Goal: Transaction & Acquisition: Purchase product/service

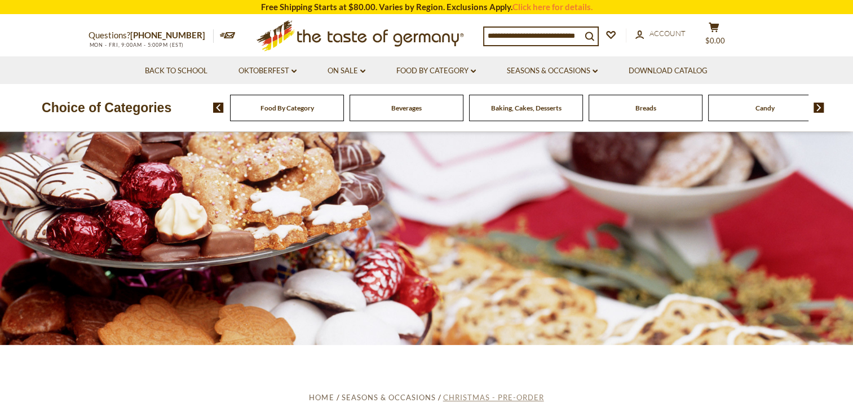
click at [495, 400] on span "Christmas - PRE-ORDER" at bounding box center [493, 397] width 101 height 9
click at [584, 72] on link "Seasons & Occasions dropdown_arrow" at bounding box center [552, 71] width 91 height 12
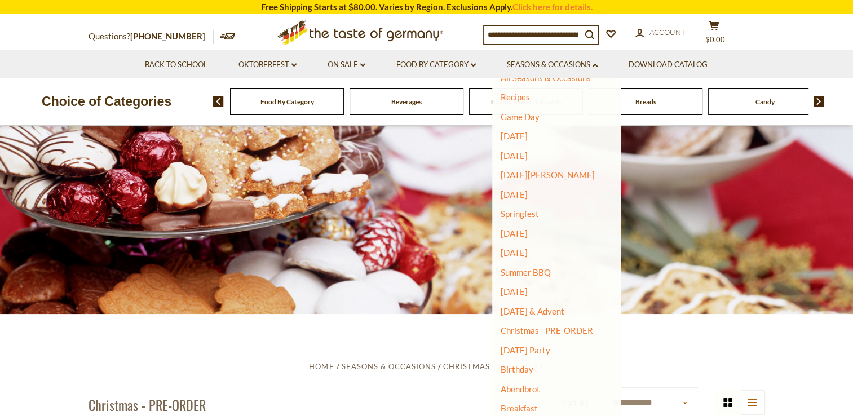
scroll to position [56, 0]
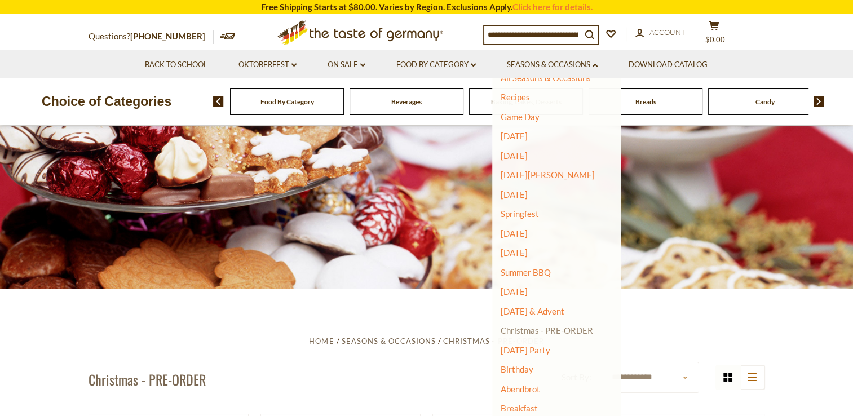
click at [530, 330] on link "Christmas - PRE-ORDER" at bounding box center [546, 330] width 92 height 16
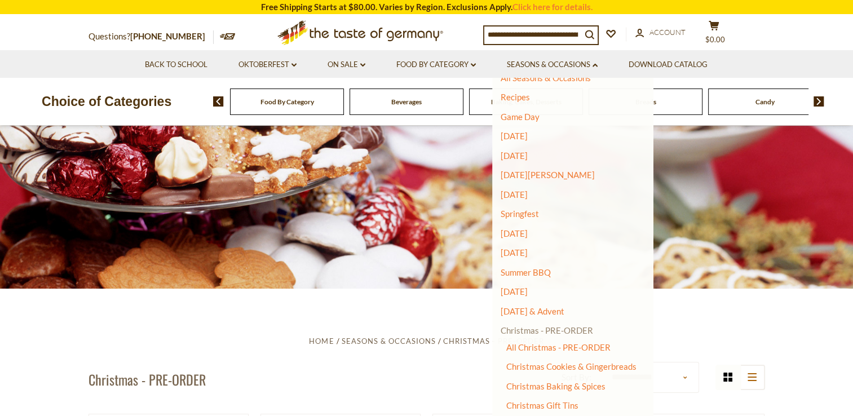
click at [559, 331] on link "Christmas - PRE-ORDER" at bounding box center [546, 330] width 92 height 16
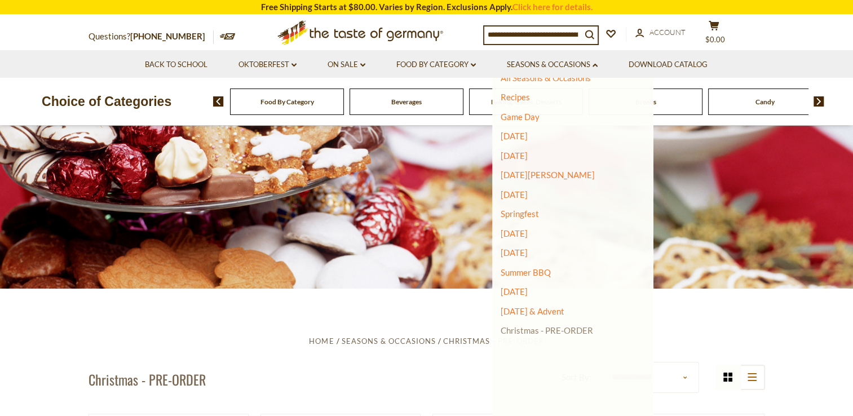
click at [559, 331] on link "Christmas - PRE-ORDER" at bounding box center [546, 330] width 92 height 16
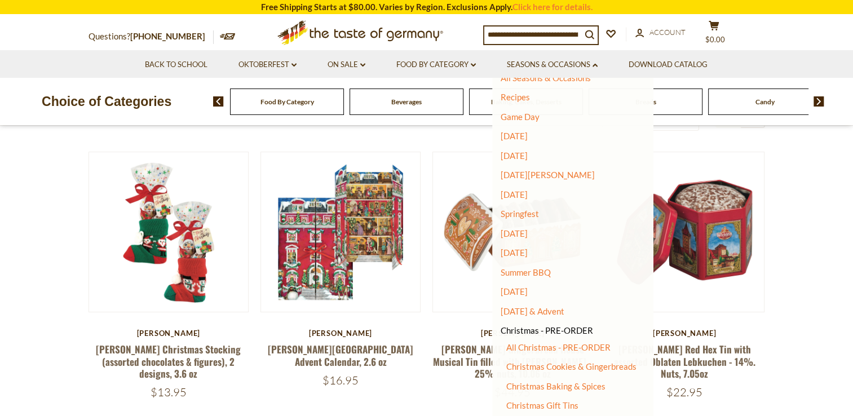
scroll to position [338, 0]
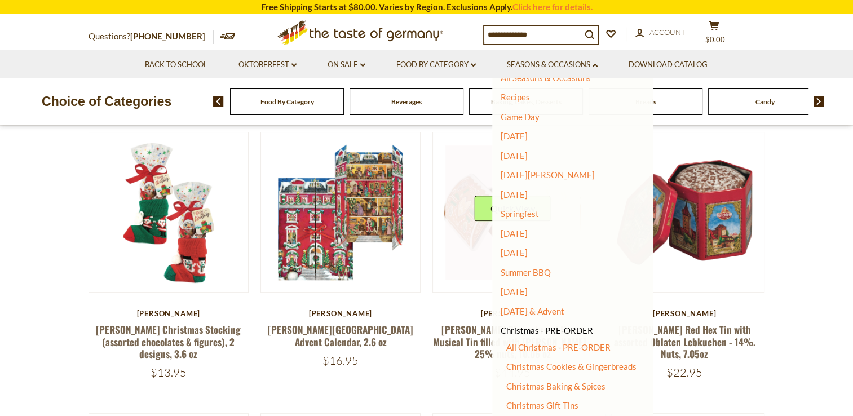
click at [454, 274] on link at bounding box center [512, 212] width 134 height 134
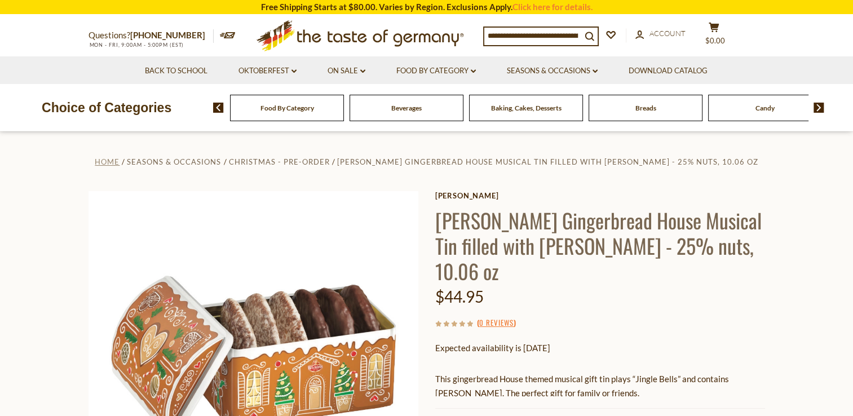
click at [116, 161] on span "Home" at bounding box center [107, 161] width 25 height 9
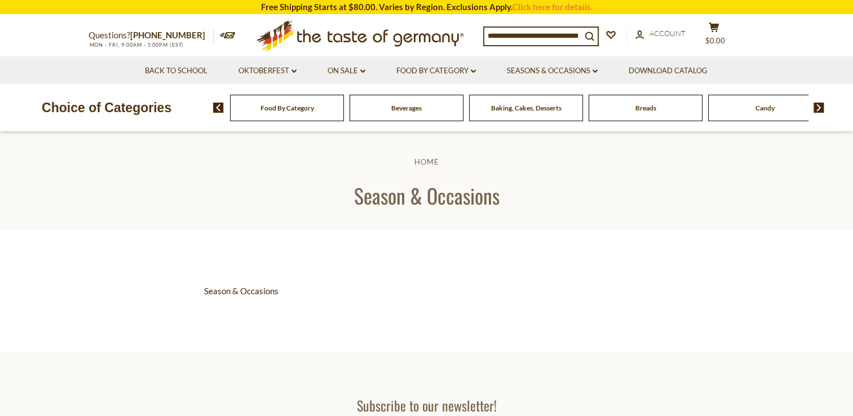
click at [487, 37] on input at bounding box center [532, 36] width 97 height 16
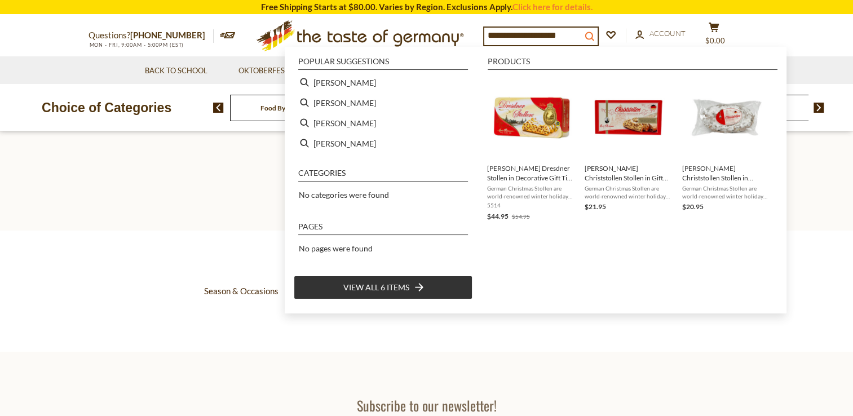
type input "**********"
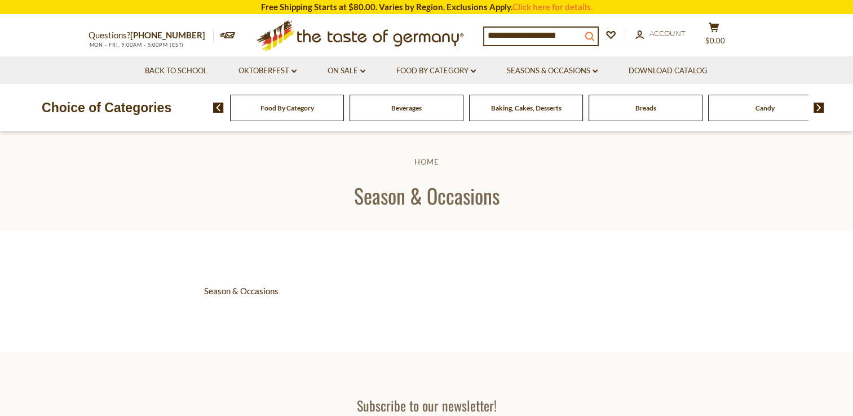
click at [594, 36] on icon "search_icon" at bounding box center [589, 37] width 10 height 10
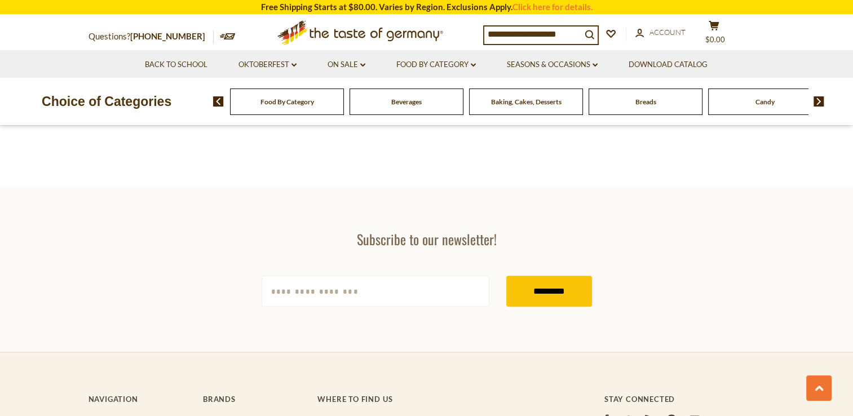
scroll to position [958, 0]
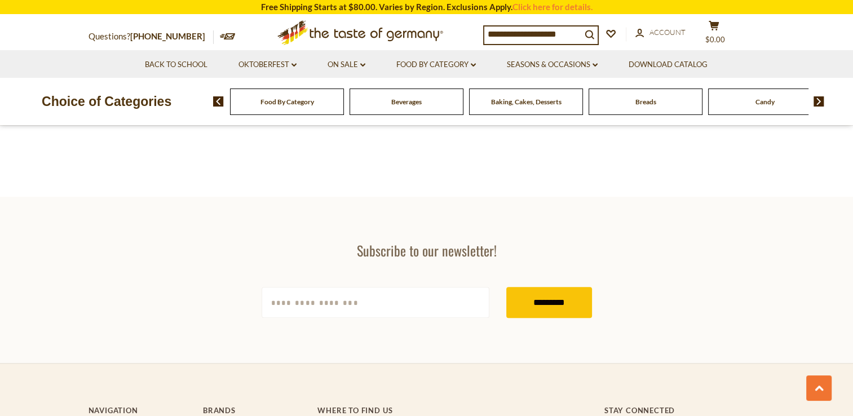
drag, startPoint x: 565, startPoint y: 33, endPoint x: 455, endPoint y: 43, distance: 109.9
click at [455, 43] on div "**********" at bounding box center [426, 32] width 693 height 35
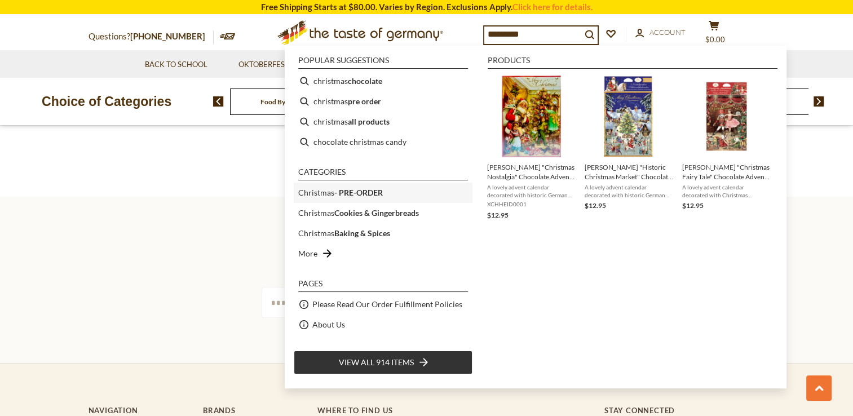
type input "*********"
click at [340, 193] on b "- PRE-ORDER" at bounding box center [358, 193] width 48 height 10
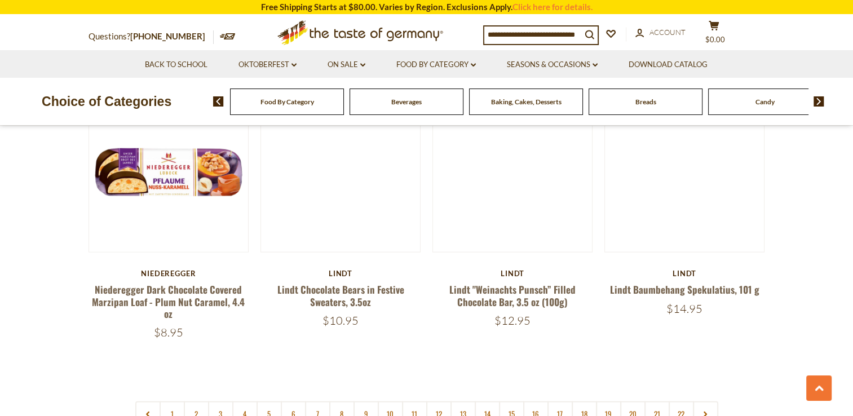
scroll to position [2649, 0]
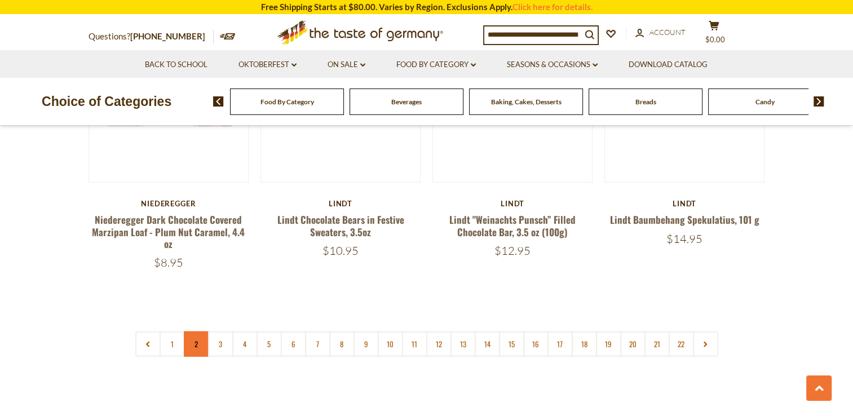
click at [191, 343] on link "2" at bounding box center [196, 343] width 25 height 25
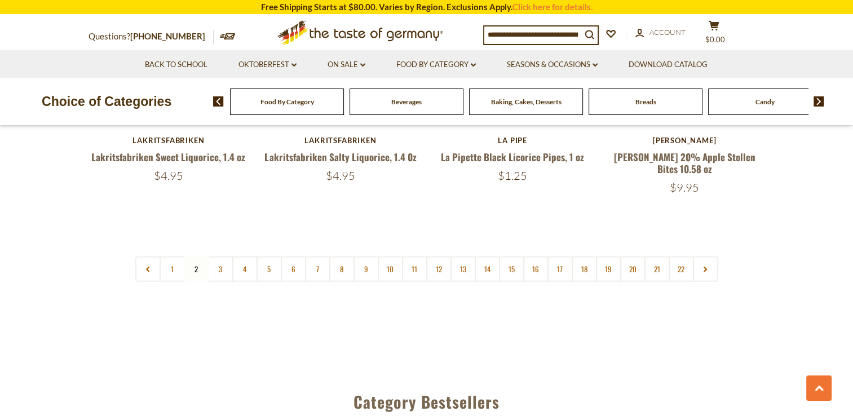
scroll to position [2729, 0]
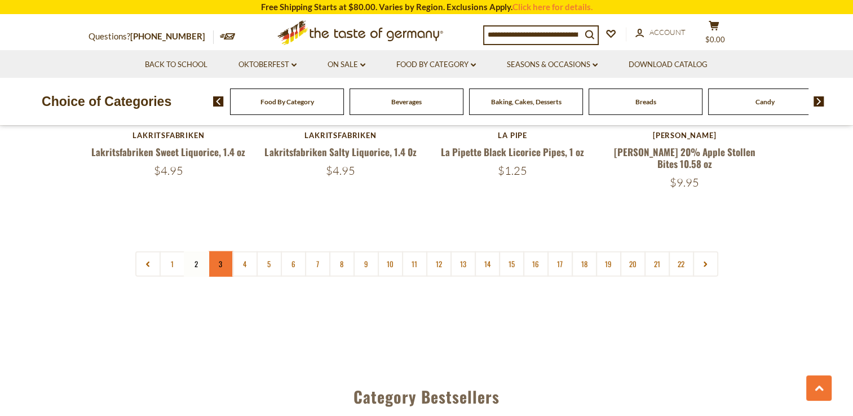
click at [224, 251] on link "3" at bounding box center [220, 263] width 25 height 25
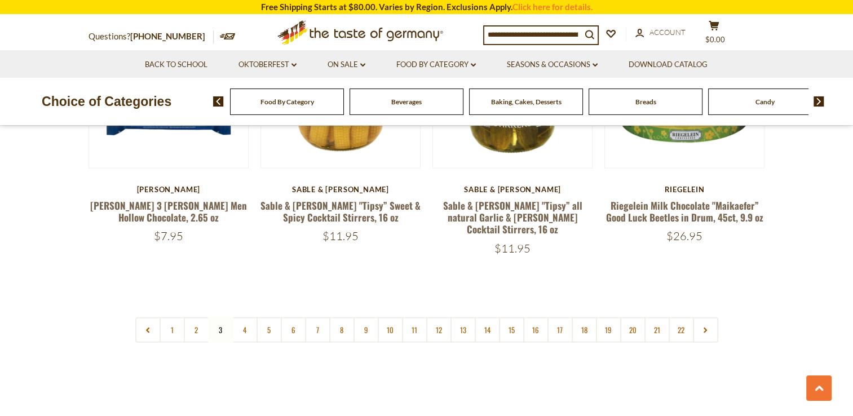
scroll to position [2673, 0]
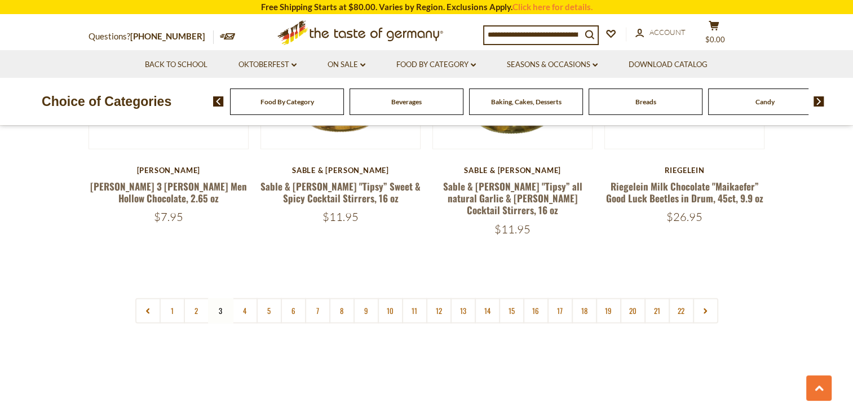
click at [221, 298] on nav "1 2 3 4 5 6 7 8 9 10 11 12 13 14 15 16 17 18 19 20 21 22" at bounding box center [426, 310] width 583 height 25
click at [221, 301] on nav "1 2 3 4 5 6 7 8 9 10 11 12 13 14 15 16 17 18 19 20 21 22" at bounding box center [426, 310] width 583 height 25
click at [703, 308] on icon at bounding box center [705, 311] width 7 height 6
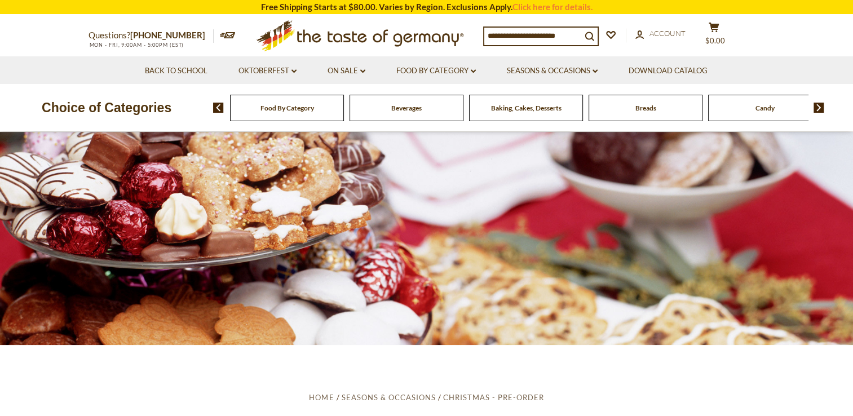
click at [701, 299] on div at bounding box center [426, 238] width 853 height 213
click at [276, 114] on div "Food By Category" at bounding box center [287, 108] width 114 height 26
click at [439, 238] on div at bounding box center [426, 238] width 853 height 213
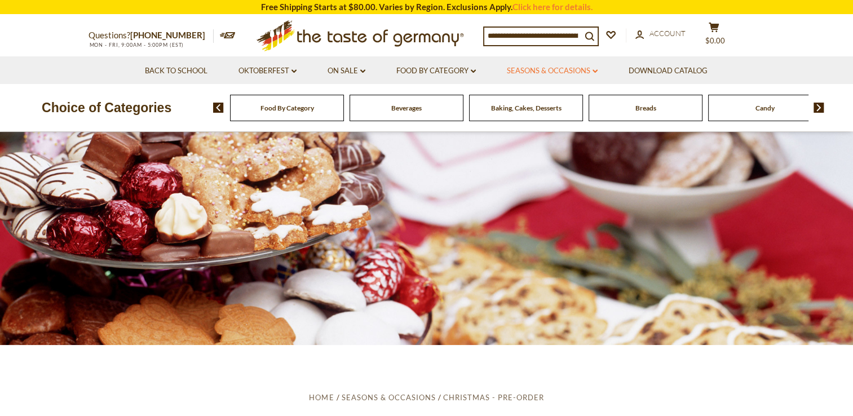
click at [541, 73] on link "Seasons & Occasions dropdown_arrow" at bounding box center [552, 71] width 91 height 12
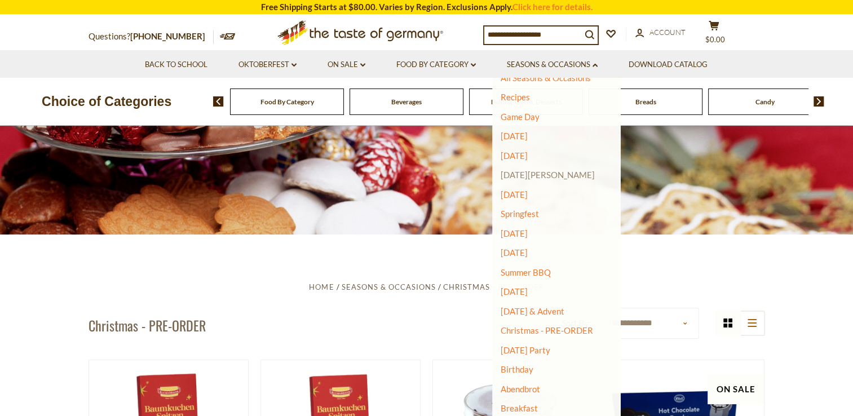
scroll to position [113, 0]
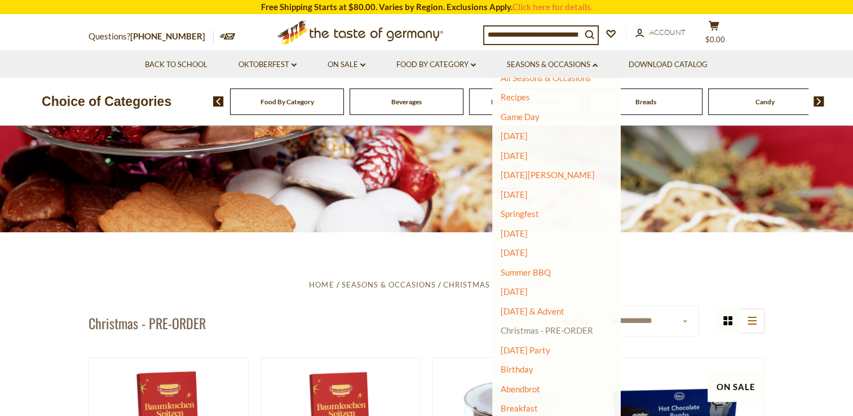
click at [520, 335] on link "Christmas - PRE-ORDER" at bounding box center [546, 330] width 92 height 16
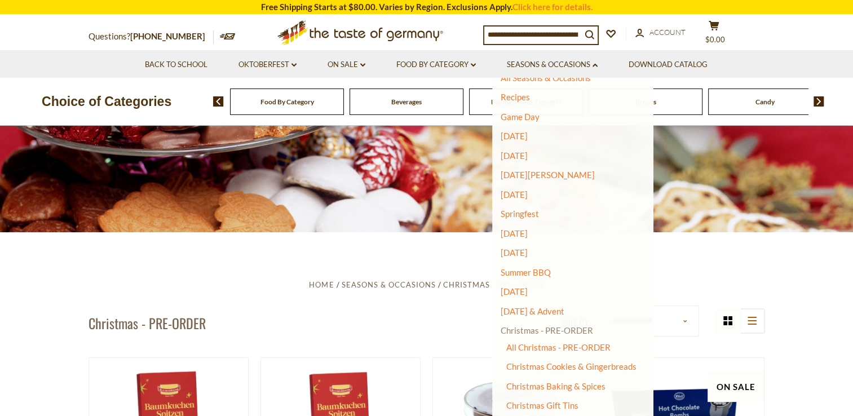
click at [554, 329] on link "Christmas - PRE-ORDER" at bounding box center [546, 330] width 92 height 16
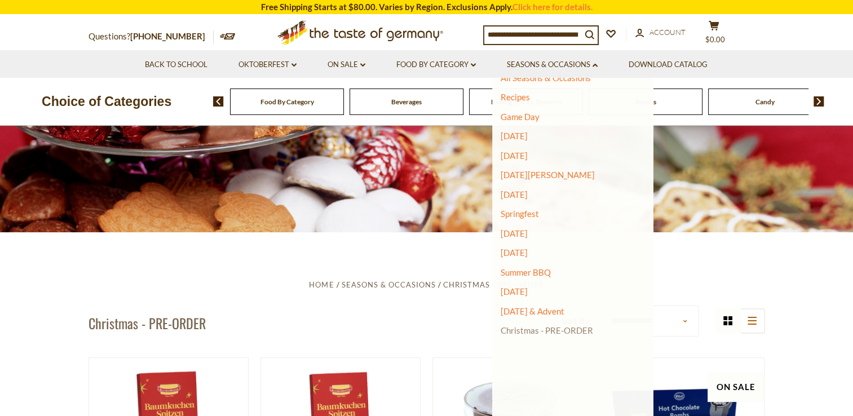
click at [554, 329] on link "Christmas - PRE-ORDER" at bounding box center [546, 330] width 92 height 16
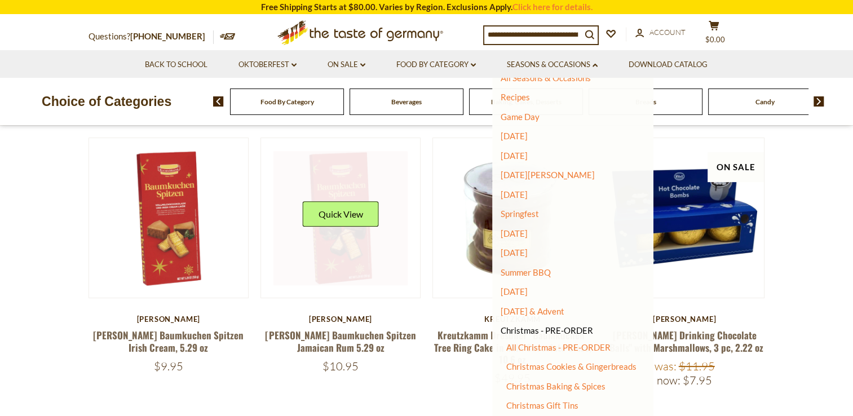
scroll to position [338, 0]
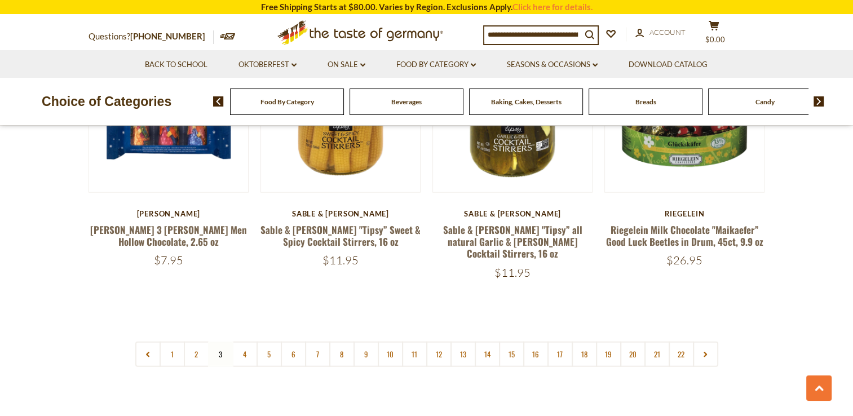
scroll to position [2649, 0]
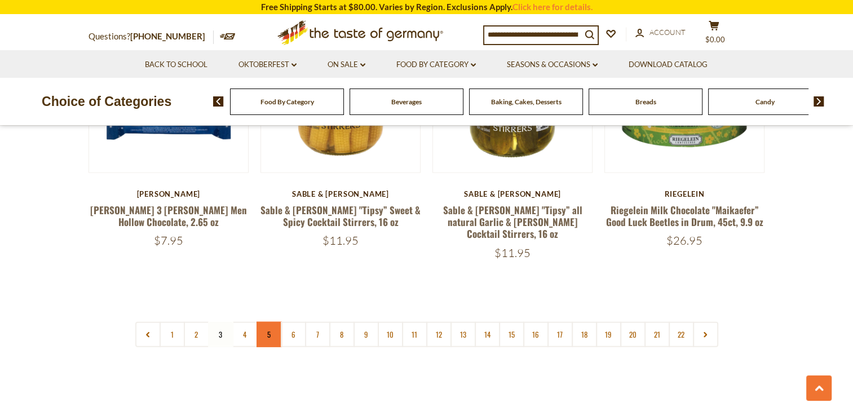
click at [265, 327] on link "5" at bounding box center [268, 334] width 25 height 25
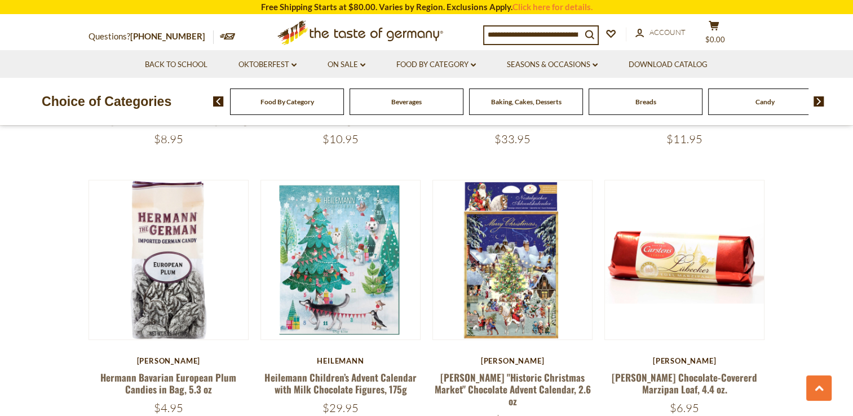
scroll to position [869, 0]
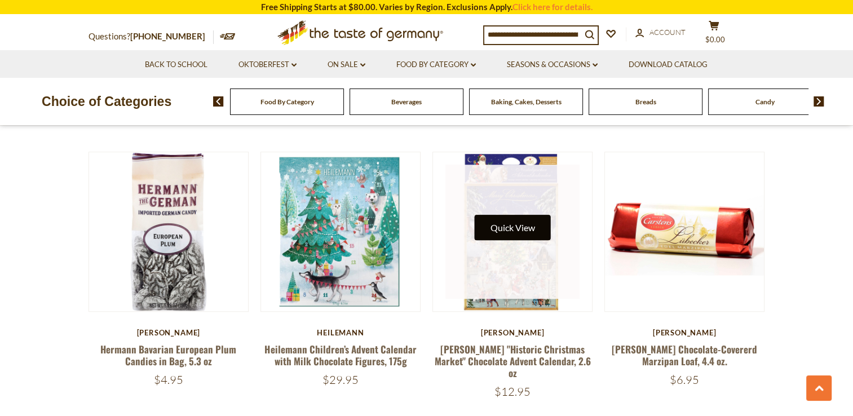
click at [525, 231] on button "Quick View" at bounding box center [513, 227] width 76 height 25
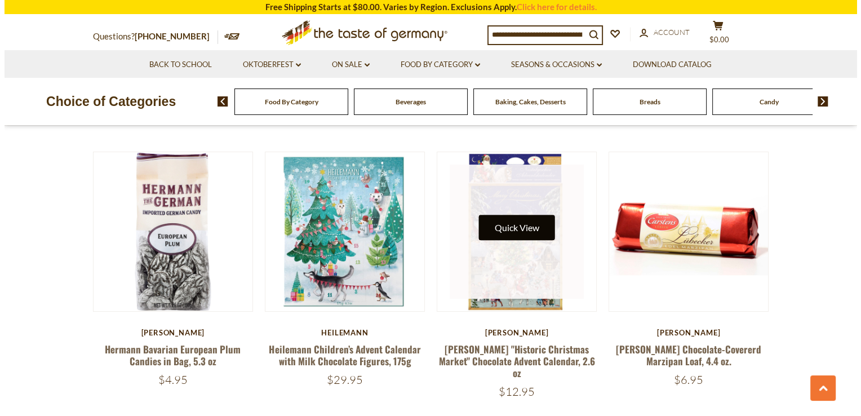
scroll to position [871, 0]
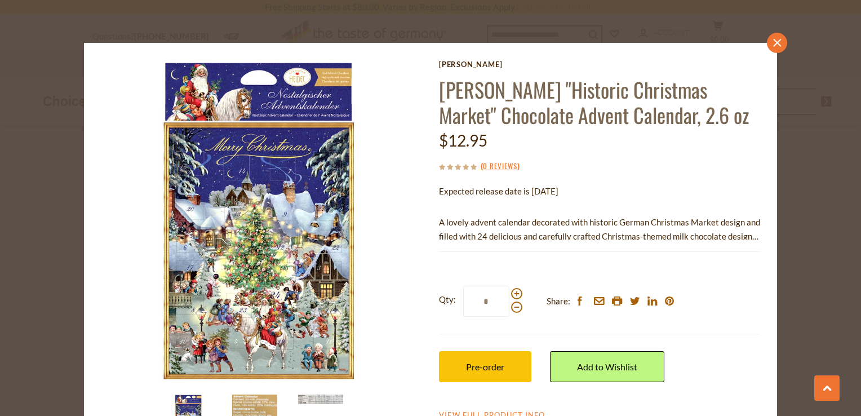
click at [774, 39] on icon "close" at bounding box center [777, 43] width 8 height 8
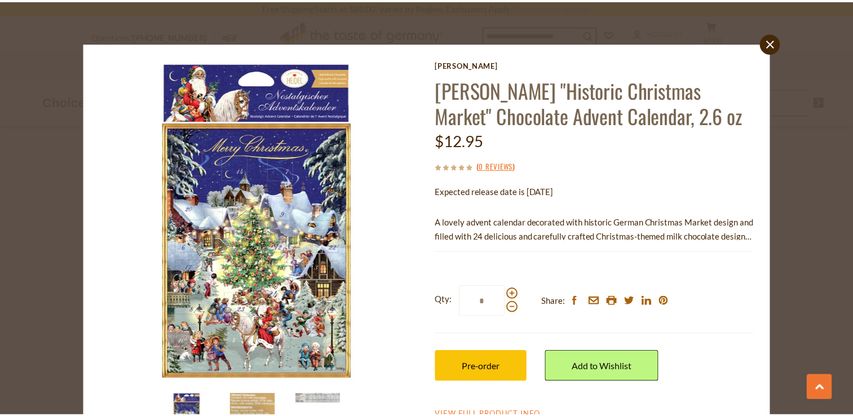
scroll to position [869, 0]
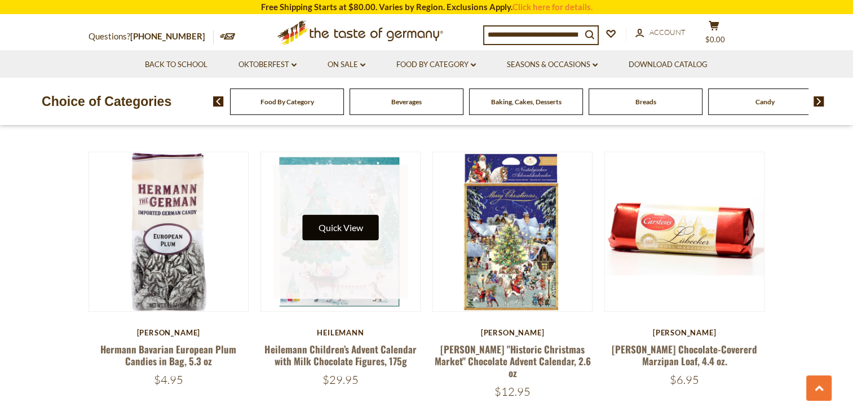
click at [362, 231] on button "Quick View" at bounding box center [340, 227] width 76 height 25
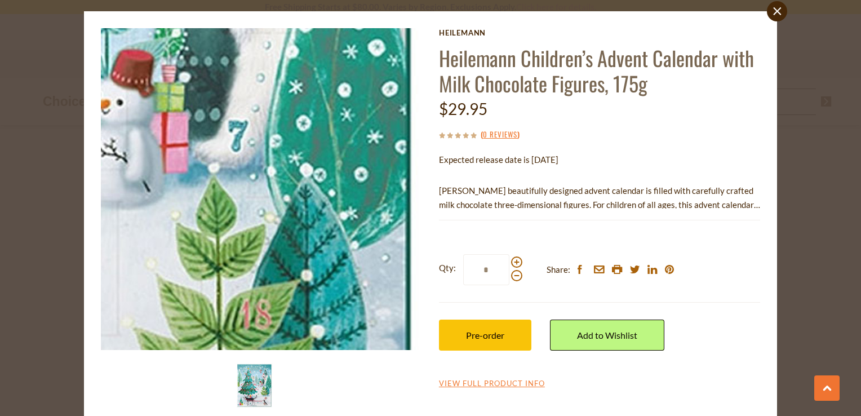
scroll to position [49, 0]
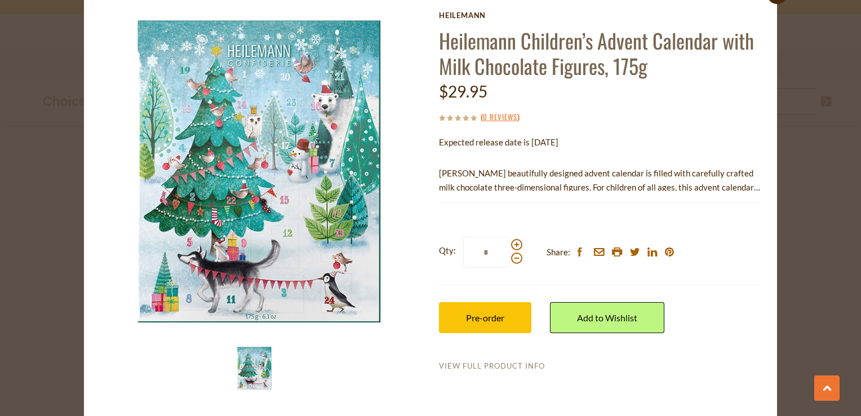
click at [495, 367] on link "View Full Product Info" at bounding box center [492, 366] width 106 height 10
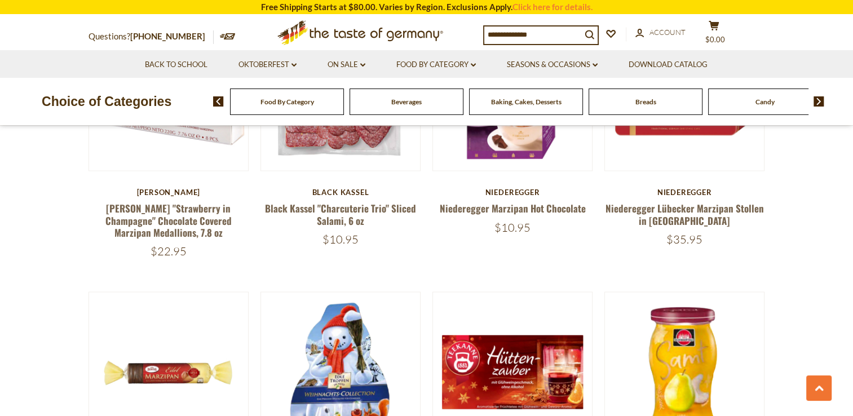
scroll to position [2142, 0]
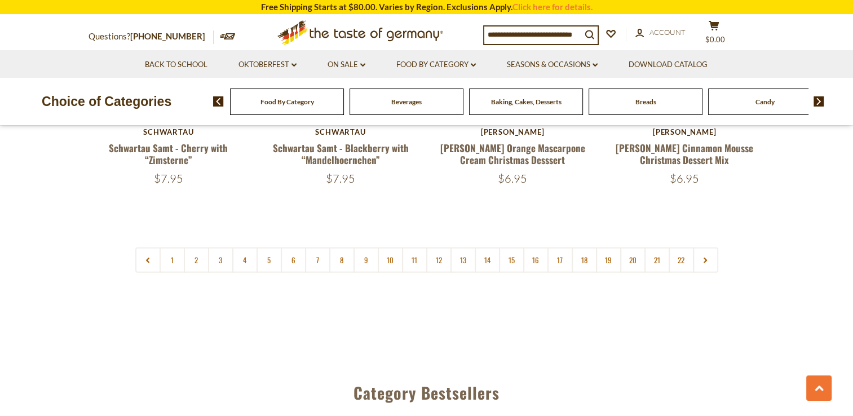
scroll to position [2762, 0]
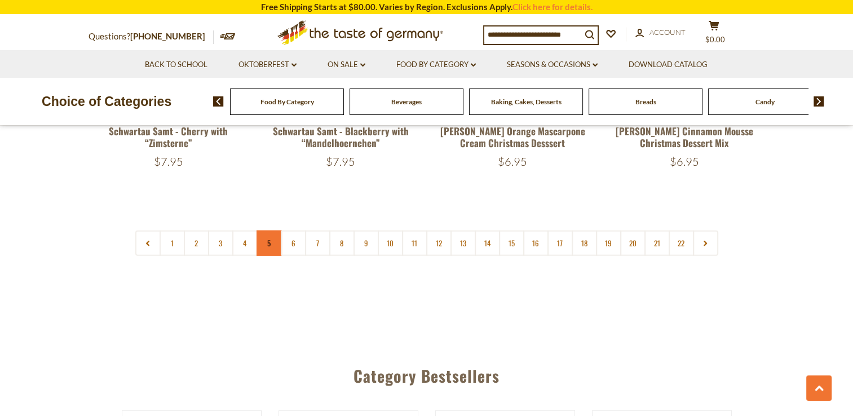
click at [265, 231] on link "5" at bounding box center [268, 243] width 25 height 25
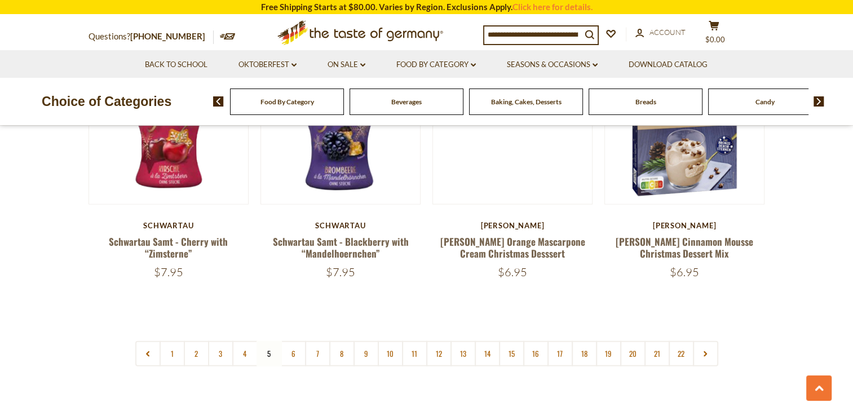
scroll to position [2673, 0]
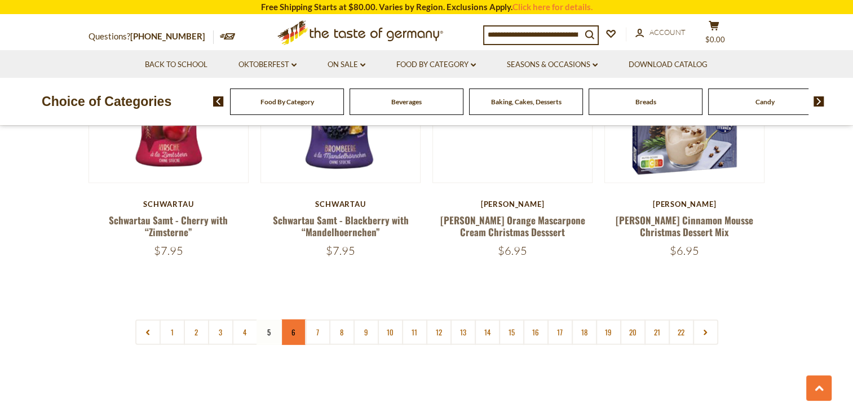
click at [298, 320] on link "6" at bounding box center [293, 332] width 25 height 25
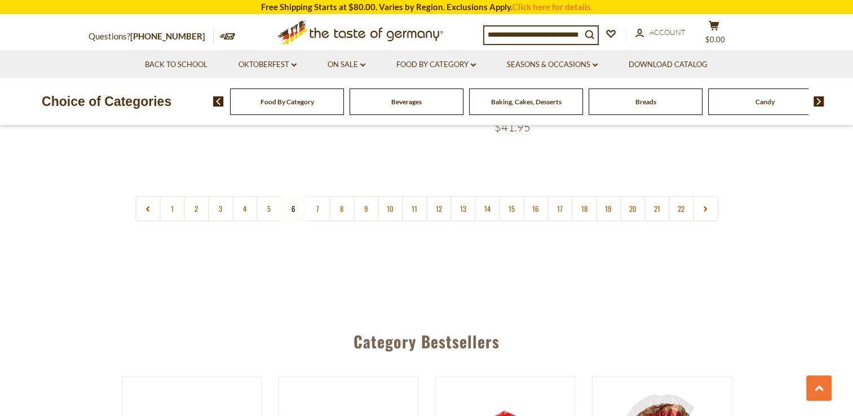
scroll to position [2785, 0]
click at [318, 195] on link "7" at bounding box center [317, 207] width 25 height 25
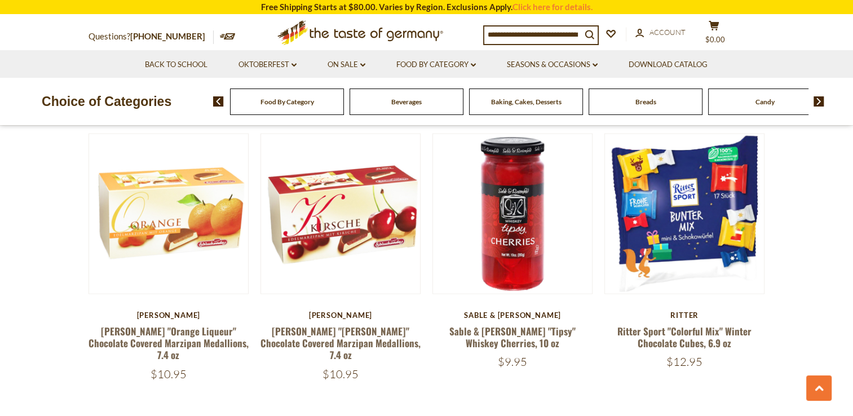
scroll to position [2560, 0]
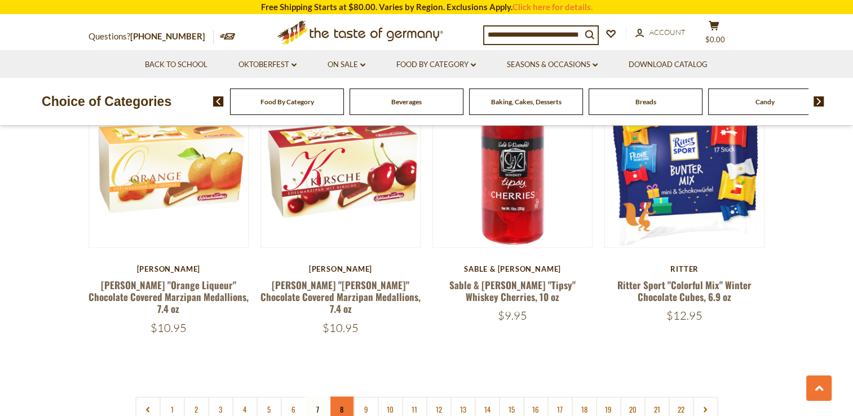
click at [347, 397] on link "8" at bounding box center [341, 409] width 25 height 25
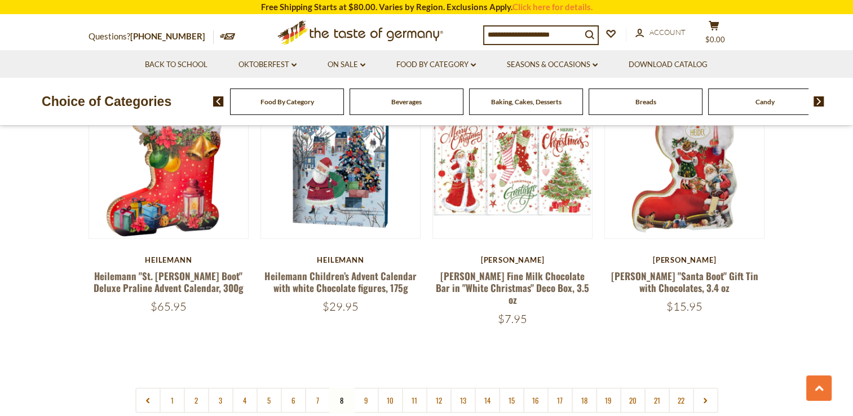
scroll to position [2616, 0]
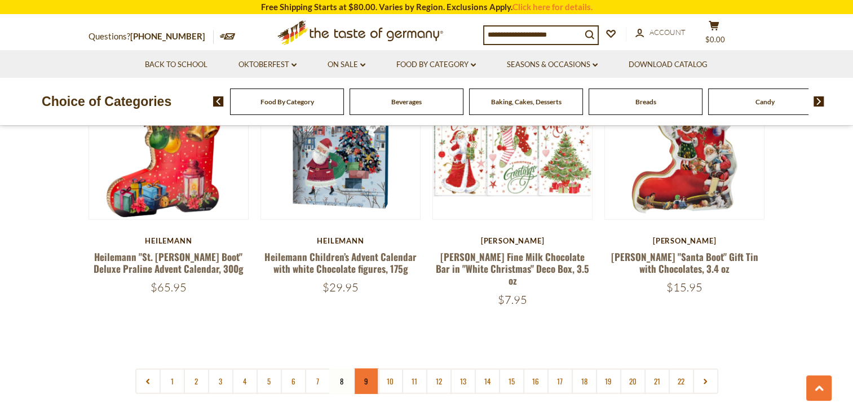
click at [365, 369] on link "9" at bounding box center [365, 381] width 25 height 25
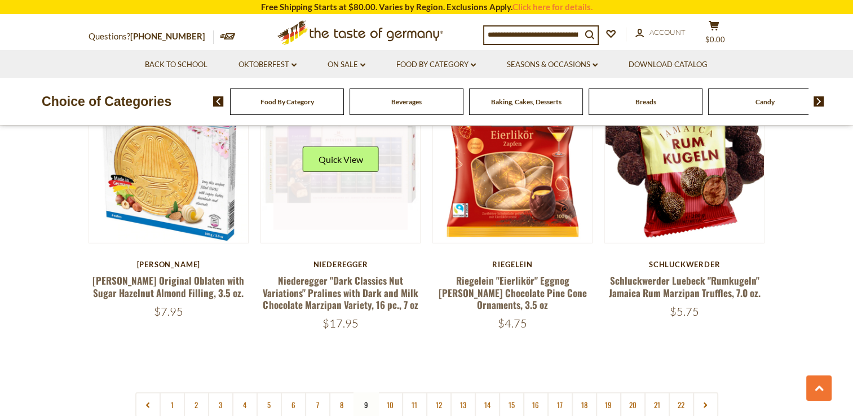
scroll to position [2673, 0]
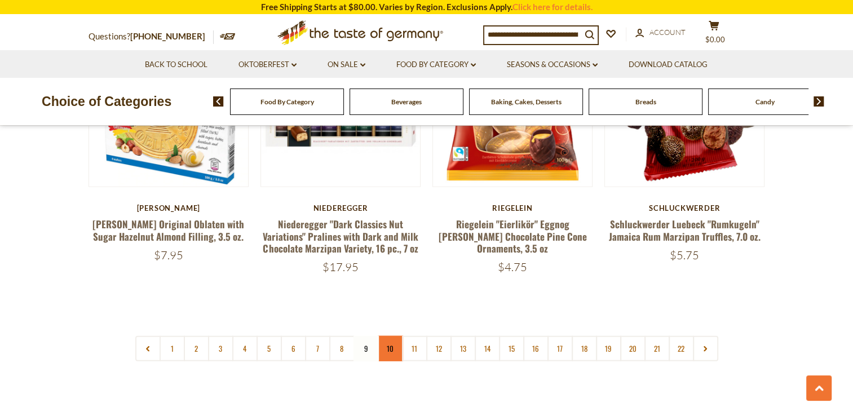
click at [394, 336] on link "10" at bounding box center [390, 348] width 25 height 25
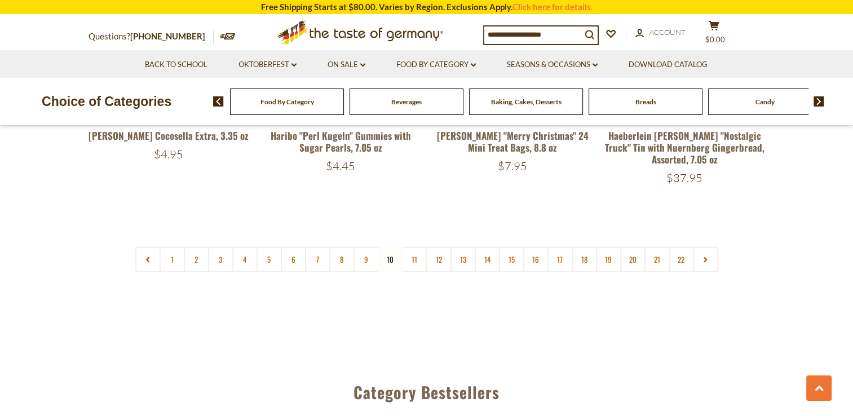
scroll to position [2785, 0]
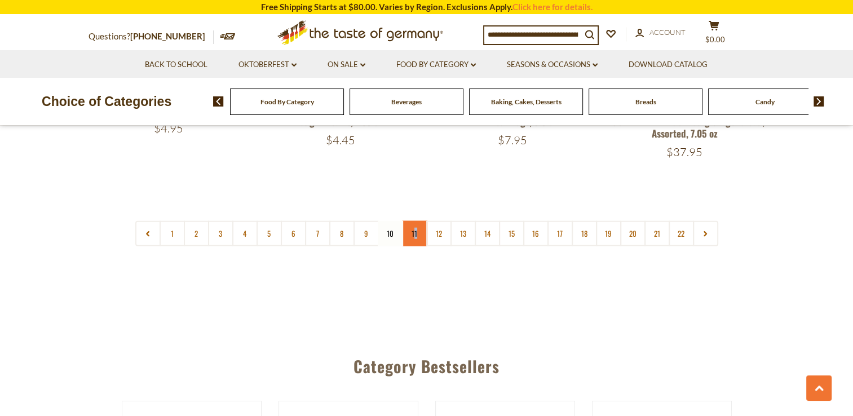
click at [415, 221] on link "11" at bounding box center [414, 233] width 25 height 25
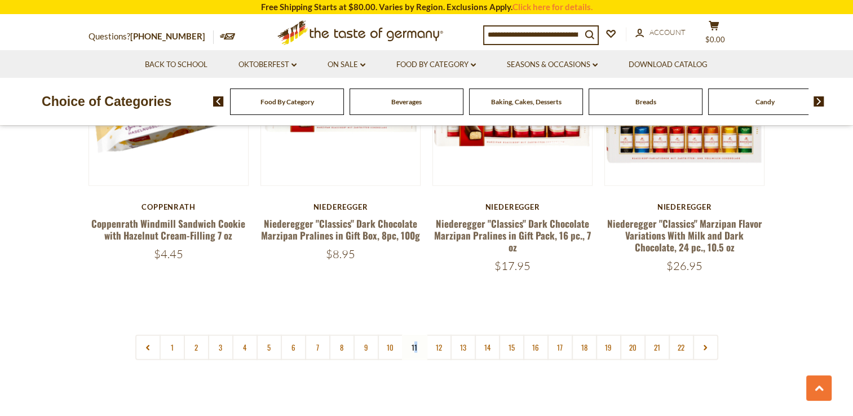
scroll to position [2673, 0]
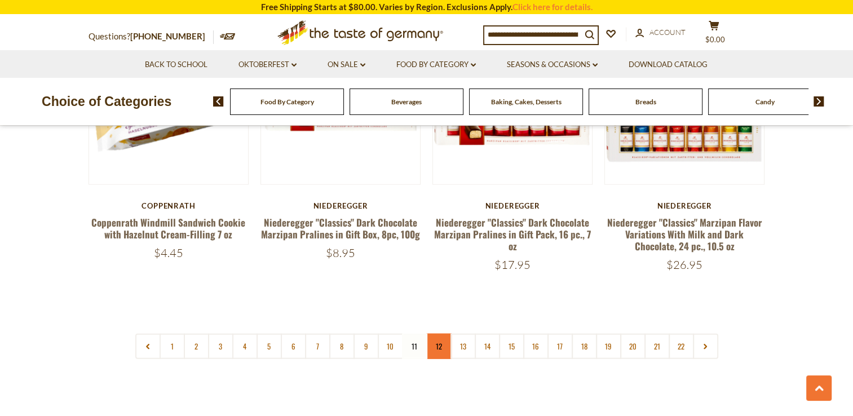
click at [438, 336] on link "12" at bounding box center [438, 346] width 25 height 25
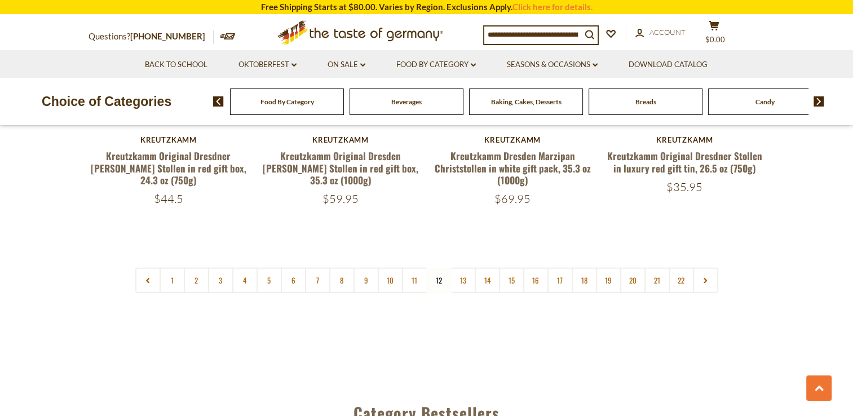
scroll to position [2729, 0]
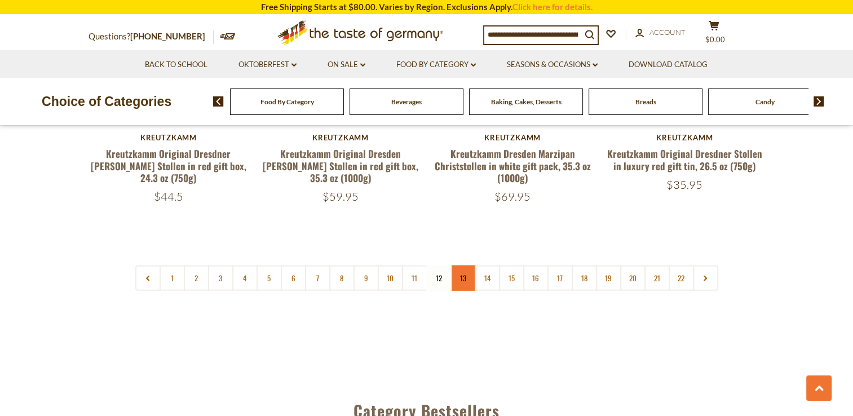
click at [463, 265] on link "13" at bounding box center [462, 277] width 25 height 25
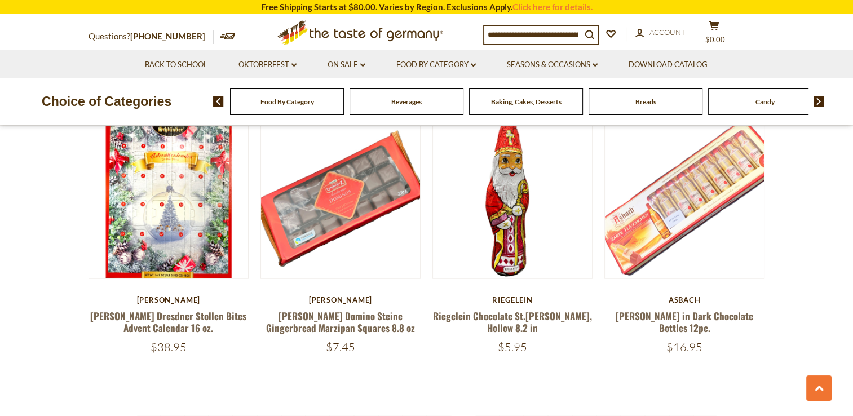
scroll to position [2616, 0]
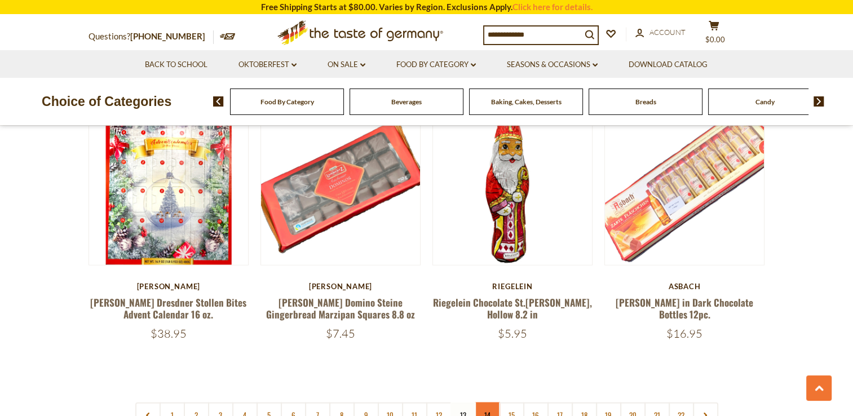
click at [484, 402] on link "14" at bounding box center [487, 414] width 25 height 25
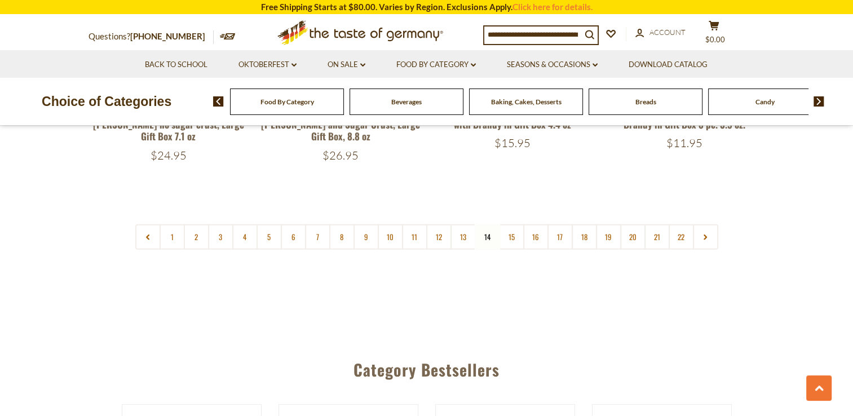
scroll to position [2785, 0]
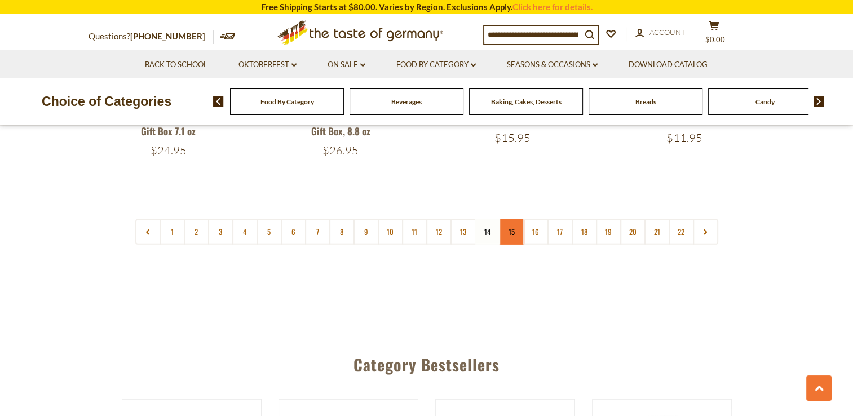
click at [513, 219] on link "15" at bounding box center [511, 231] width 25 height 25
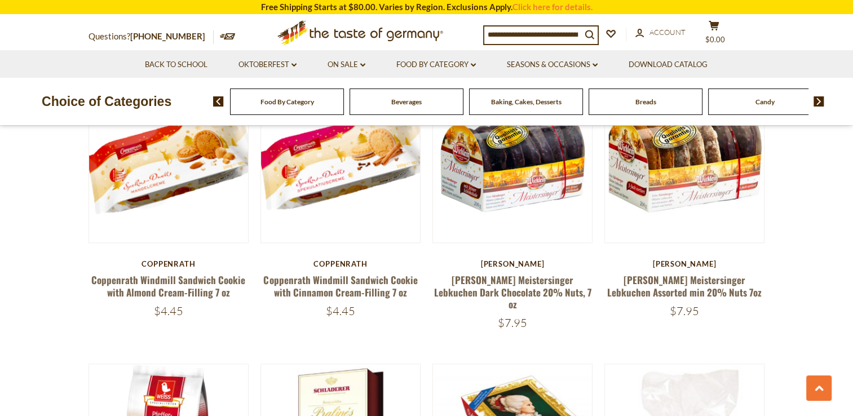
scroll to position [1207, 0]
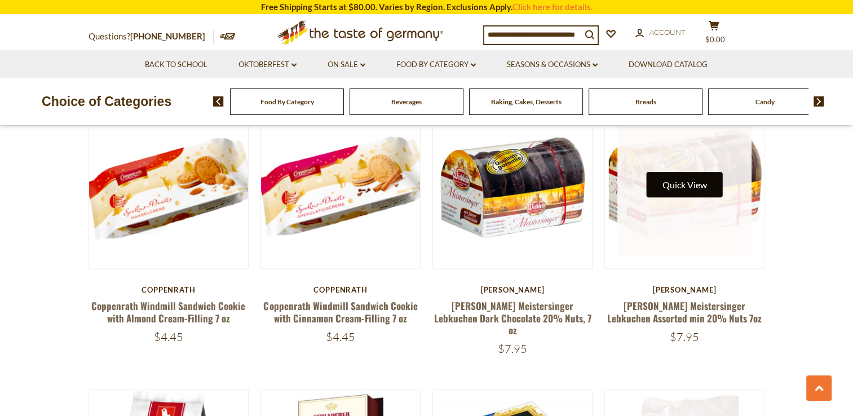
click at [705, 188] on button "Quick View" at bounding box center [684, 184] width 76 height 25
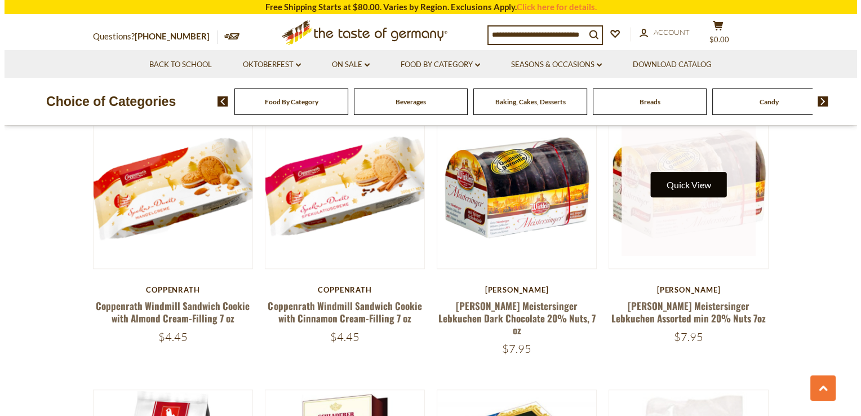
scroll to position [1210, 0]
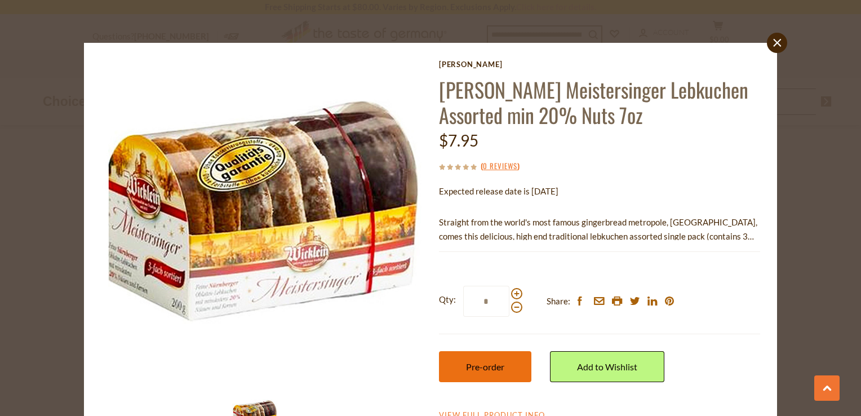
click at [480, 367] on span "Pre-order" at bounding box center [485, 366] width 38 height 11
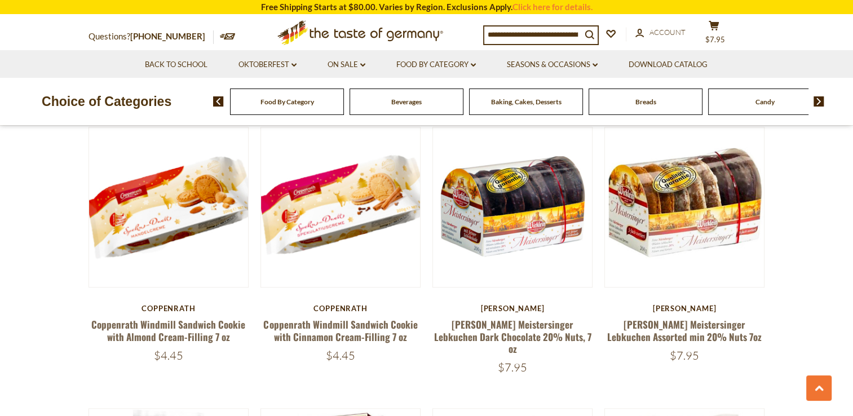
scroll to position [1151, 0]
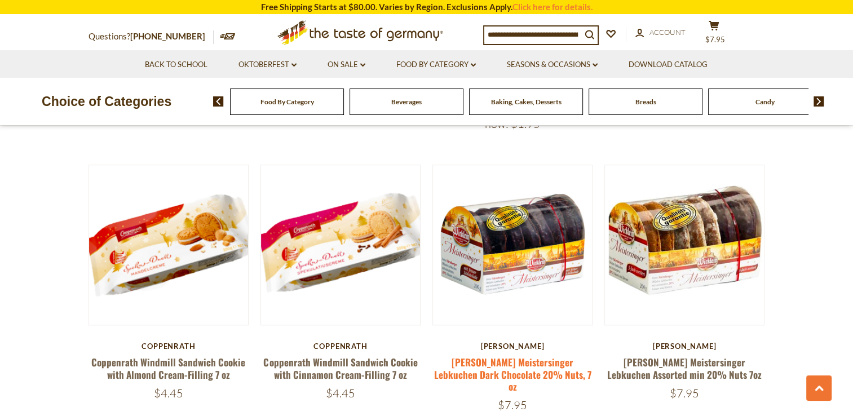
click at [522, 361] on link "[PERSON_NAME] Meistersinger Lebkuchen Dark Chocolate 20% Nuts, 7 oz" at bounding box center [512, 374] width 157 height 38
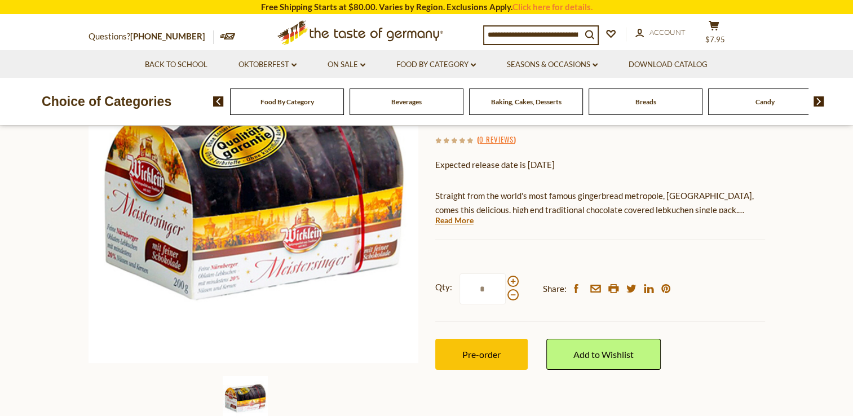
scroll to position [169, 0]
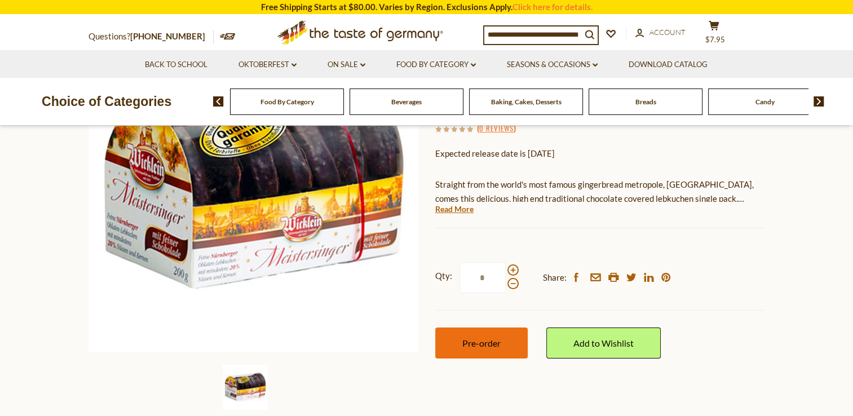
click at [492, 341] on span "Pre-order" at bounding box center [481, 343] width 38 height 11
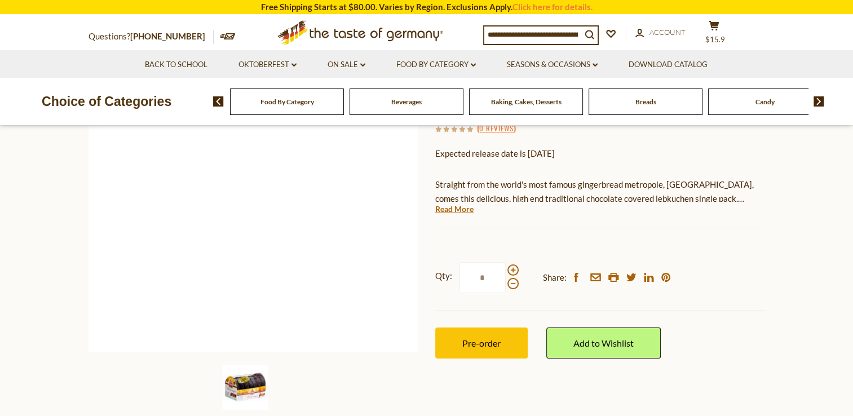
click at [376, 334] on img at bounding box center [253, 187] width 330 height 330
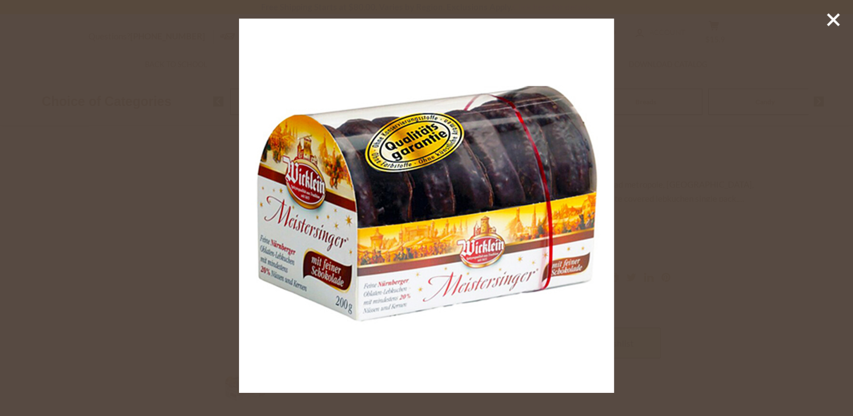
click at [376, 334] on img at bounding box center [426, 206] width 374 height 374
click at [833, 16] on icon at bounding box center [833, 19] width 17 height 17
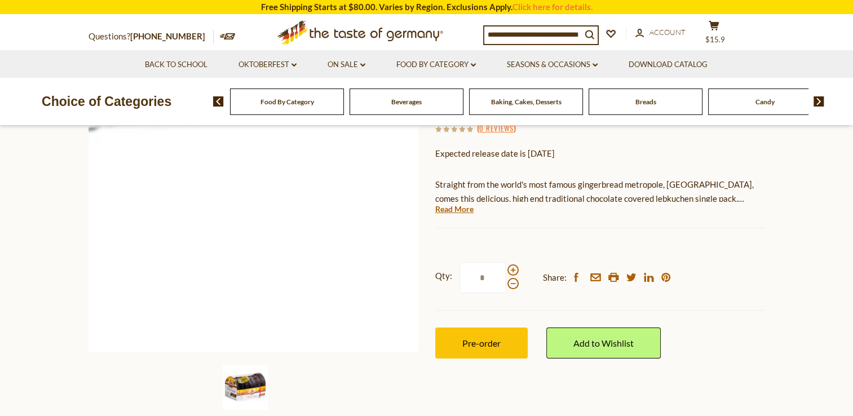
click at [348, 333] on img at bounding box center [253, 187] width 330 height 330
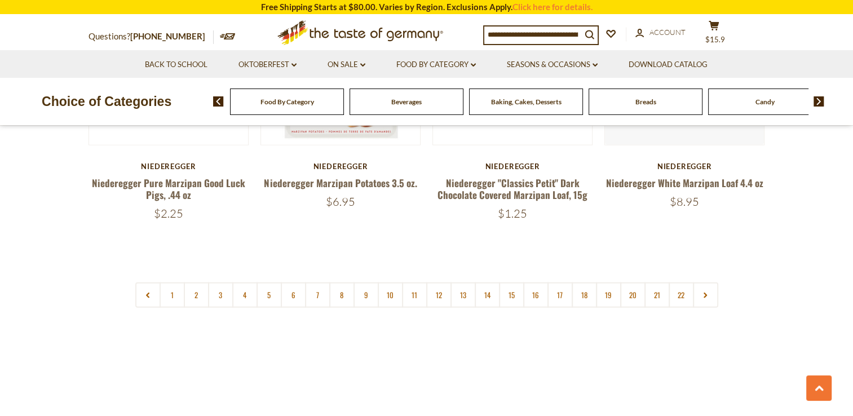
scroll to position [2729, 0]
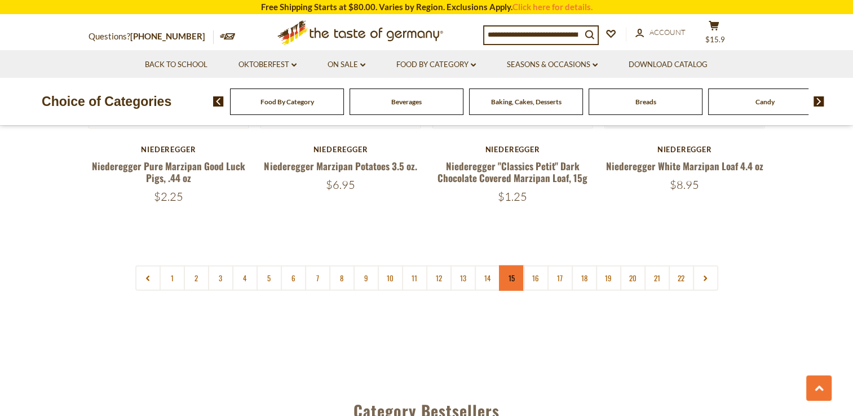
click at [516, 265] on link "15" at bounding box center [511, 277] width 25 height 25
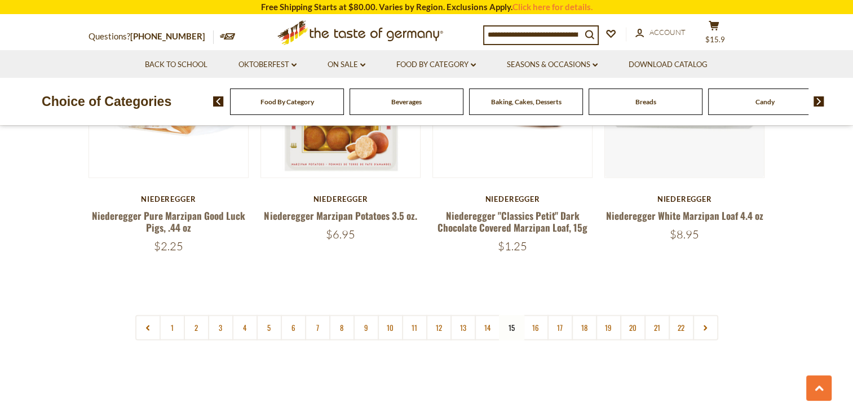
scroll to position [2705, 0]
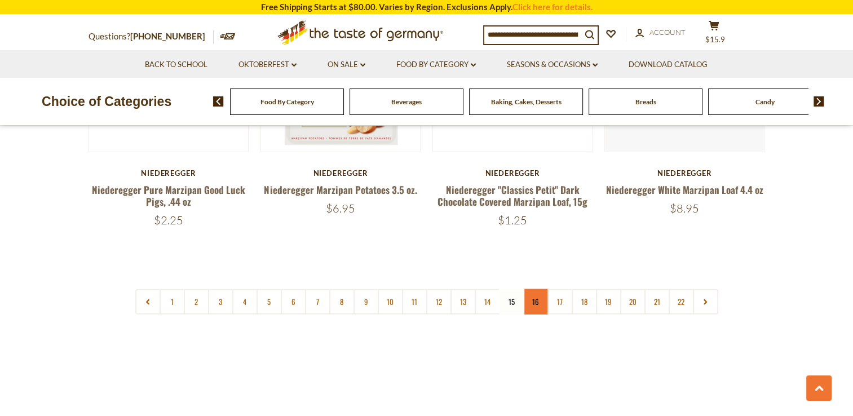
click at [530, 289] on link "16" at bounding box center [535, 301] width 25 height 25
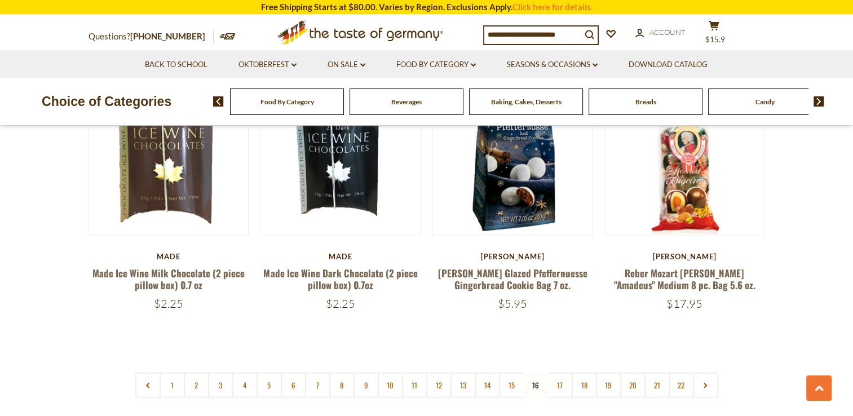
scroll to position [2504, 0]
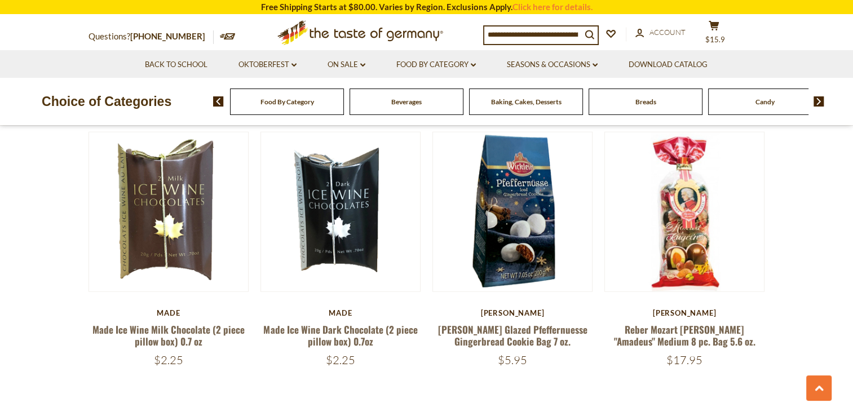
click at [516, 353] on span "$5.95" at bounding box center [512, 360] width 29 height 14
click at [516, 322] on link "[PERSON_NAME] Glazed Pfeffernuesse Gingerbread Cookie Bag 7 oz." at bounding box center [512, 335] width 149 height 26
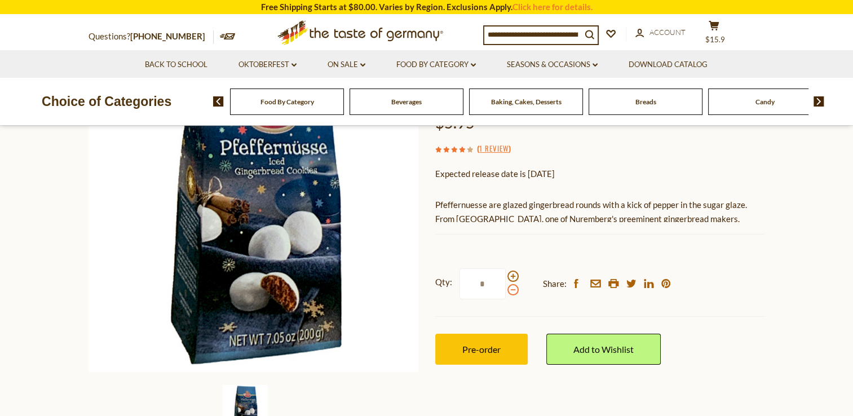
scroll to position [169, 0]
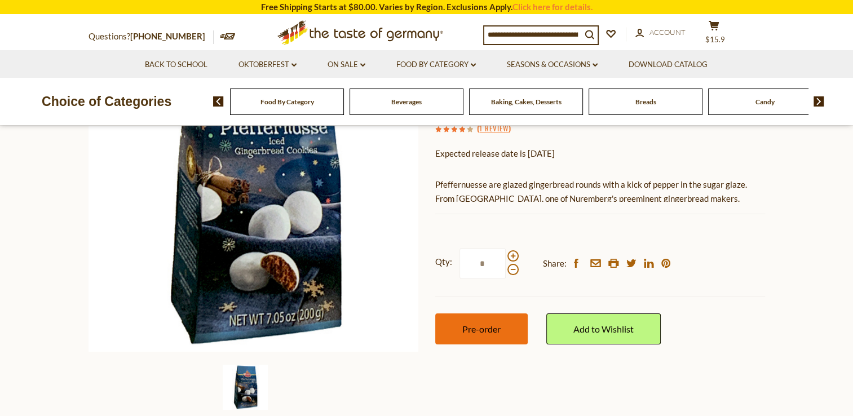
click at [506, 328] on button "Pre-order" at bounding box center [481, 328] width 92 height 31
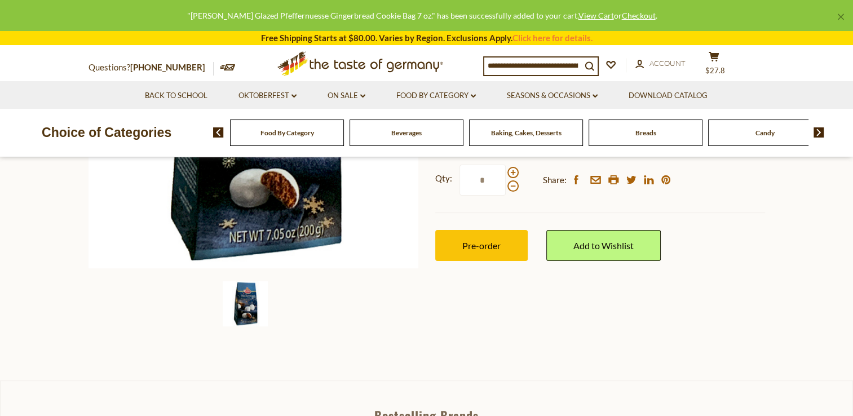
scroll to position [225, 0]
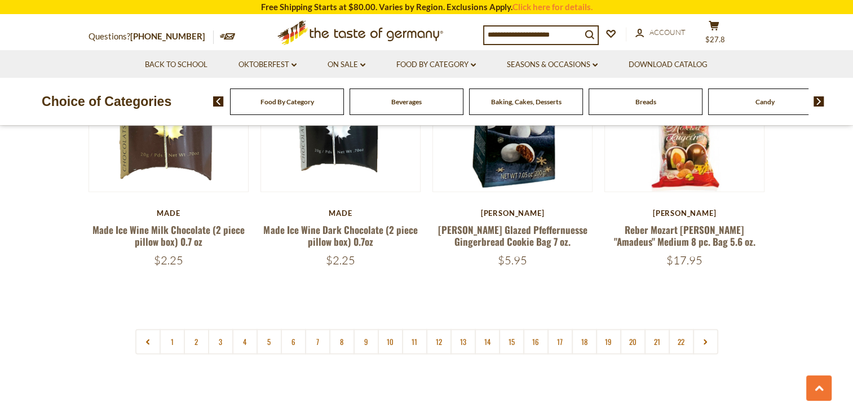
scroll to position [2673, 0]
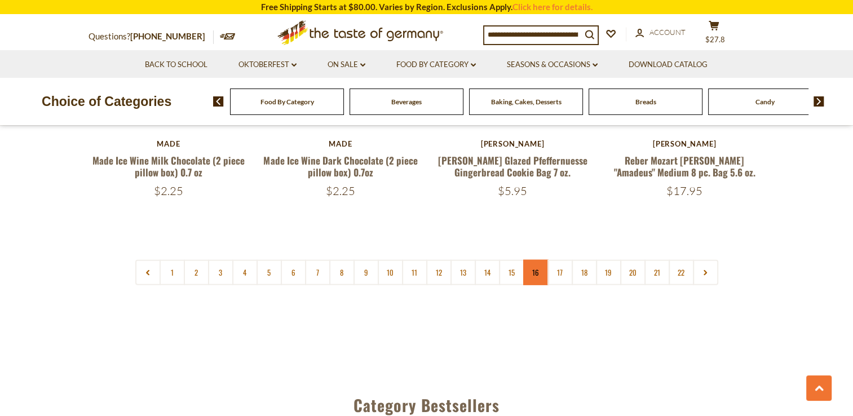
click at [532, 265] on link "16" at bounding box center [535, 272] width 25 height 25
click at [555, 267] on link "17" at bounding box center [559, 272] width 25 height 25
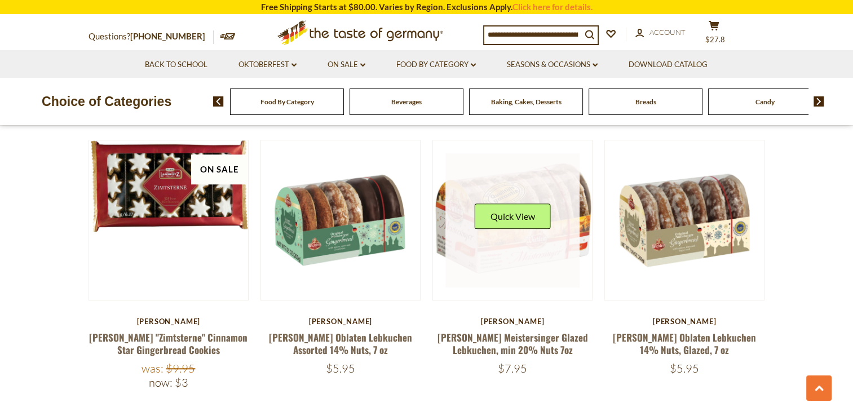
scroll to position [869, 0]
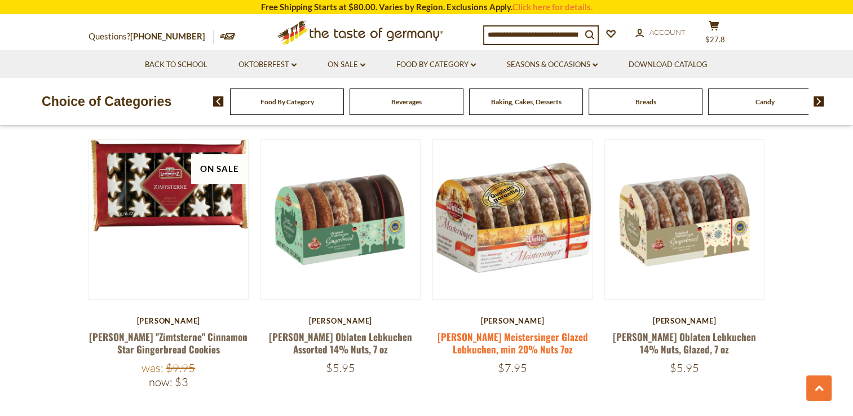
click at [520, 340] on link "[PERSON_NAME] Meistersinger Glazed Lebkuchen, min 20% Nuts 7oz" at bounding box center [512, 343] width 150 height 26
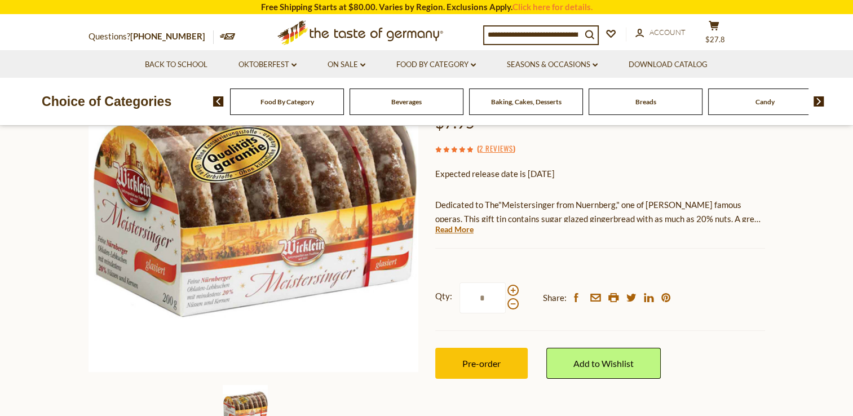
scroll to position [169, 0]
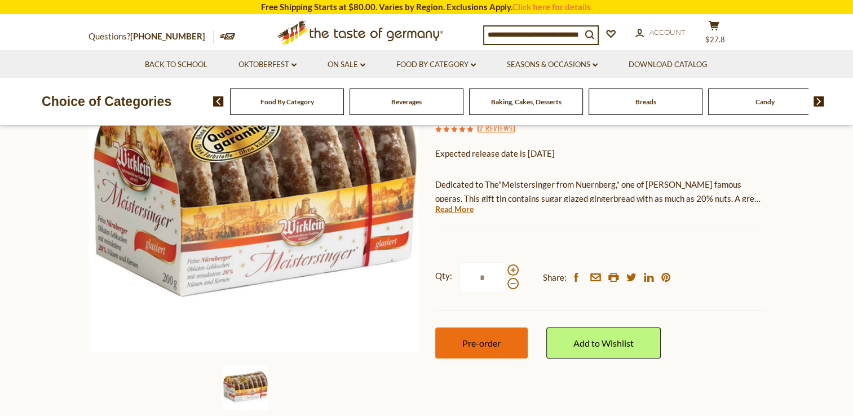
click at [507, 343] on button "Pre-order" at bounding box center [481, 342] width 92 height 31
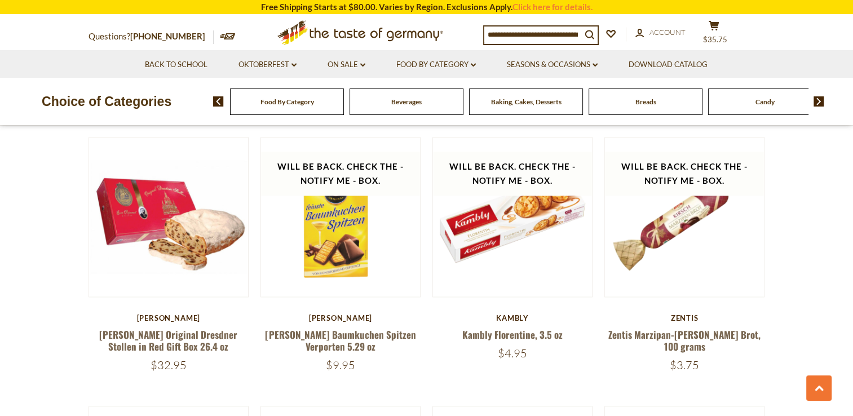
scroll to position [1489, 0]
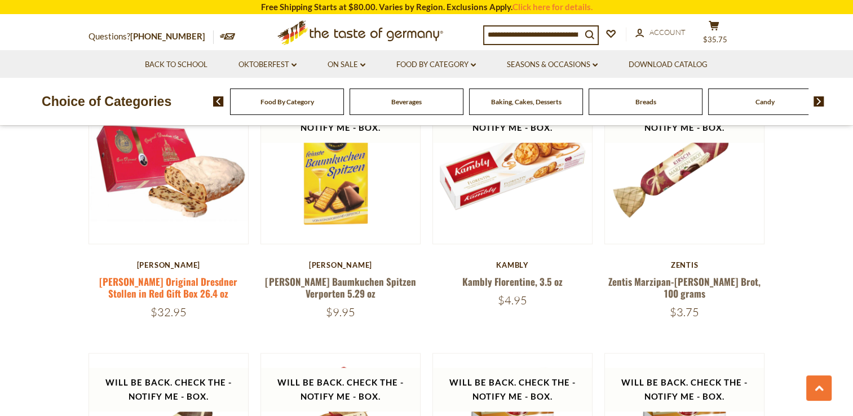
click at [170, 274] on link "[PERSON_NAME] Original Dresdner Stollen in Red Gift Box 26.4 oz" at bounding box center [168, 287] width 138 height 26
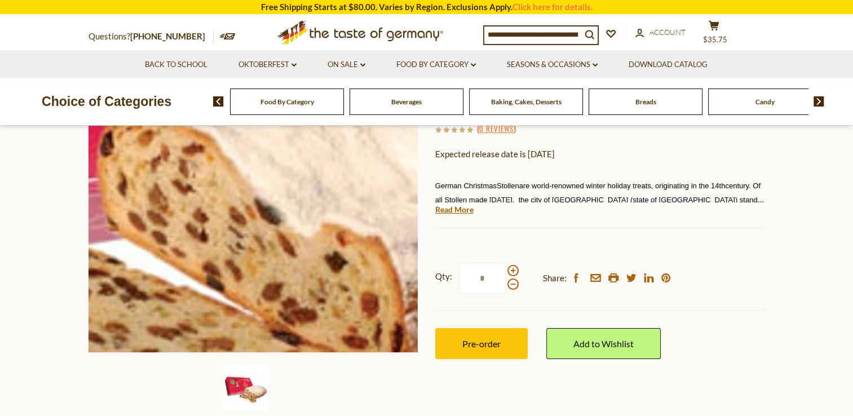
scroll to position [169, 0]
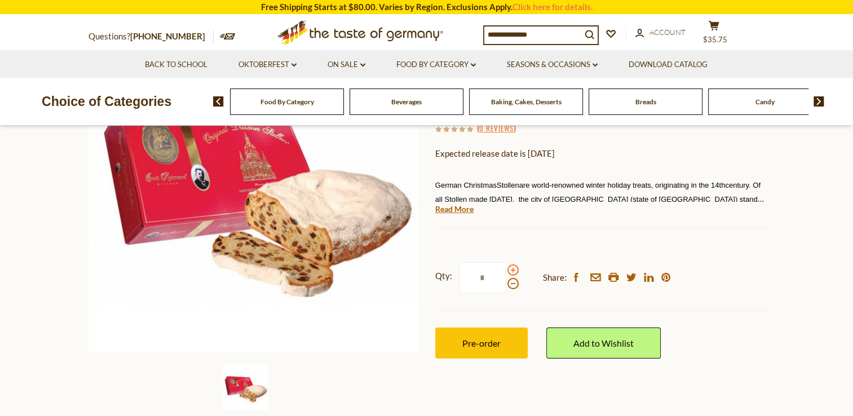
click at [512, 272] on span at bounding box center [512, 269] width 11 height 11
click at [506, 272] on input "*" at bounding box center [482, 277] width 46 height 31
click at [512, 272] on span at bounding box center [512, 269] width 11 height 11
click at [506, 272] on input "*" at bounding box center [482, 277] width 46 height 31
click at [512, 272] on span at bounding box center [512, 269] width 11 height 11
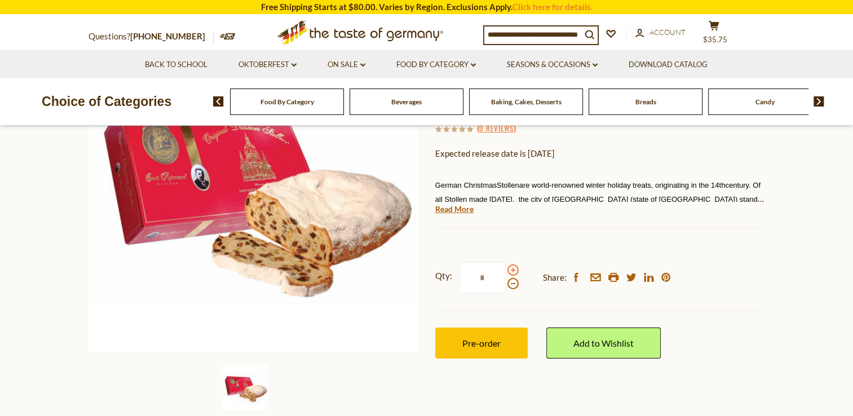
click at [506, 272] on input "*" at bounding box center [482, 277] width 46 height 31
click at [510, 272] on span at bounding box center [512, 269] width 11 height 11
click at [506, 272] on input "*" at bounding box center [482, 277] width 46 height 31
click at [510, 272] on span at bounding box center [512, 269] width 11 height 11
click at [506, 272] on input "*" at bounding box center [482, 277] width 46 height 31
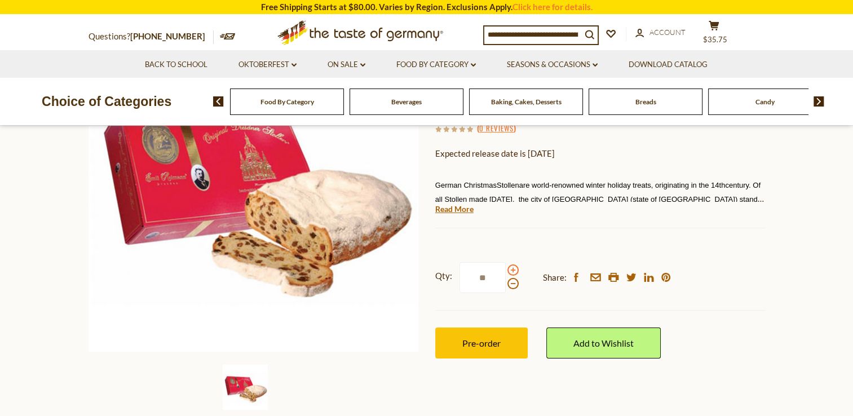
click at [510, 272] on span at bounding box center [512, 269] width 11 height 11
click at [506, 272] on input "**" at bounding box center [482, 277] width 46 height 31
click at [510, 272] on span at bounding box center [512, 269] width 11 height 11
click at [506, 272] on input "**" at bounding box center [482, 277] width 46 height 31
click at [510, 272] on span at bounding box center [512, 269] width 11 height 11
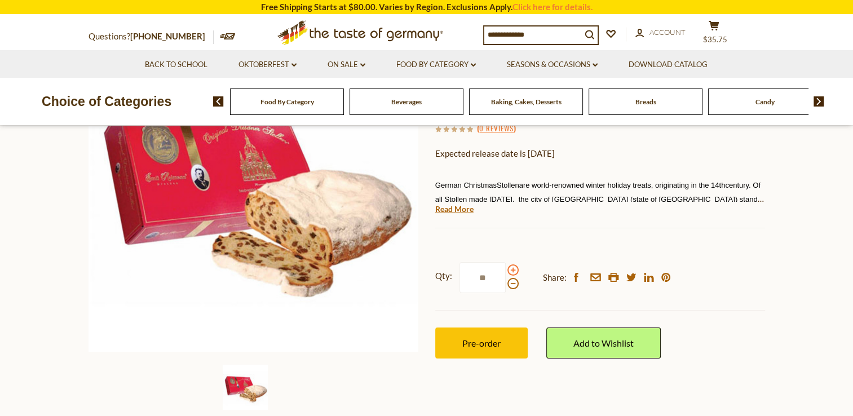
click at [506, 272] on input "**" at bounding box center [482, 277] width 46 height 31
click at [510, 272] on span at bounding box center [512, 269] width 11 height 11
click at [506, 272] on input "**" at bounding box center [482, 277] width 46 height 31
click at [512, 284] on span at bounding box center [512, 283] width 11 height 11
click at [506, 284] on input "**" at bounding box center [482, 277] width 46 height 31
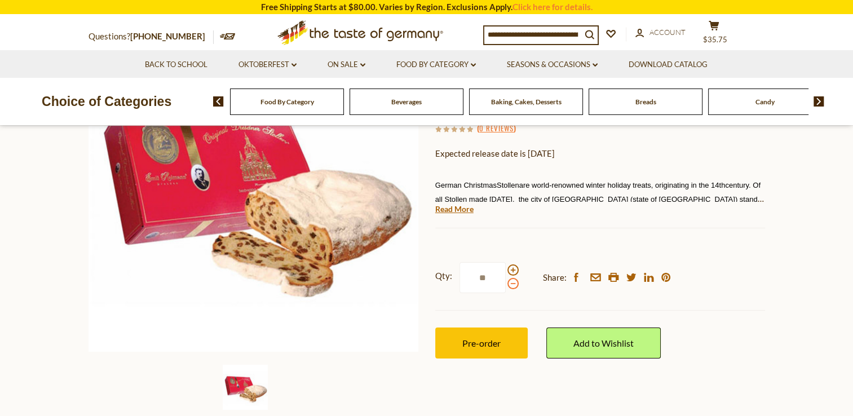
type input "**"
click at [501, 347] on button "Pre-order" at bounding box center [481, 342] width 92 height 31
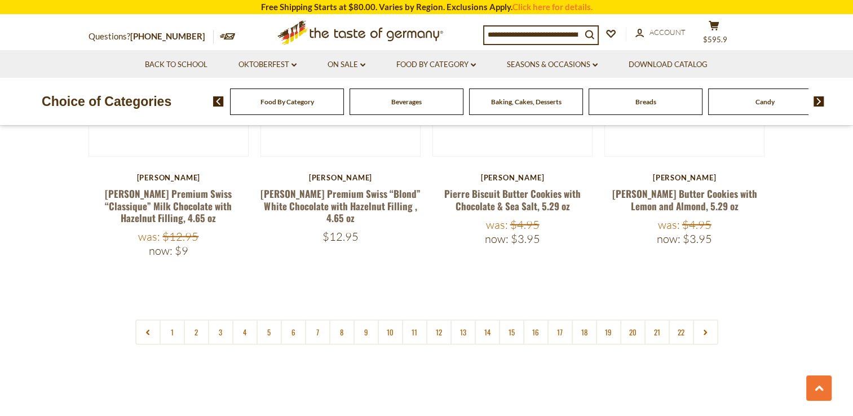
scroll to position [2729, 0]
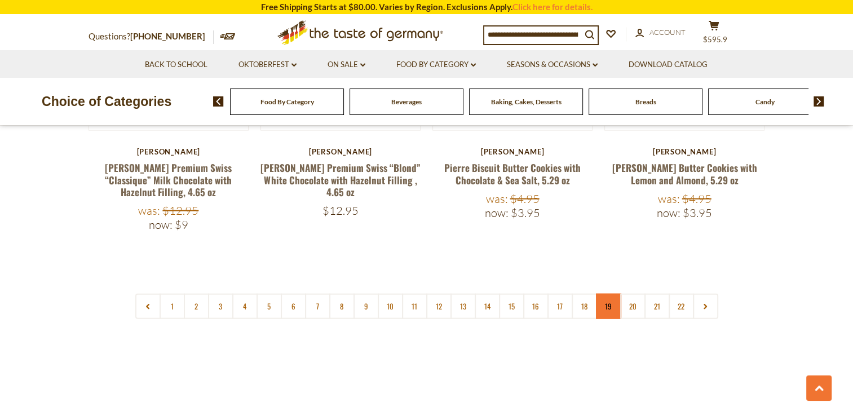
click at [609, 294] on link "19" at bounding box center [608, 306] width 25 height 25
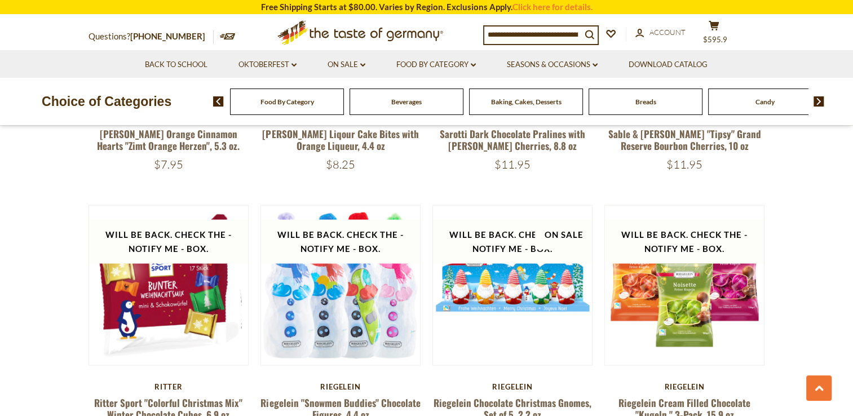
scroll to position [2165, 0]
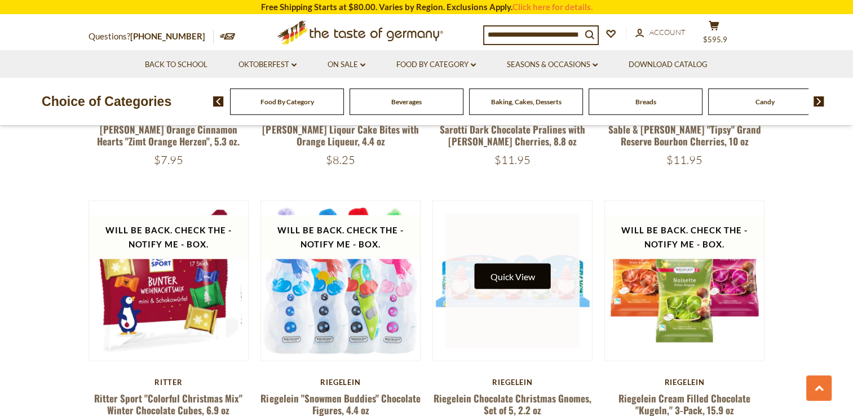
click at [522, 267] on button "Quick View" at bounding box center [513, 276] width 76 height 25
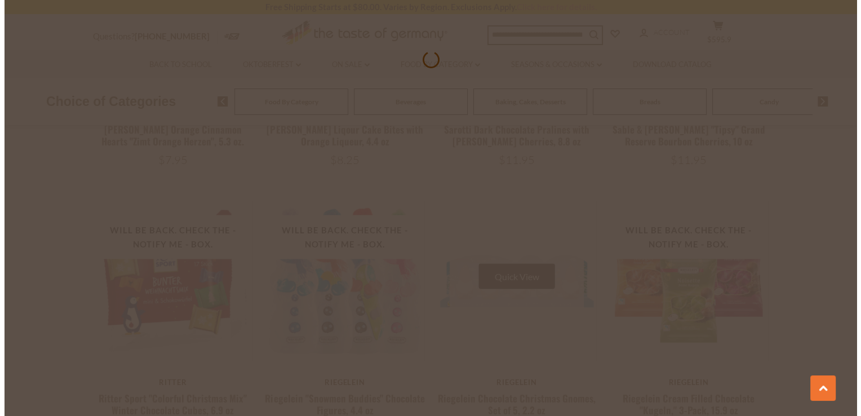
scroll to position [2168, 0]
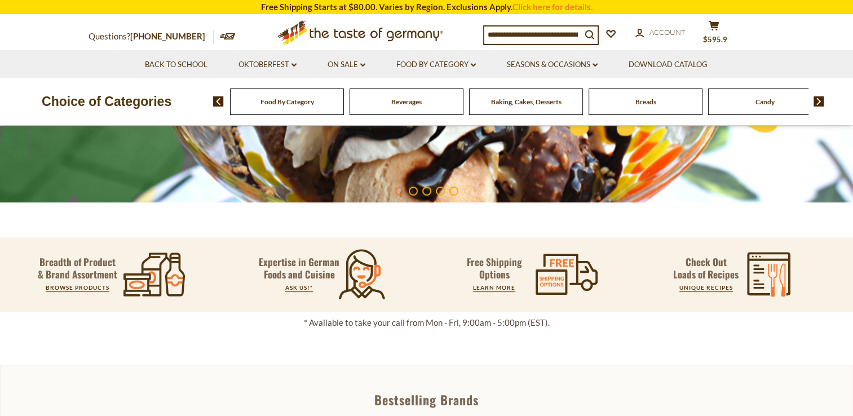
scroll to position [282, 0]
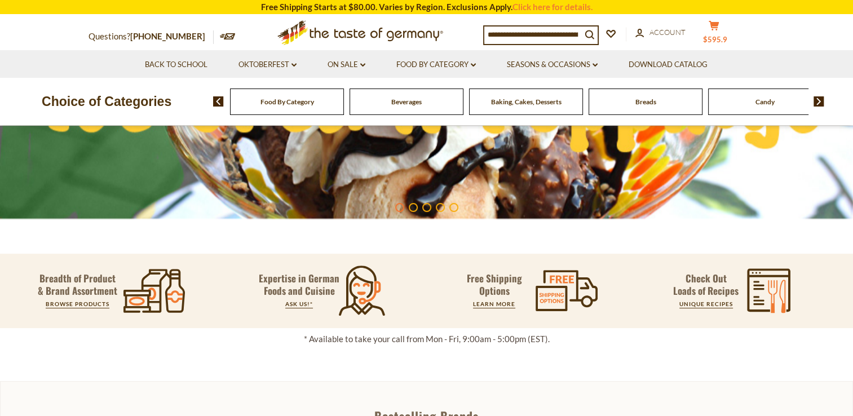
click at [719, 30] on icon "cart" at bounding box center [713, 26] width 11 height 10
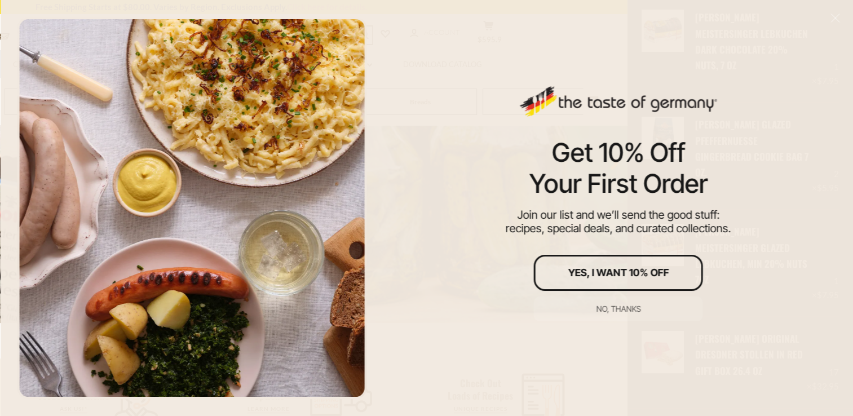
scroll to position [179, 0]
click at [776, 125] on div "Get 10% Off Your First Order Join our list and we’ll send the good stuff: recip…" at bounding box center [618, 208] width 469 height 416
click at [404, 121] on div "Get 10% Off Your First Order Join our list and we’ll send the good stuff: recip…" at bounding box center [618, 208] width 469 height 416
click at [605, 308] on div "No, thanks" at bounding box center [618, 309] width 45 height 8
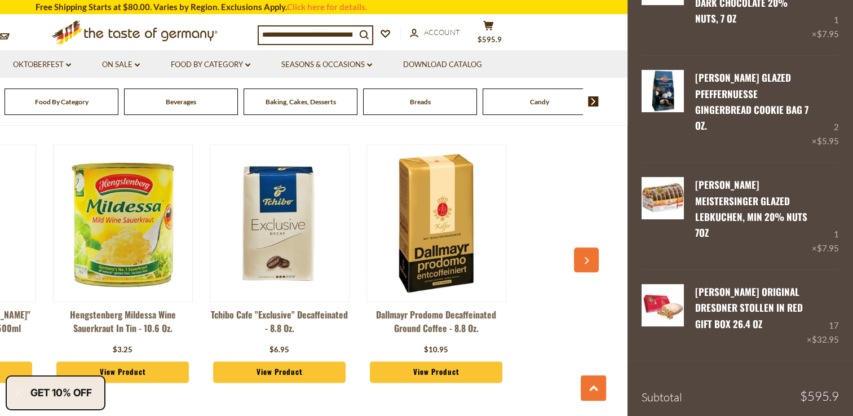
scroll to position [1250, 0]
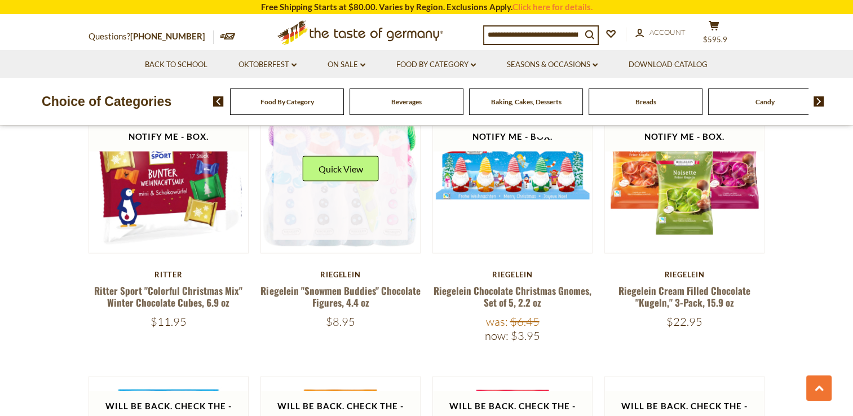
scroll to position [2254, 0]
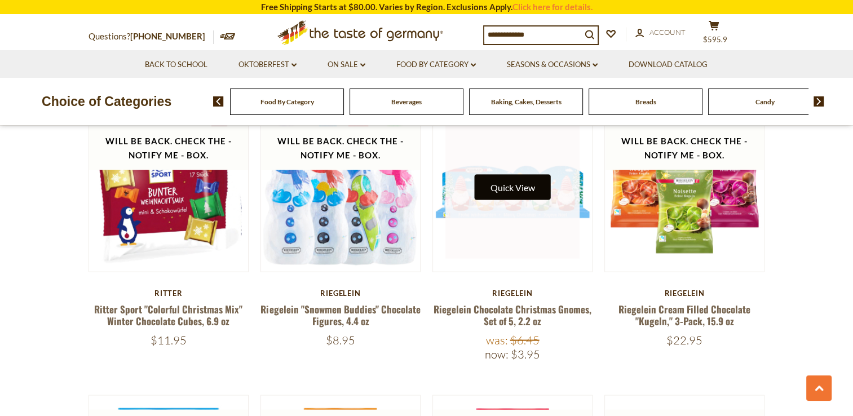
click at [502, 176] on button "Quick View" at bounding box center [513, 187] width 76 height 25
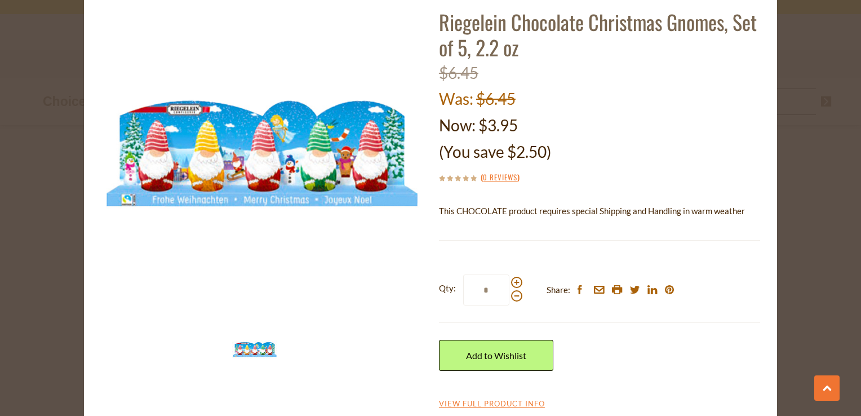
scroll to position [78, 0]
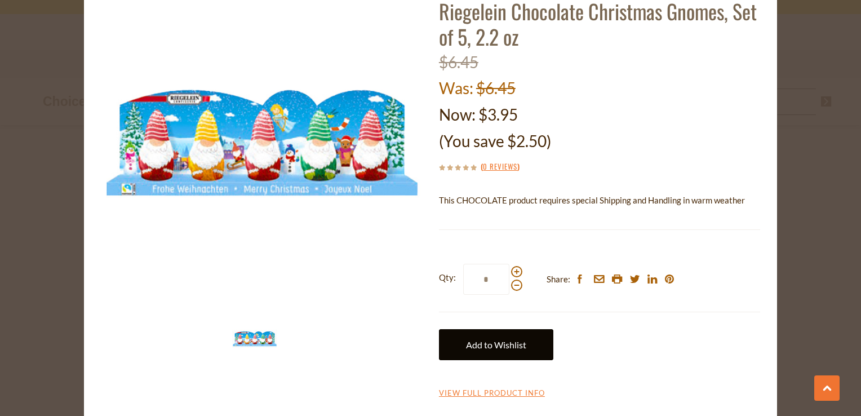
click at [488, 346] on link "Add to Wishlist" at bounding box center [496, 344] width 114 height 31
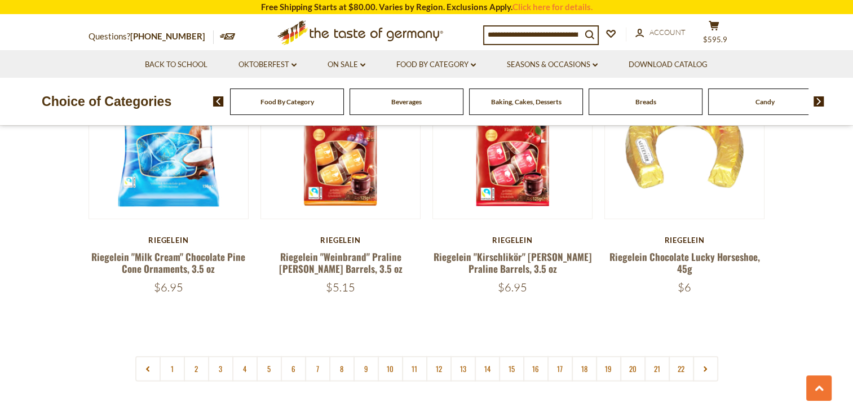
scroll to position [2593, 0]
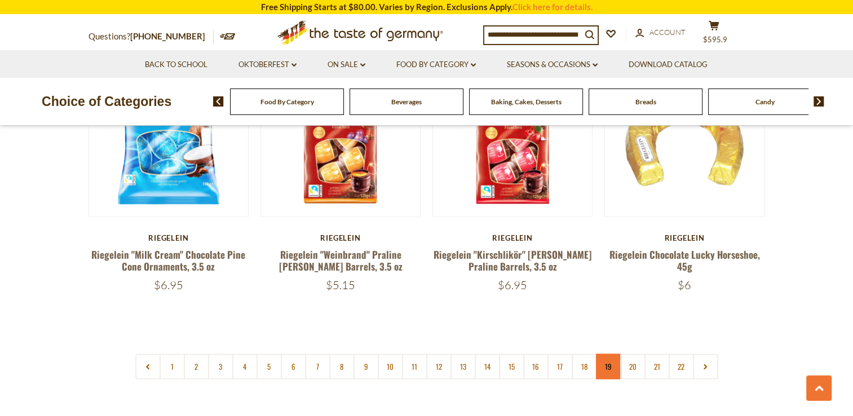
click at [604, 354] on link "19" at bounding box center [608, 366] width 25 height 25
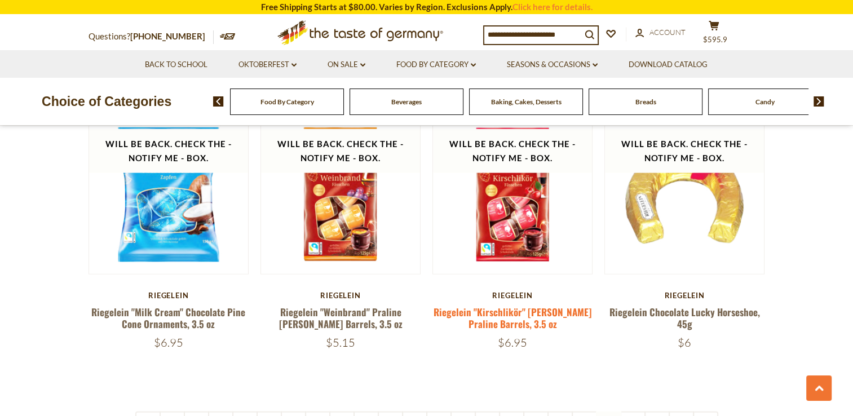
scroll to position [2560, 0]
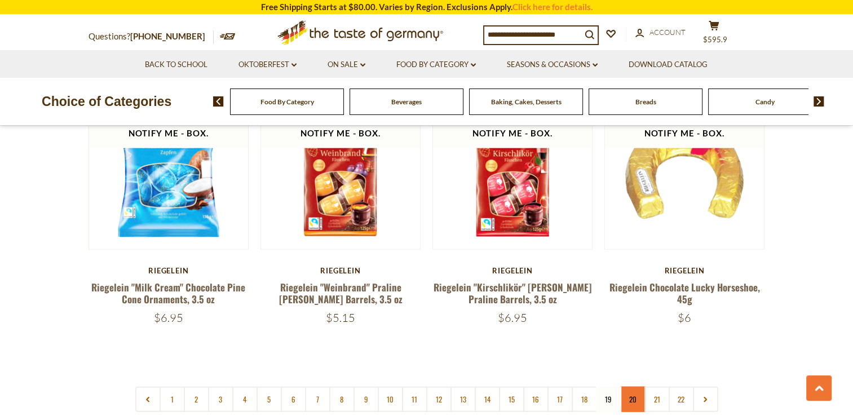
click at [634, 387] on link "20" at bounding box center [632, 399] width 25 height 25
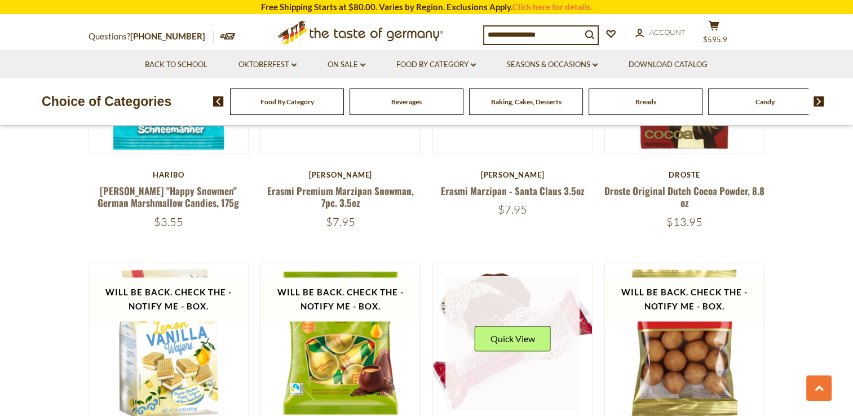
scroll to position [1602, 0]
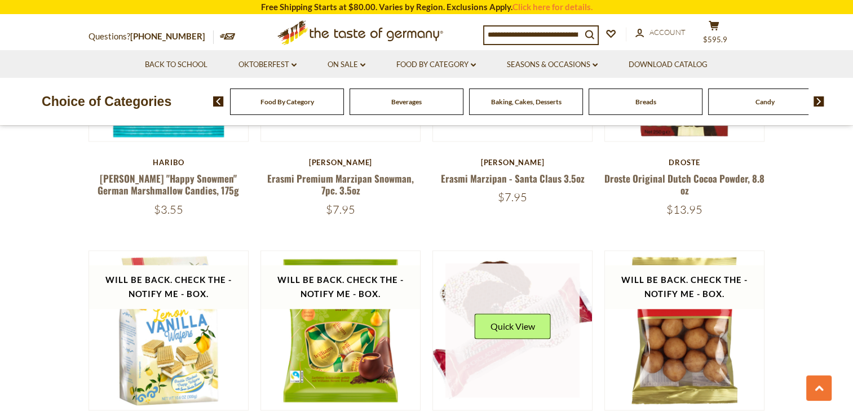
click at [562, 371] on link at bounding box center [512, 330] width 134 height 134
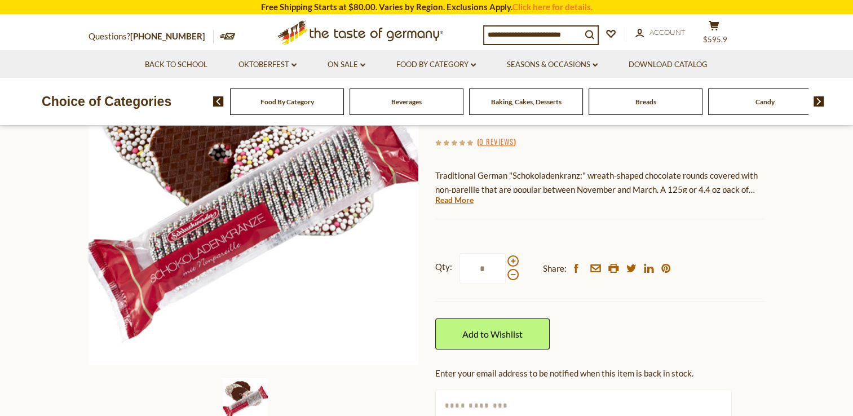
scroll to position [169, 0]
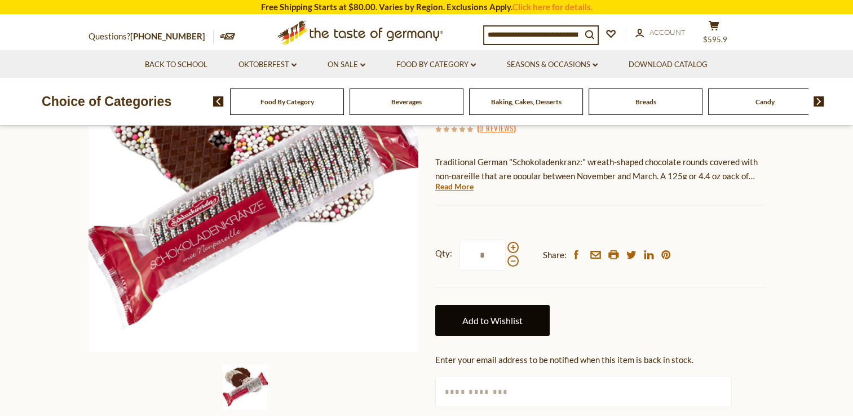
click at [499, 318] on link "Add to Wishlist" at bounding box center [492, 320] width 114 height 31
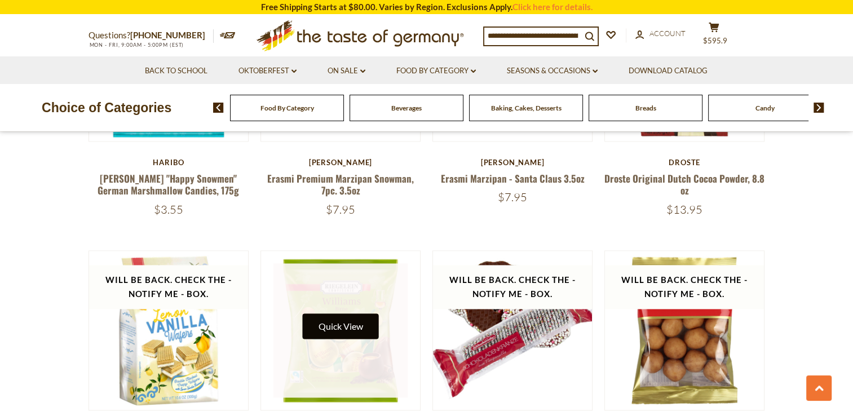
click at [338, 324] on button "Quick View" at bounding box center [340, 325] width 76 height 25
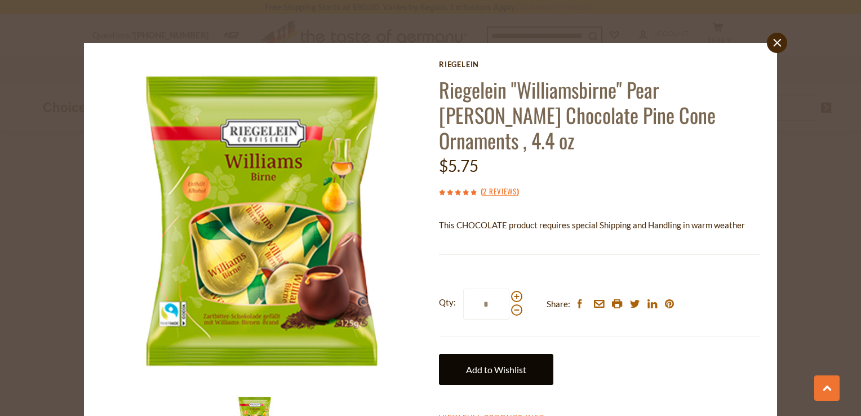
click at [481, 354] on link "Add to Wishlist" at bounding box center [496, 369] width 114 height 31
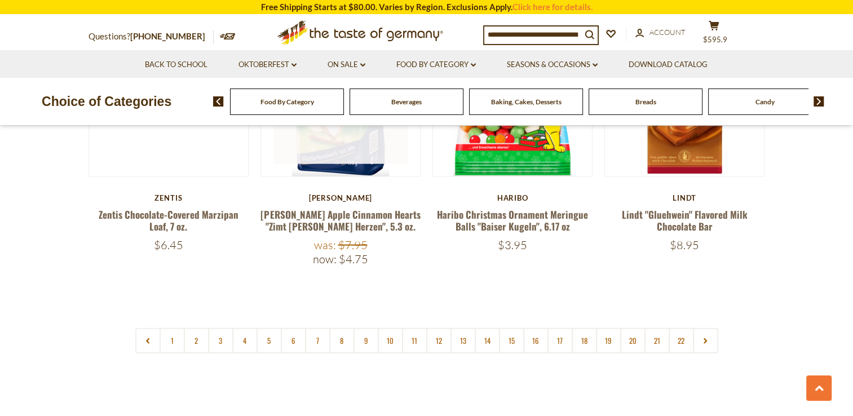
scroll to position [2673, 0]
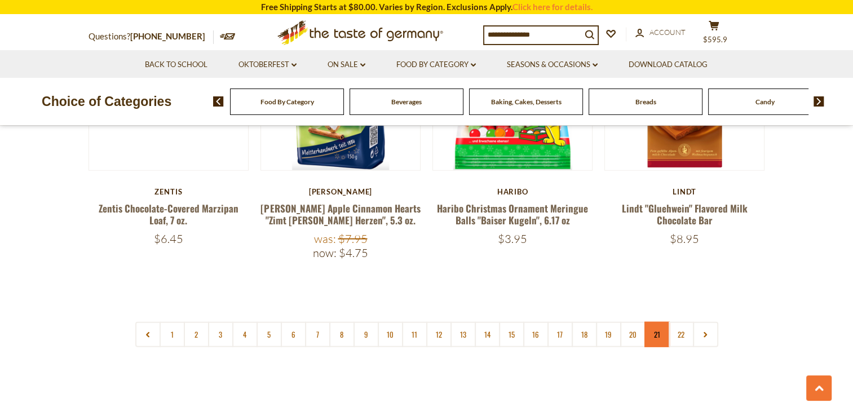
click at [650, 326] on link "21" at bounding box center [656, 334] width 25 height 25
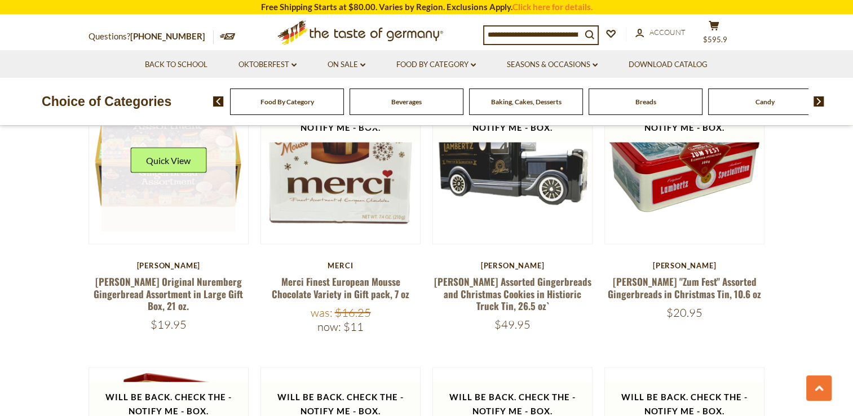
scroll to position [2053, 0]
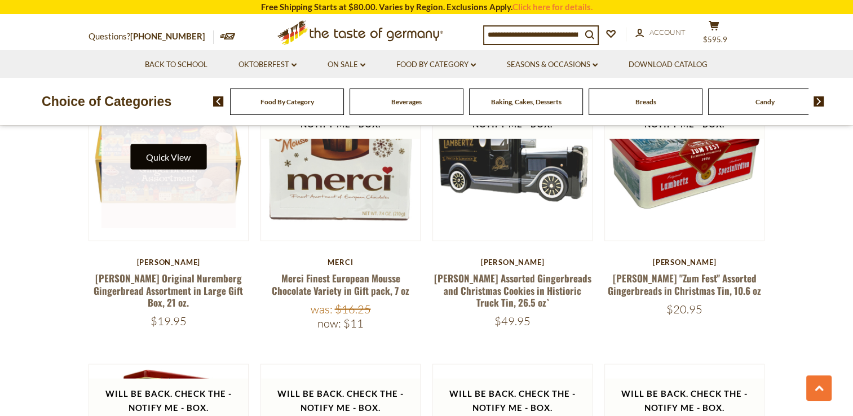
click at [172, 147] on button "Quick View" at bounding box center [168, 156] width 76 height 25
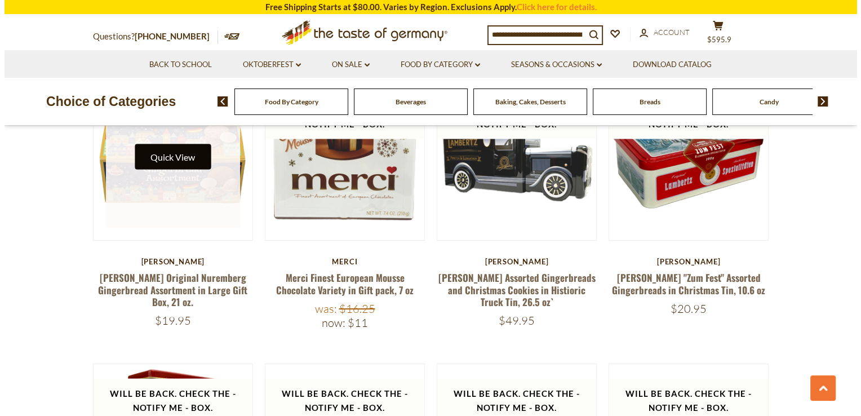
scroll to position [2055, 0]
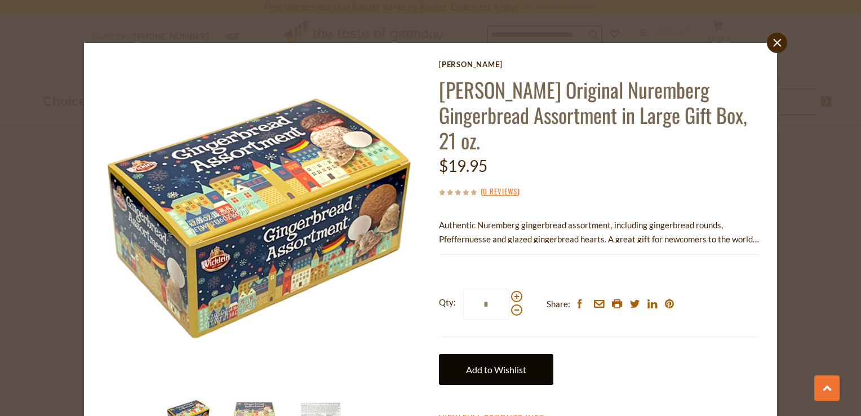
click at [486, 354] on link "Add to Wishlist" at bounding box center [496, 369] width 114 height 31
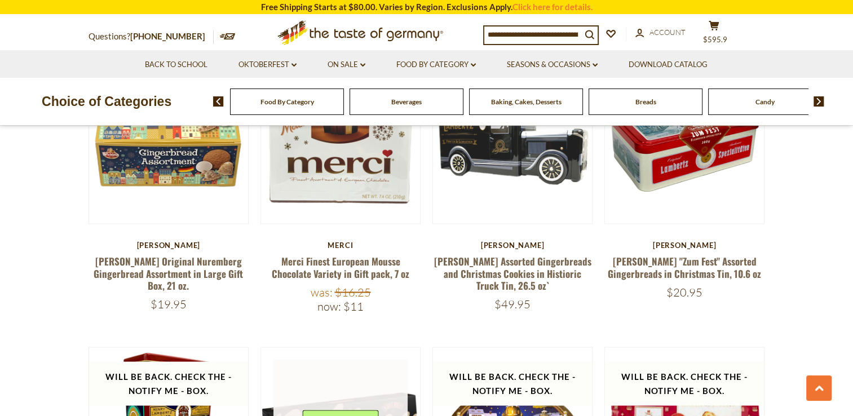
scroll to position [1942, 0]
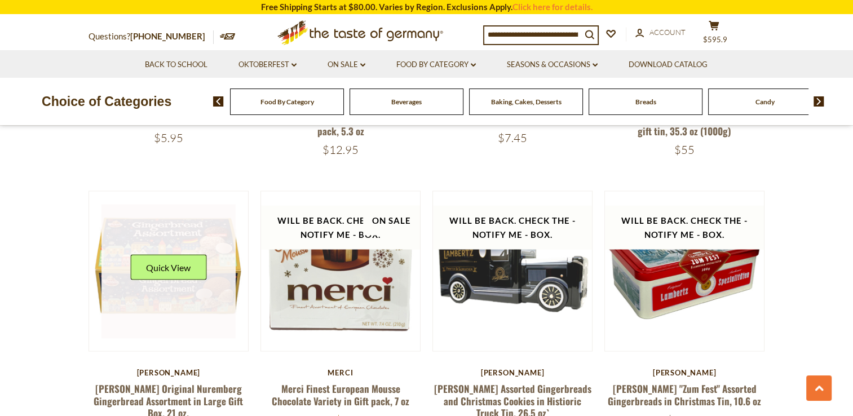
click at [181, 278] on link at bounding box center [168, 271] width 134 height 134
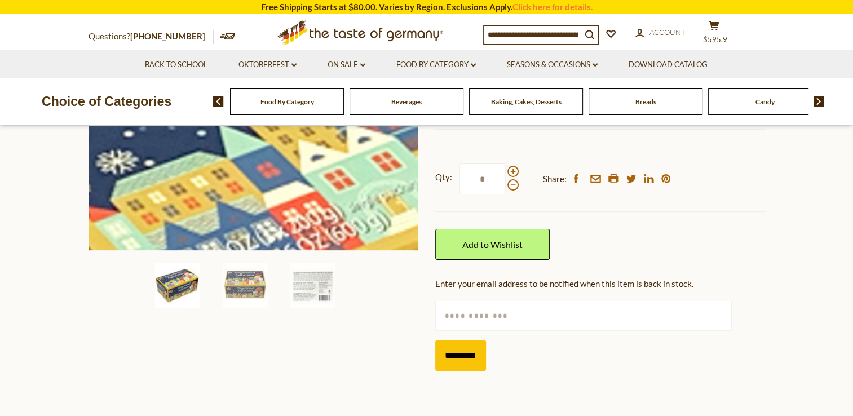
scroll to position [282, 0]
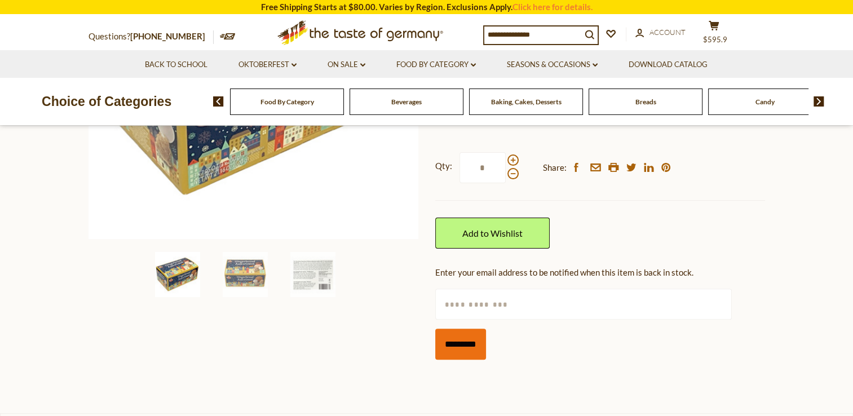
click at [464, 329] on input "*********" at bounding box center [460, 344] width 51 height 31
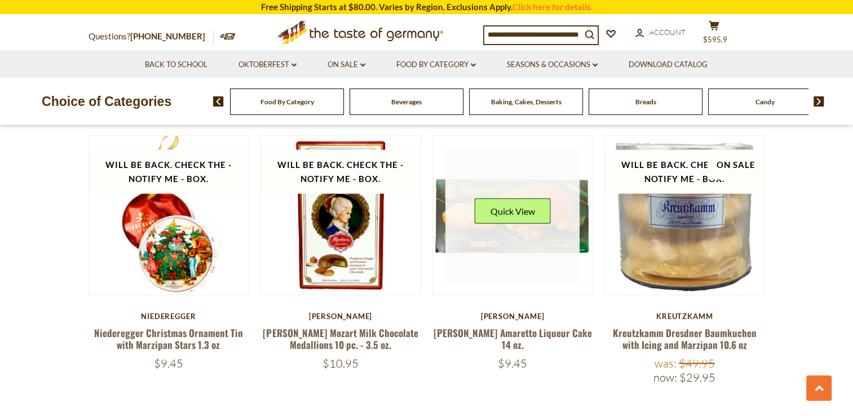
scroll to position [2619, 0]
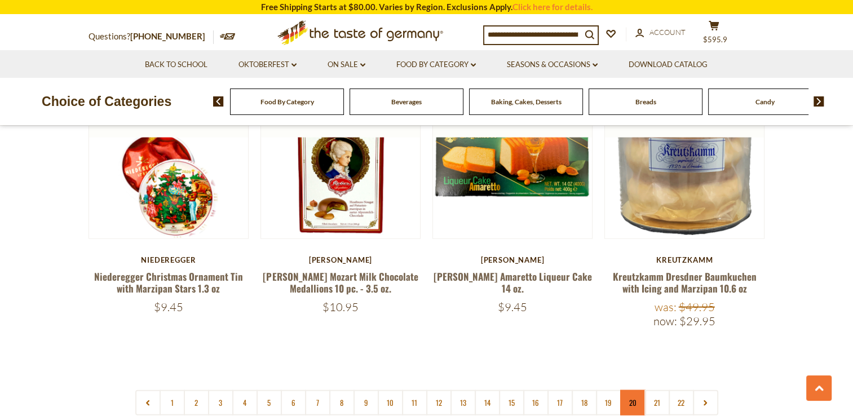
click at [629, 390] on link "20" at bounding box center [632, 402] width 25 height 25
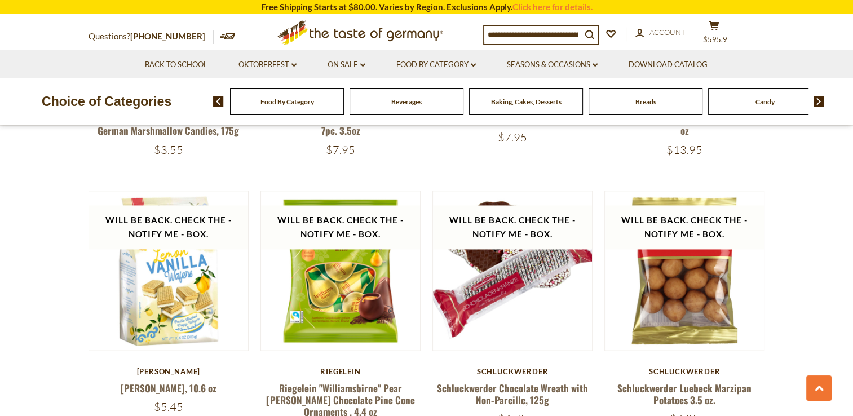
scroll to position [1714, 0]
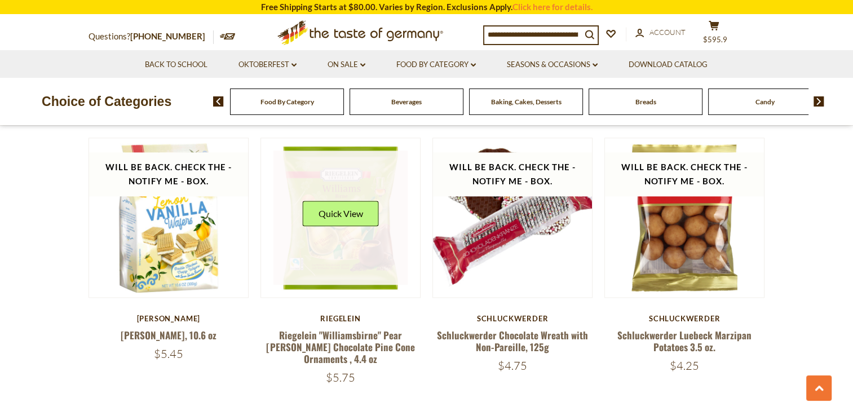
click at [331, 274] on link at bounding box center [340, 217] width 134 height 134
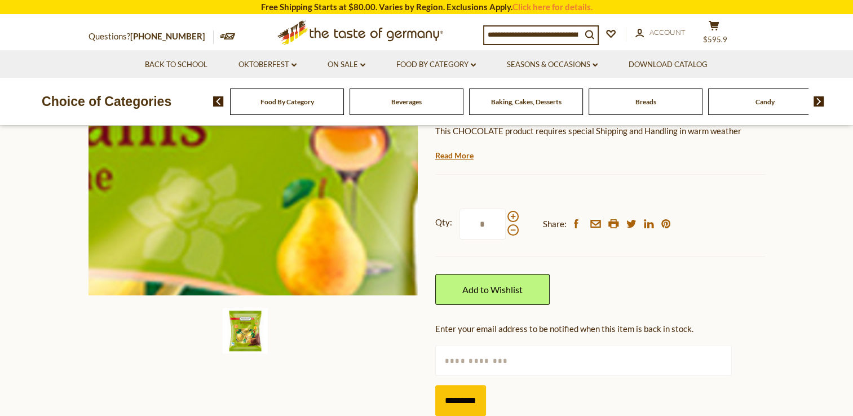
scroll to position [338, 0]
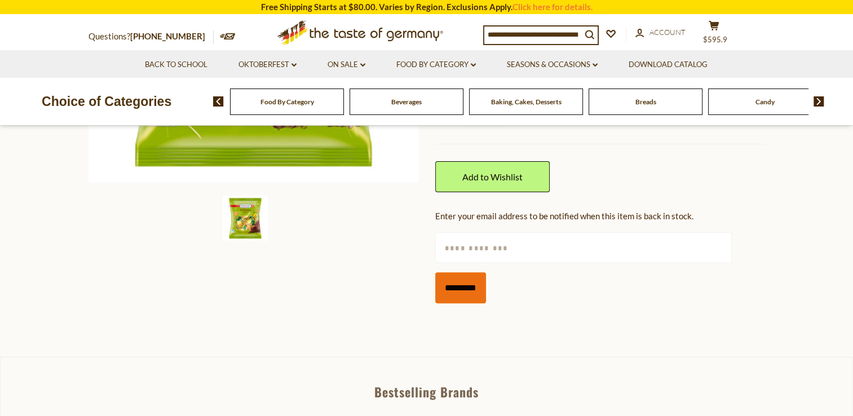
click at [461, 272] on input "*********" at bounding box center [460, 287] width 51 height 31
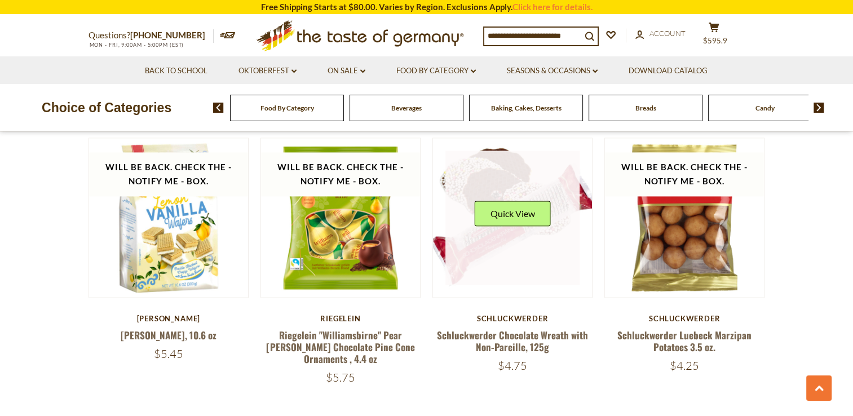
click at [515, 236] on link at bounding box center [512, 217] width 134 height 134
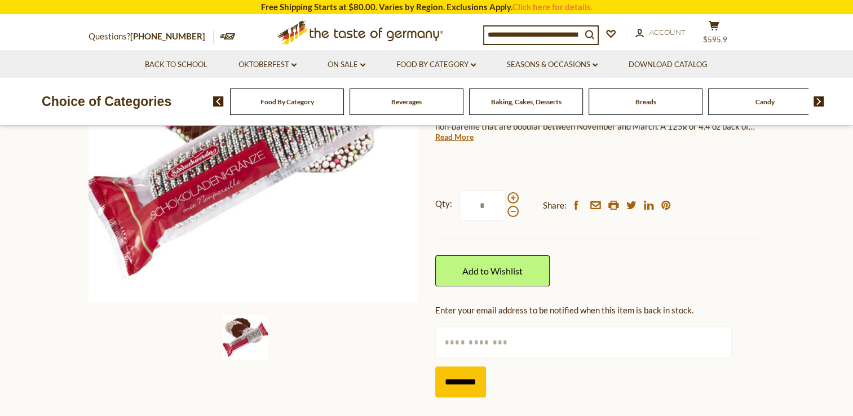
scroll to position [225, 0]
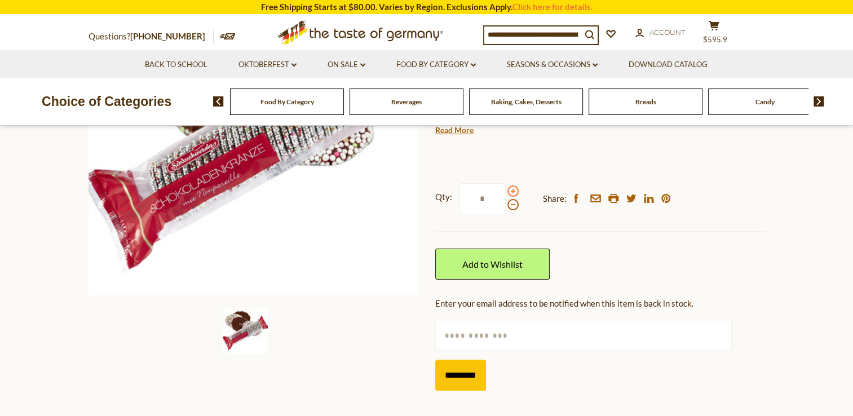
click at [510, 190] on span at bounding box center [512, 190] width 11 height 11
click at [506, 190] on input "*" at bounding box center [482, 198] width 46 height 31
click at [510, 190] on span at bounding box center [512, 190] width 11 height 11
click at [506, 190] on input "*" at bounding box center [482, 198] width 46 height 31
click at [510, 190] on span at bounding box center [512, 190] width 11 height 11
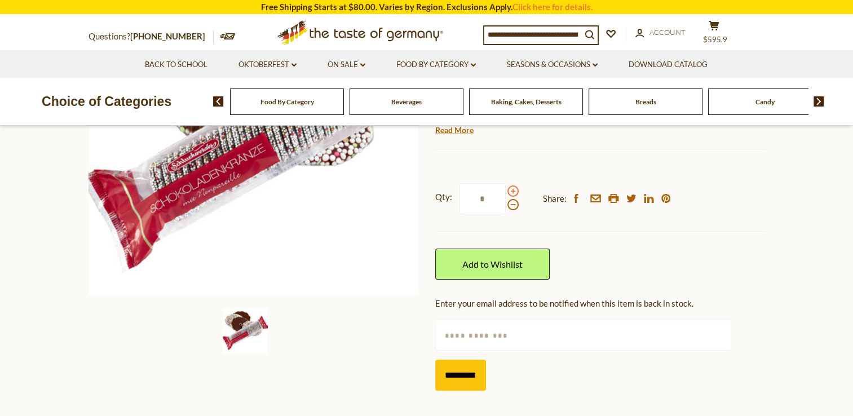
click at [506, 190] on input "*" at bounding box center [482, 198] width 46 height 31
click at [510, 203] on span at bounding box center [512, 204] width 11 height 11
click at [506, 203] on input "*" at bounding box center [482, 198] width 46 height 31
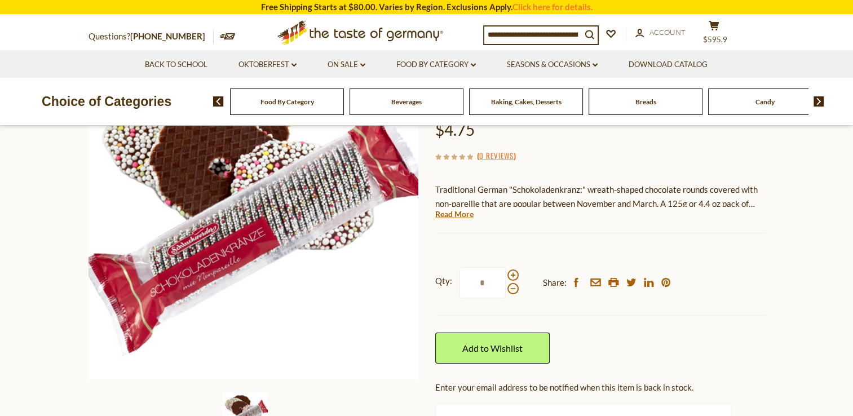
scroll to position [169, 0]
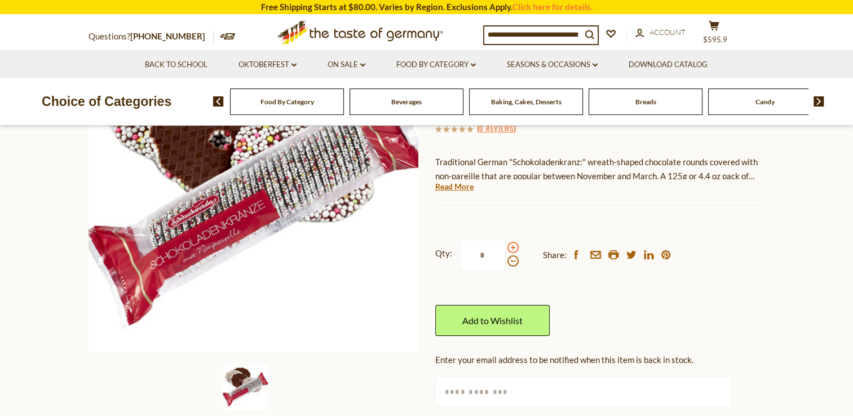
click at [513, 247] on span at bounding box center [512, 247] width 11 height 11
click at [506, 247] on input "*" at bounding box center [482, 255] width 46 height 31
click at [510, 262] on span at bounding box center [512, 260] width 11 height 11
click at [506, 262] on input "*" at bounding box center [482, 255] width 46 height 31
type input "*"
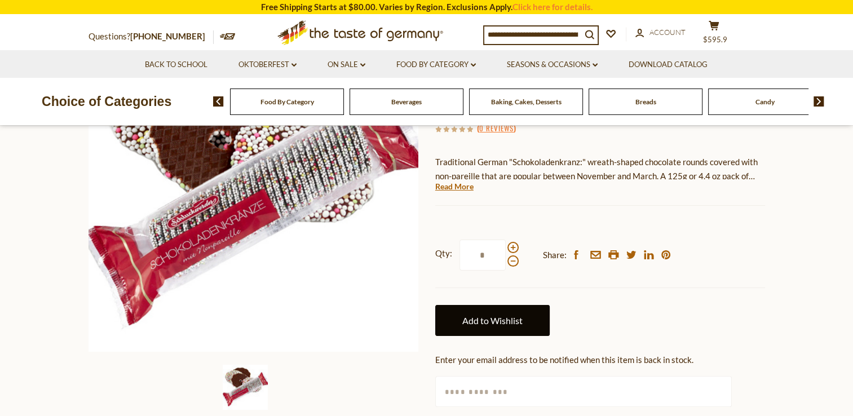
click at [485, 318] on link "Add to Wishlist" at bounding box center [492, 320] width 114 height 31
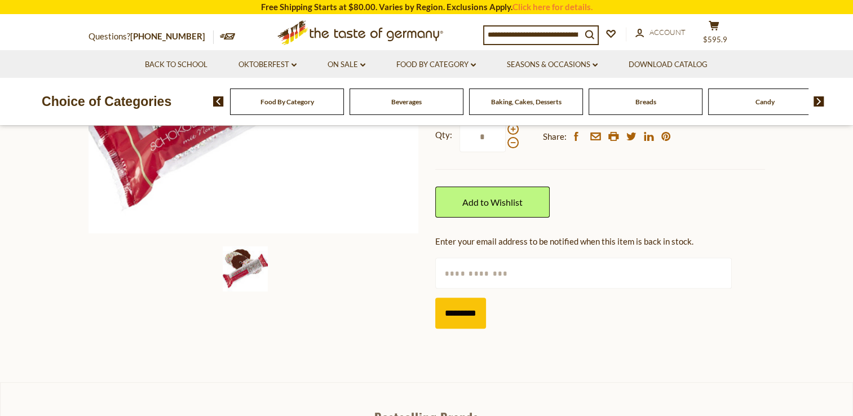
scroll to position [338, 0]
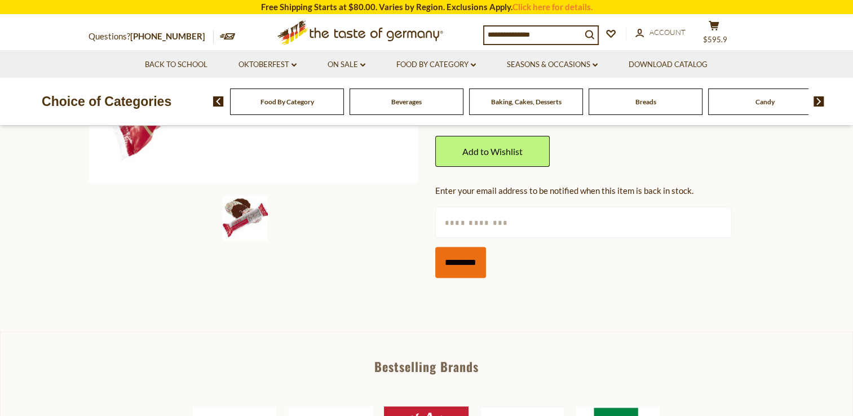
click at [469, 267] on input "*********" at bounding box center [460, 262] width 51 height 31
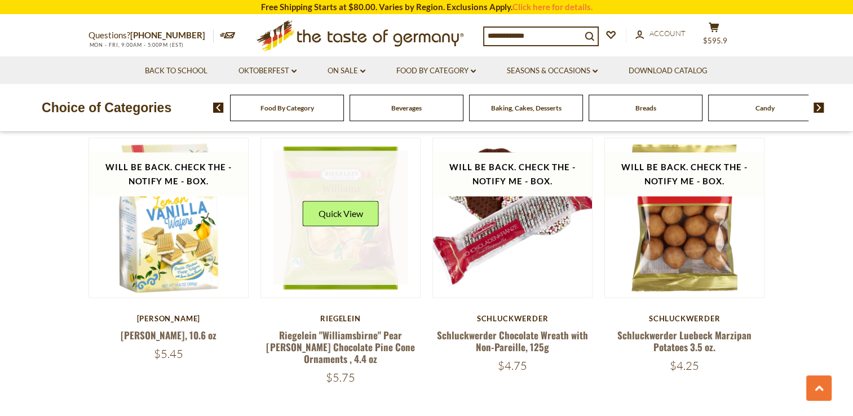
click at [322, 229] on div "Quick View" at bounding box center [340, 218] width 76 height 34
click at [336, 211] on button "Quick View" at bounding box center [340, 213] width 76 height 25
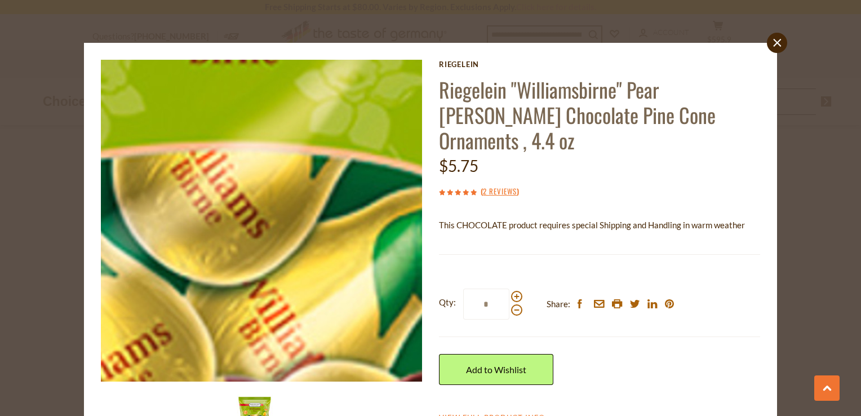
scroll to position [49, 0]
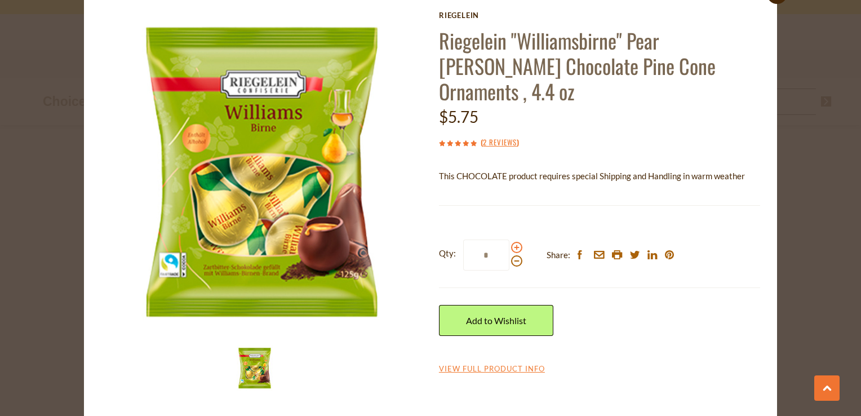
click at [514, 242] on span at bounding box center [516, 247] width 11 height 11
click at [510, 240] on input "*" at bounding box center [486, 255] width 46 height 31
click at [512, 242] on span at bounding box center [516, 247] width 11 height 11
click at [510, 240] on input "*" at bounding box center [486, 255] width 46 height 31
click at [511, 242] on span at bounding box center [516, 247] width 11 height 11
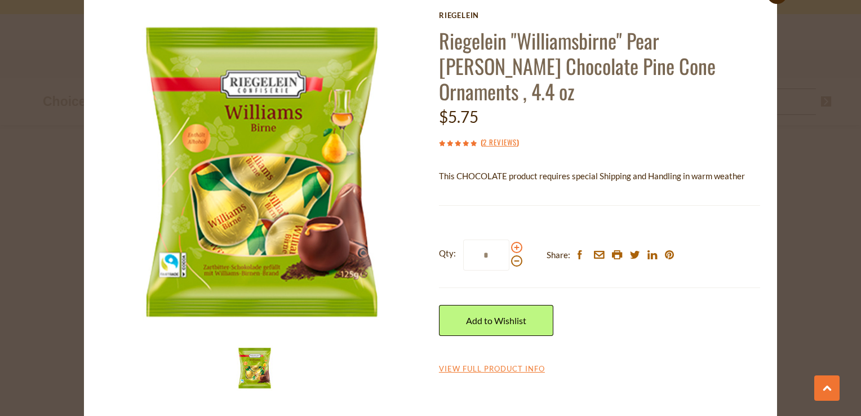
click at [508, 240] on input "*" at bounding box center [486, 255] width 46 height 31
type input "*"
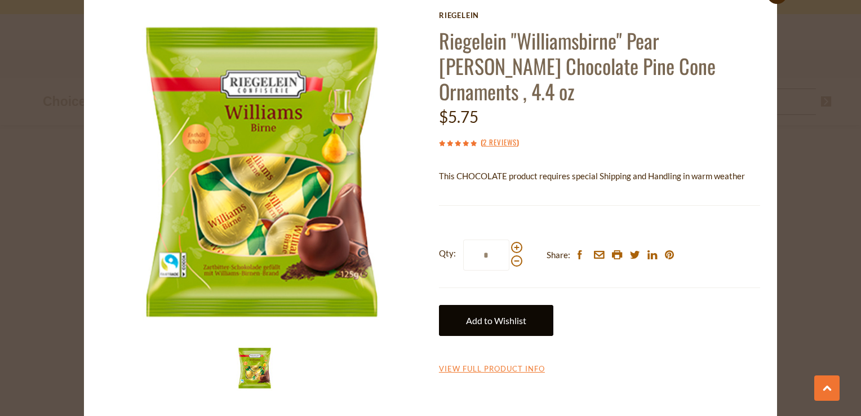
click at [491, 305] on link "Add to Wishlist" at bounding box center [496, 320] width 114 height 31
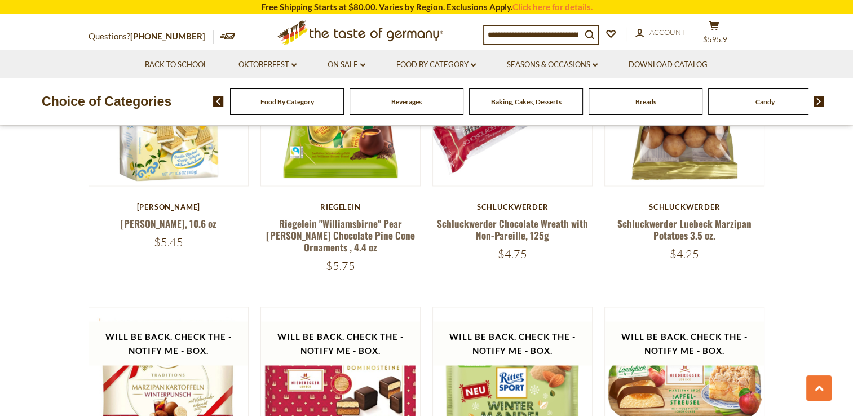
scroll to position [1773, 0]
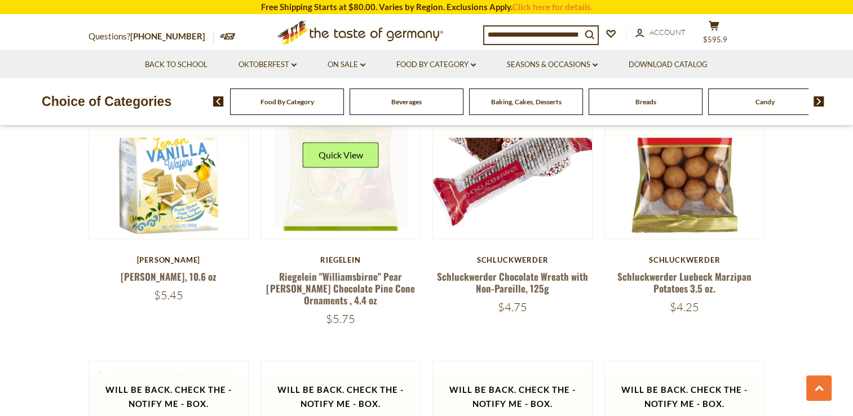
click at [345, 185] on link at bounding box center [340, 159] width 134 height 134
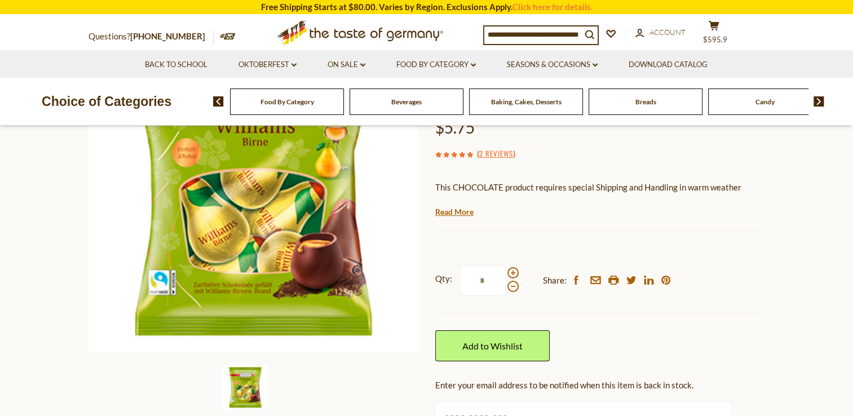
scroll to position [225, 0]
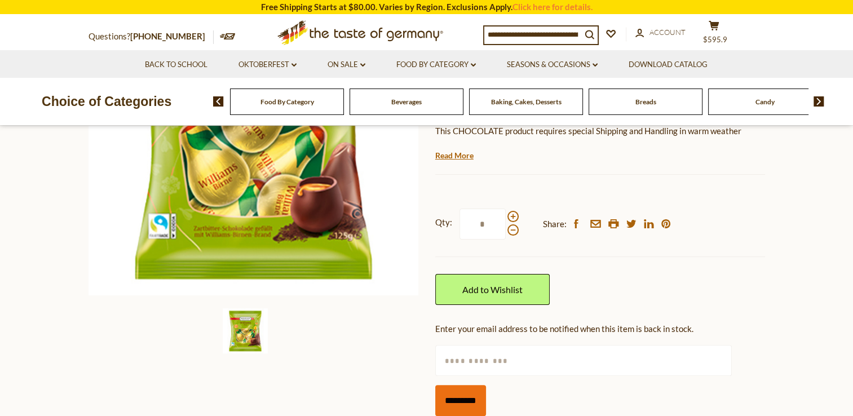
click at [458, 385] on input "*********" at bounding box center [460, 400] width 51 height 31
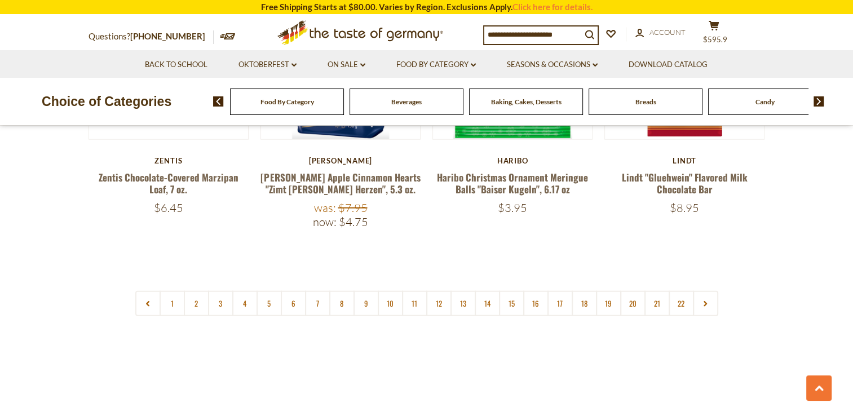
scroll to position [2731, 0]
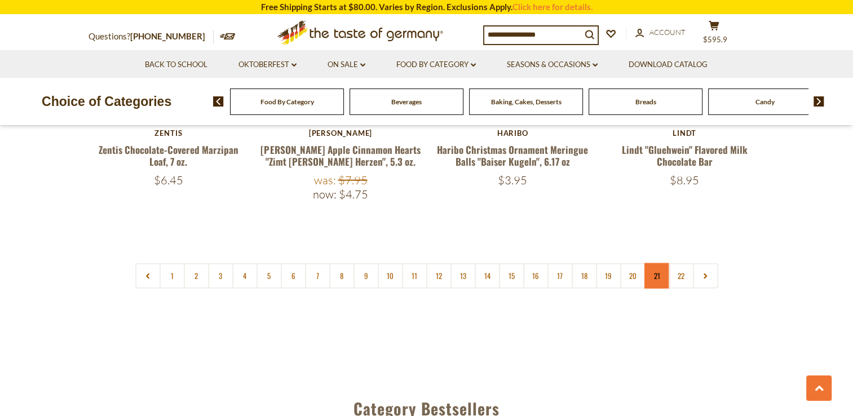
click at [654, 263] on link "21" at bounding box center [656, 275] width 25 height 25
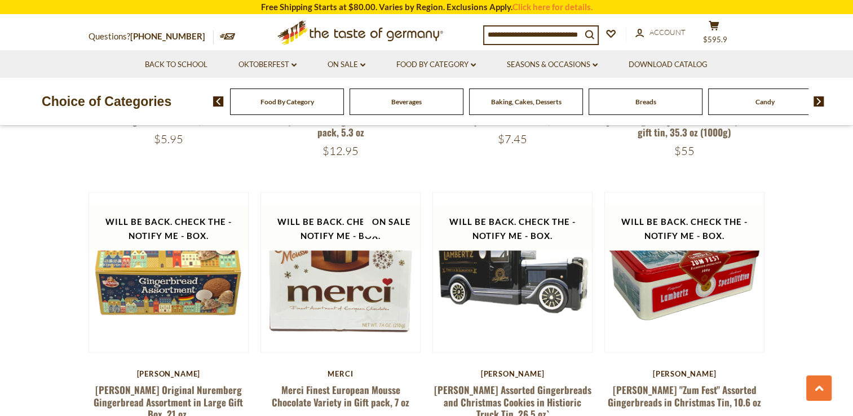
scroll to position [1996, 0]
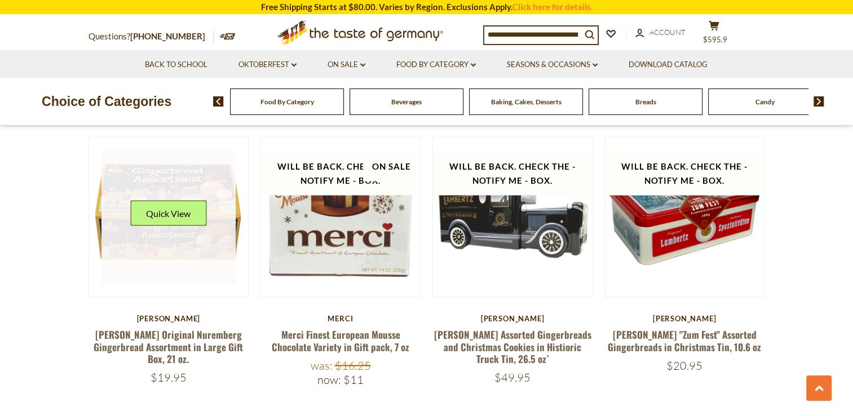
click at [174, 223] on link at bounding box center [168, 217] width 134 height 134
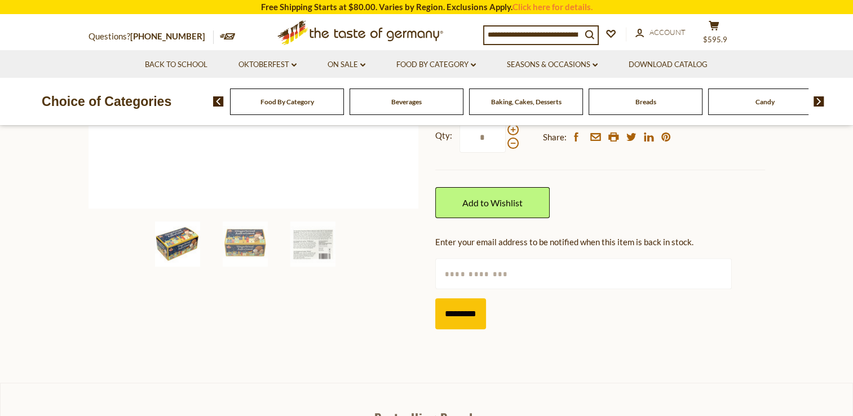
scroll to position [338, 0]
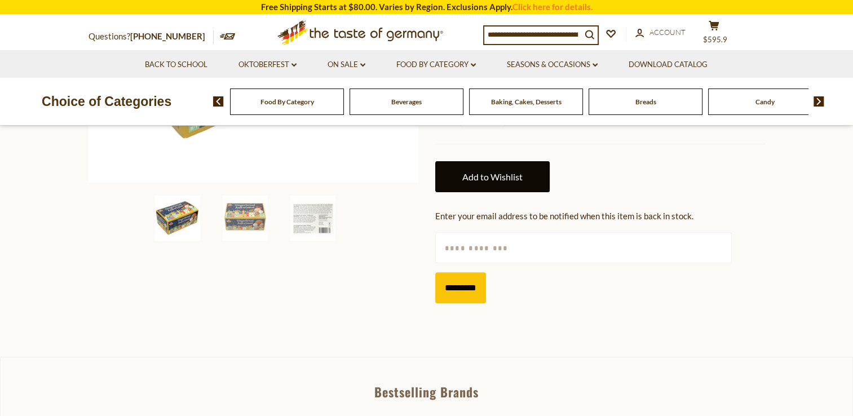
click at [474, 161] on link "Add to Wishlist" at bounding box center [492, 176] width 114 height 31
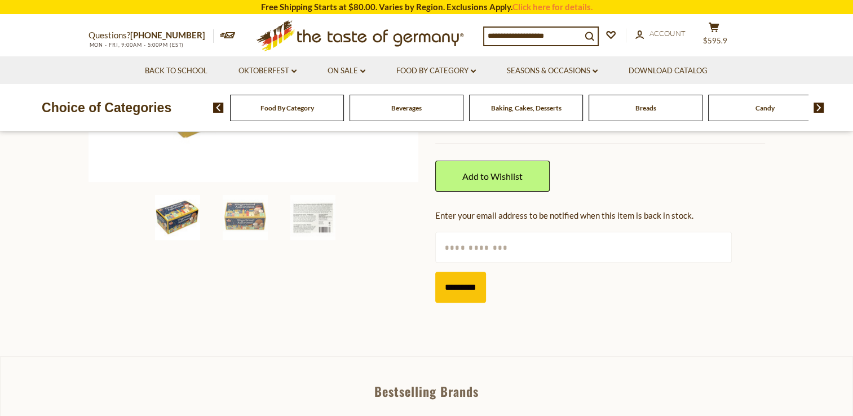
scroll to position [338, 0]
click at [473, 272] on input "*********" at bounding box center [460, 287] width 51 height 31
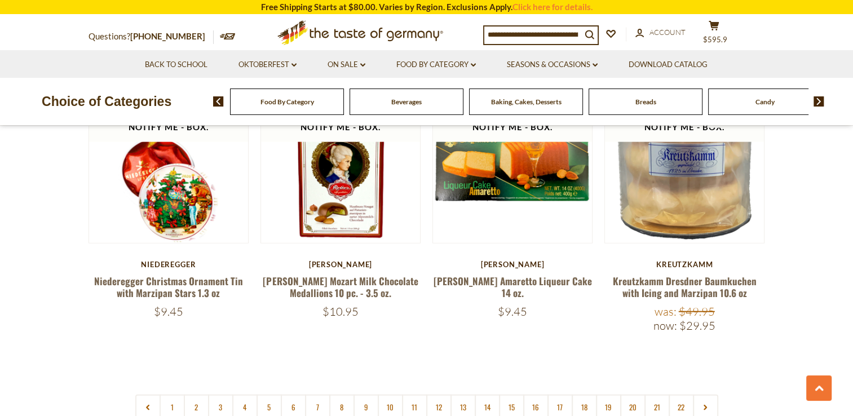
scroll to position [2616, 0]
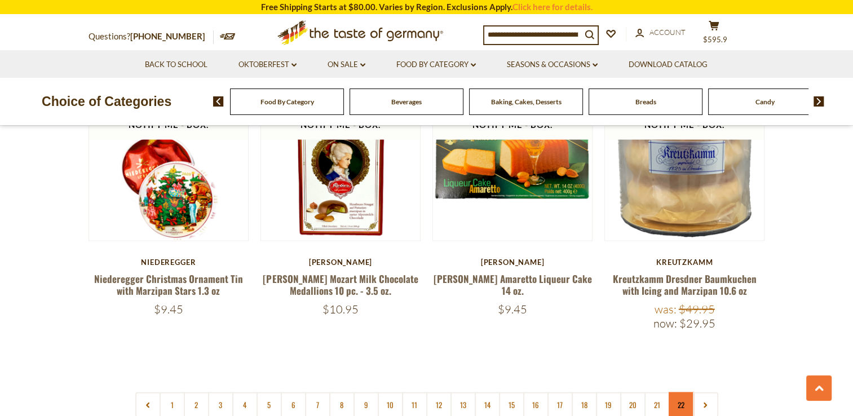
click at [679, 392] on link "22" at bounding box center [680, 404] width 25 height 25
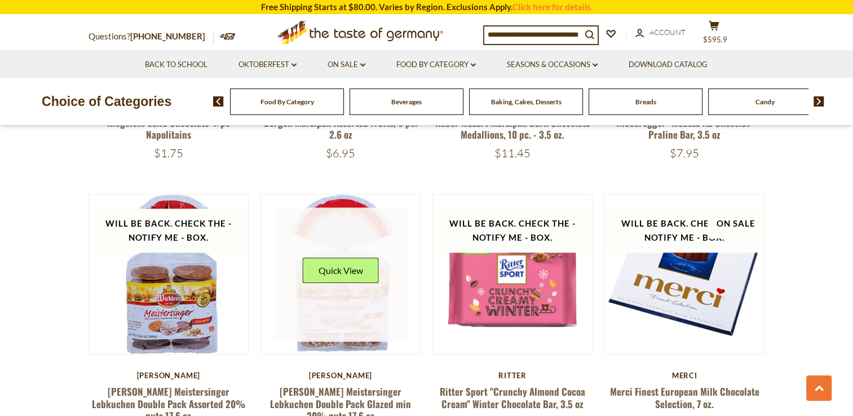
scroll to position [1095, 0]
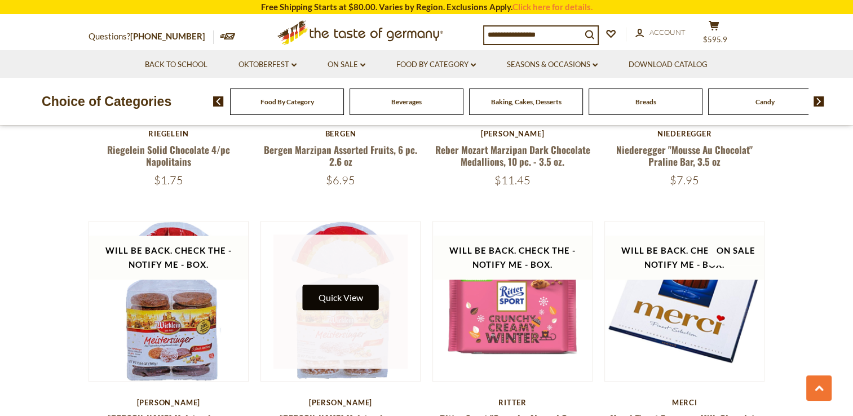
click at [353, 287] on button "Quick View" at bounding box center [340, 297] width 76 height 25
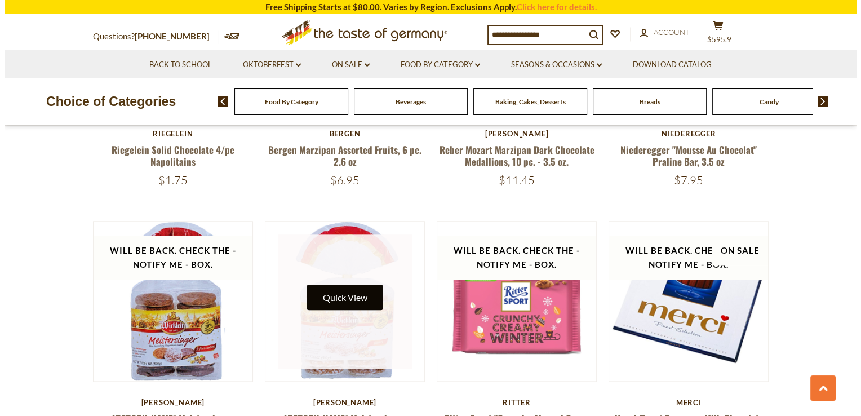
scroll to position [1096, 0]
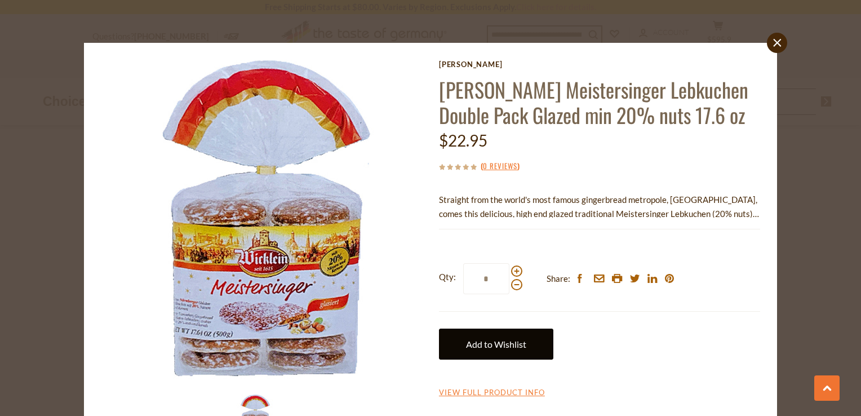
click at [503, 340] on link "Add to Wishlist" at bounding box center [496, 344] width 114 height 31
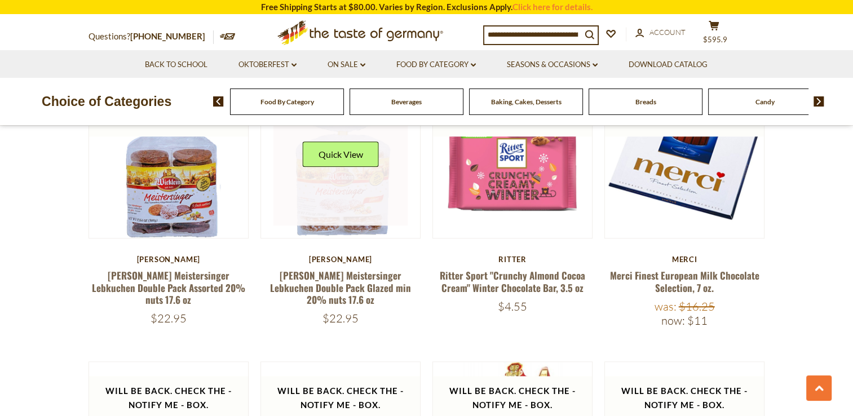
scroll to position [1265, 0]
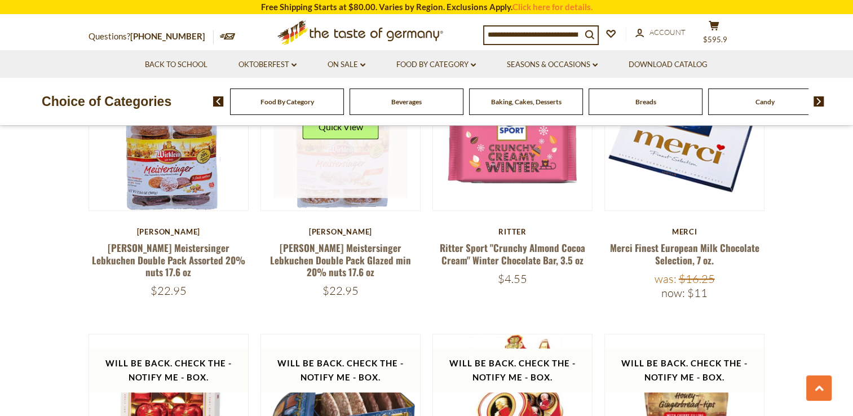
click at [329, 165] on link at bounding box center [340, 131] width 134 height 134
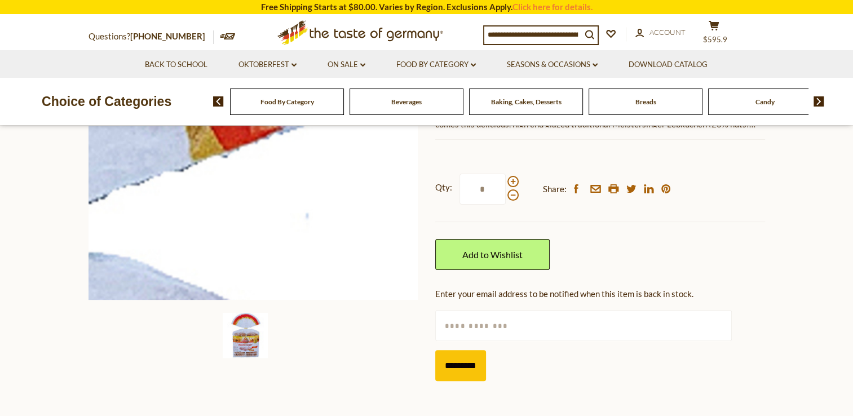
scroll to position [225, 0]
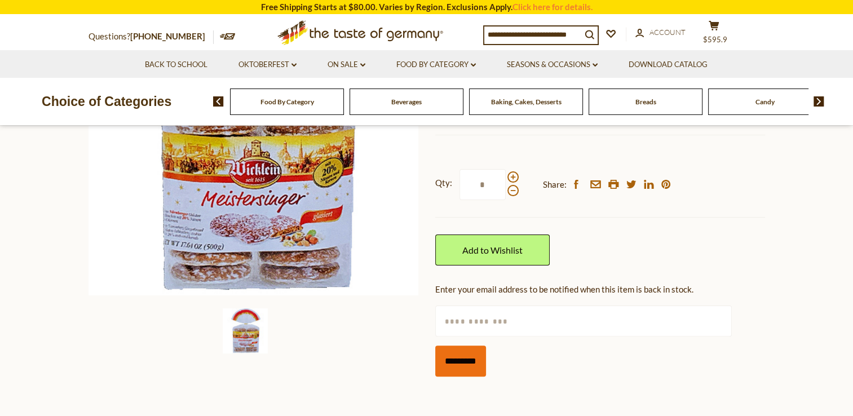
click at [470, 358] on input "*********" at bounding box center [460, 360] width 51 height 31
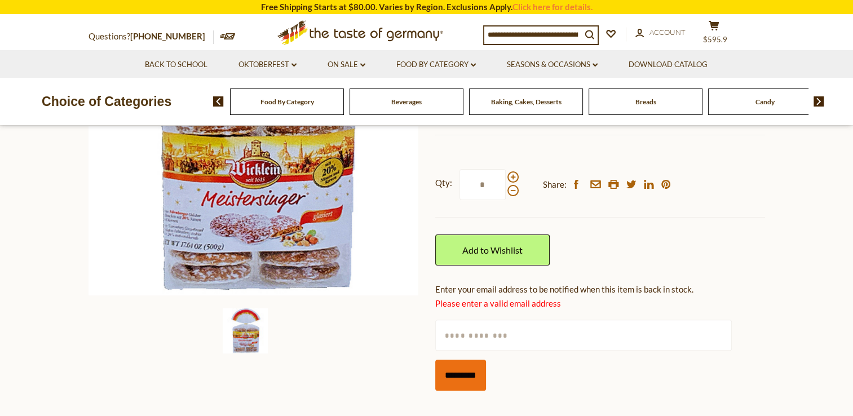
click at [454, 376] on input "*********" at bounding box center [460, 375] width 51 height 31
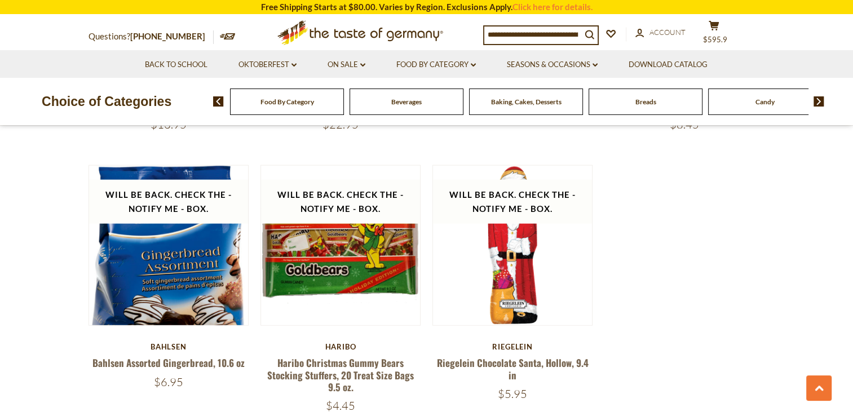
scroll to position [2505, 0]
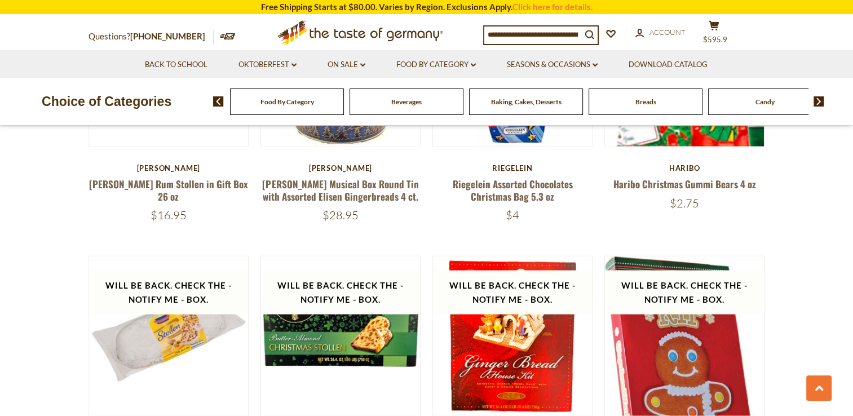
scroll to position [2167, 0]
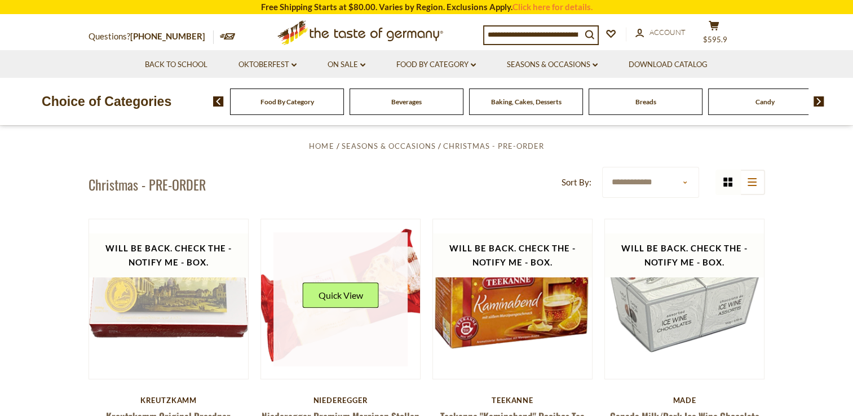
scroll to position [225, 0]
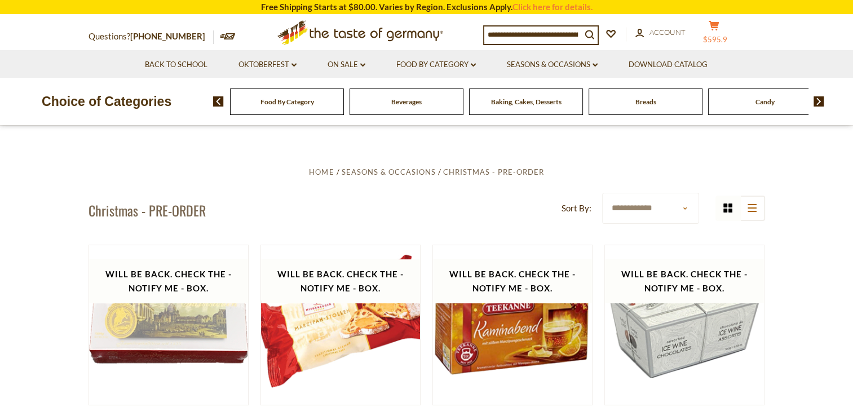
click at [719, 26] on icon at bounding box center [713, 26] width 10 height 10
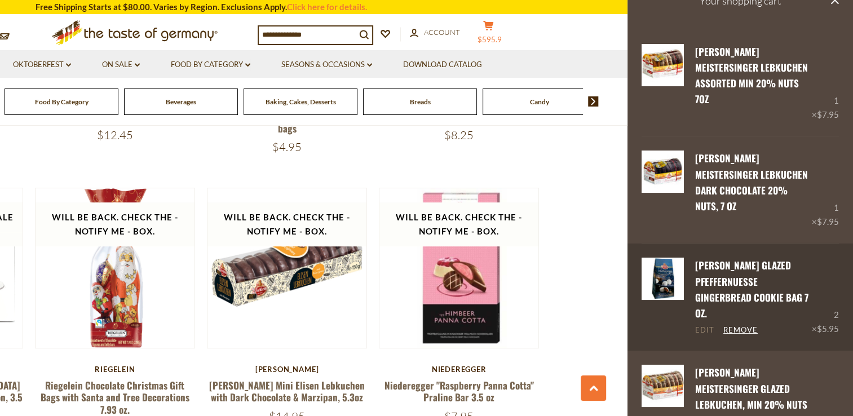
scroll to position [0, 0]
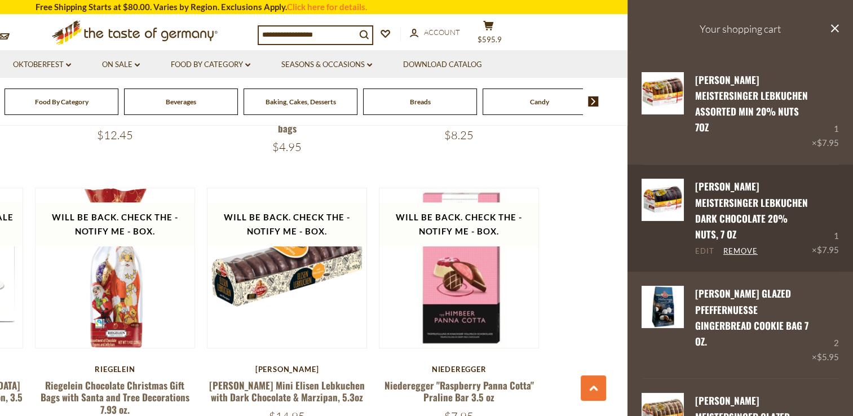
click at [701, 246] on link "Edit" at bounding box center [704, 251] width 19 height 10
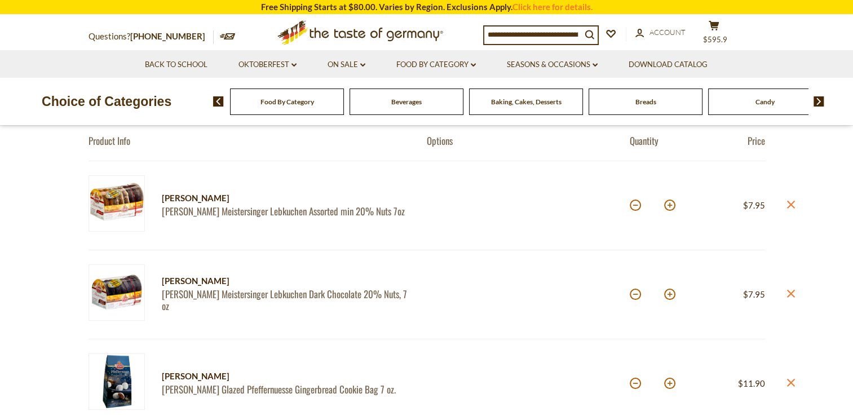
scroll to position [169, 0]
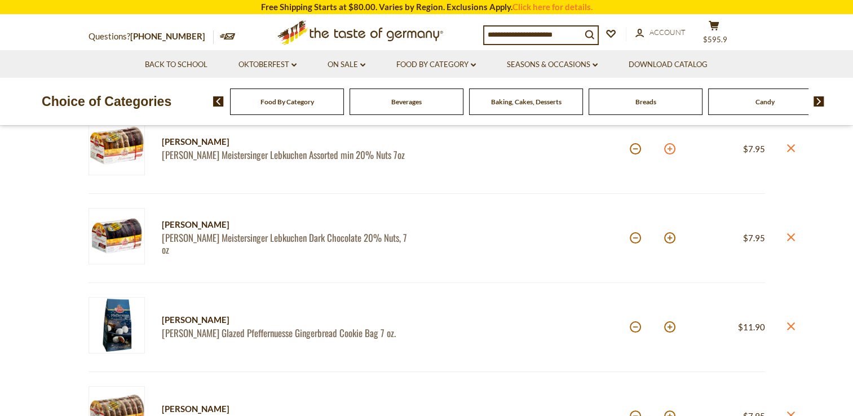
click at [669, 147] on button at bounding box center [669, 148] width 11 height 11
type input "*"
click at [669, 236] on button at bounding box center [669, 237] width 11 height 11
type input "*"
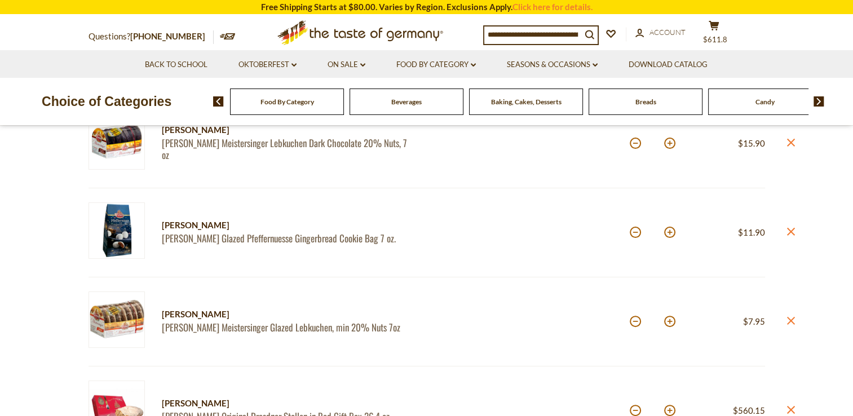
scroll to position [282, 0]
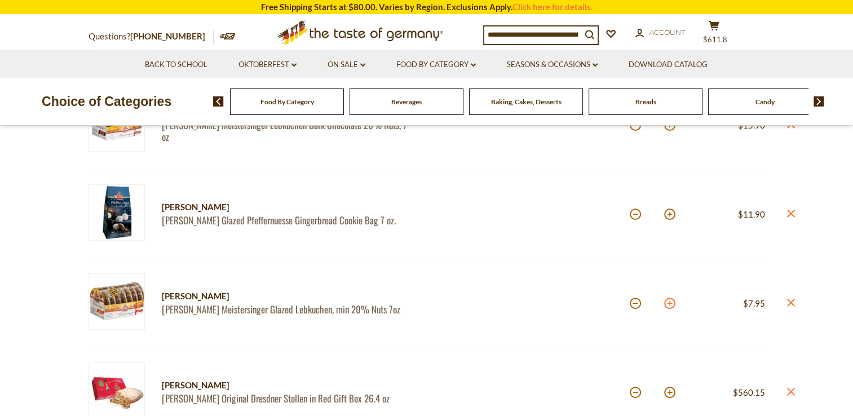
click at [672, 303] on button at bounding box center [669, 303] width 11 height 11
type input "*"
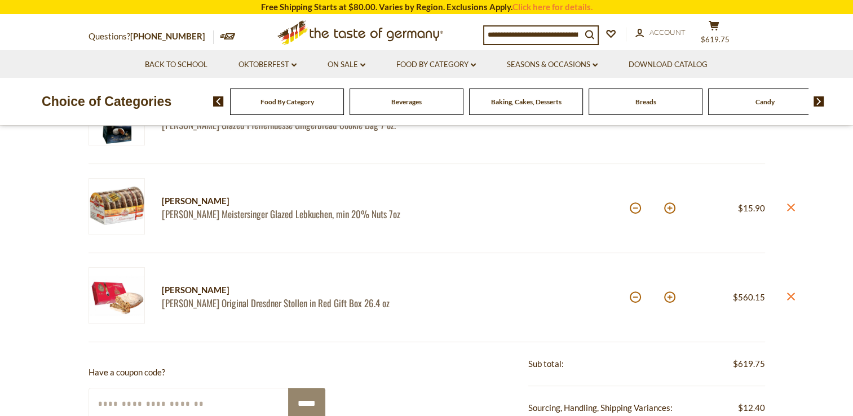
scroll to position [395, 0]
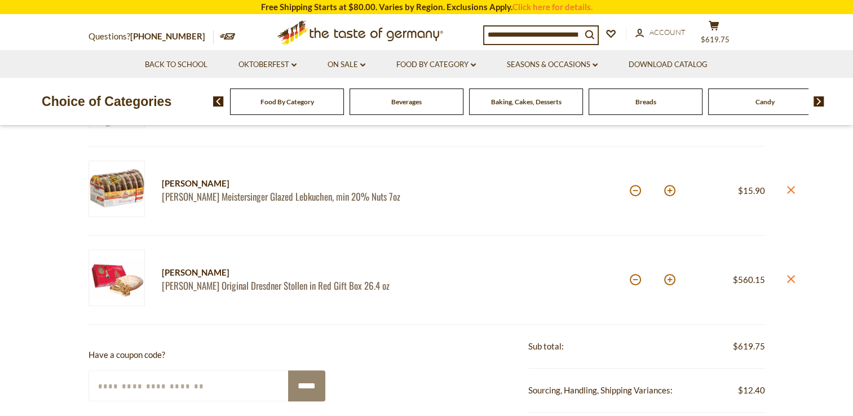
click at [99, 382] on input "Enter Your Coupon Code" at bounding box center [188, 385] width 201 height 31
click at [101, 387] on input "Enter Your Coupon Code" at bounding box center [188, 385] width 201 height 31
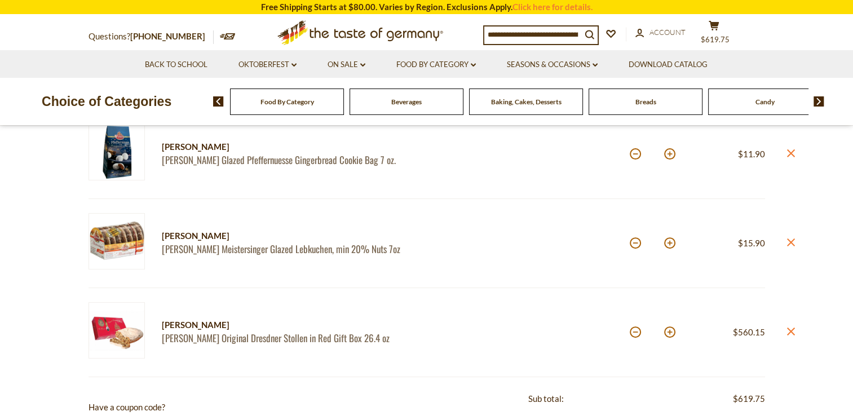
scroll to position [338, 0]
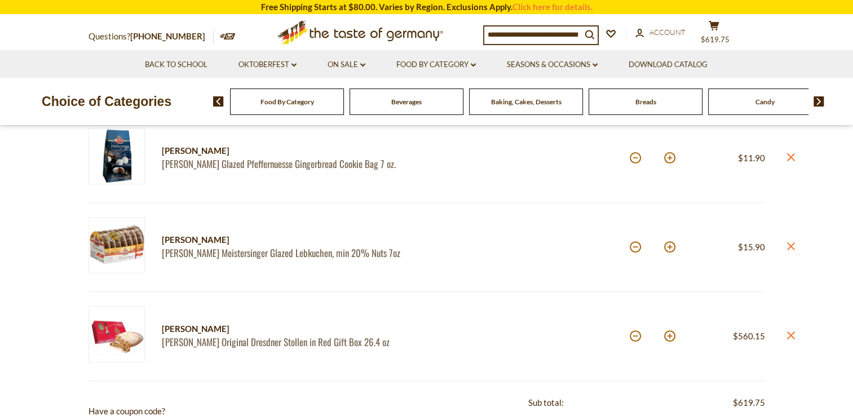
click at [133, 246] on img at bounding box center [116, 245] width 56 height 56
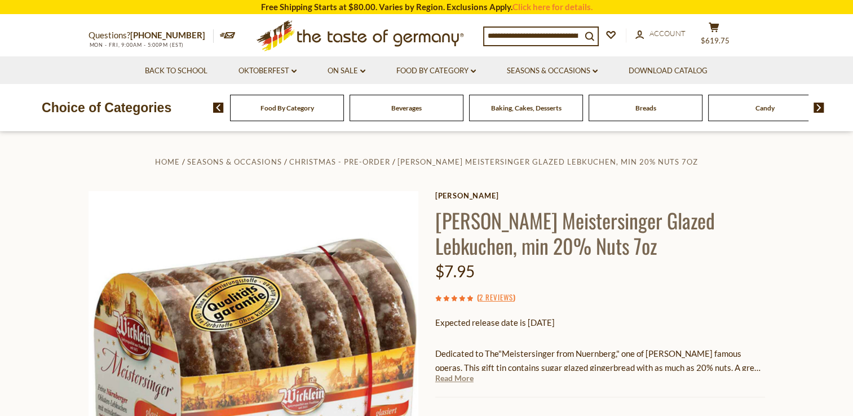
click at [451, 383] on link "Read More" at bounding box center [454, 378] width 38 height 11
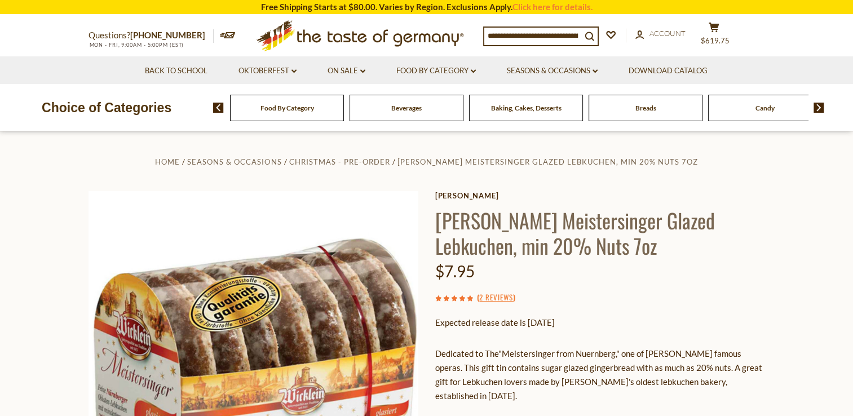
click at [446, 383] on p "Dedicated to The"Meistersinger from Nuernberg," one of Richard Wagne's famous o…" at bounding box center [600, 375] width 330 height 56
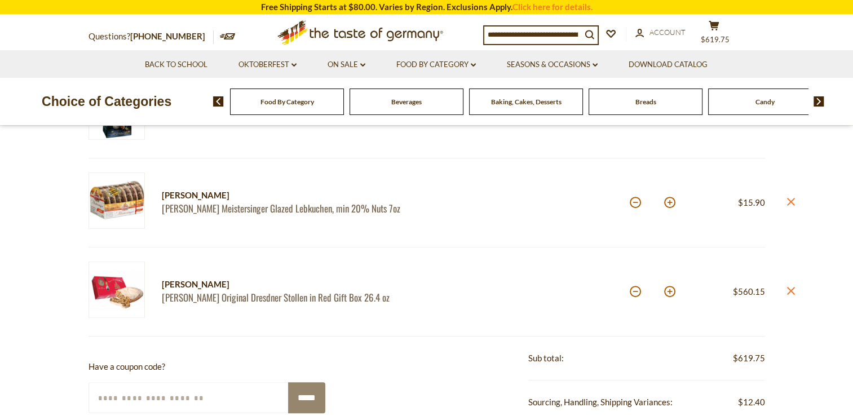
scroll to position [395, 0]
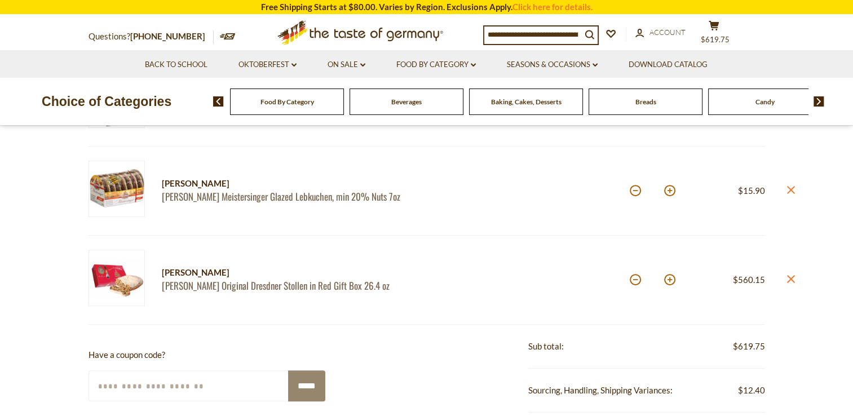
click at [119, 281] on img at bounding box center [116, 278] width 56 height 56
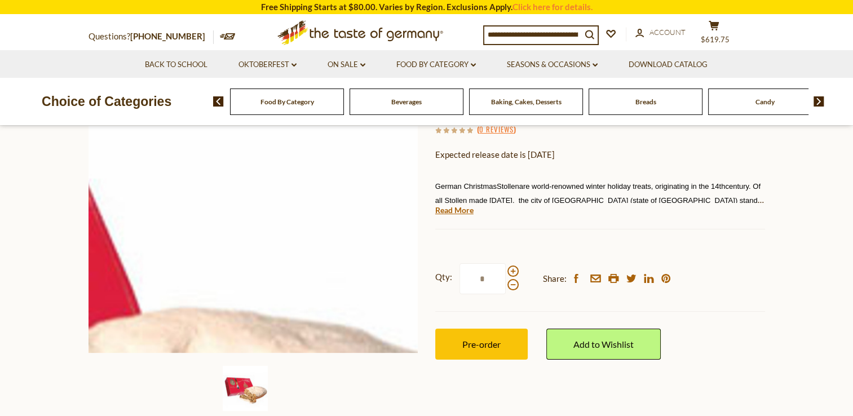
scroll to position [169, 0]
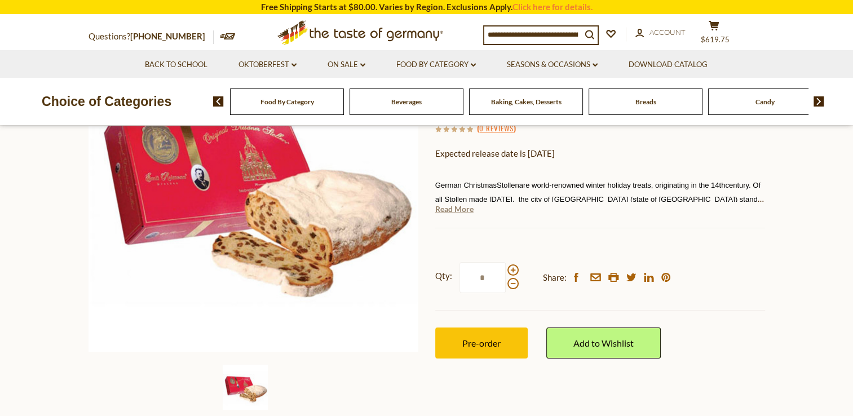
click at [464, 212] on link "Read More" at bounding box center [454, 208] width 38 height 11
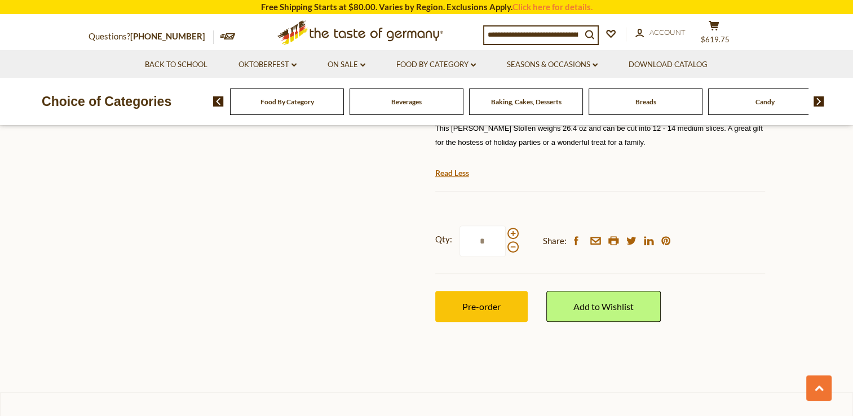
scroll to position [507, 0]
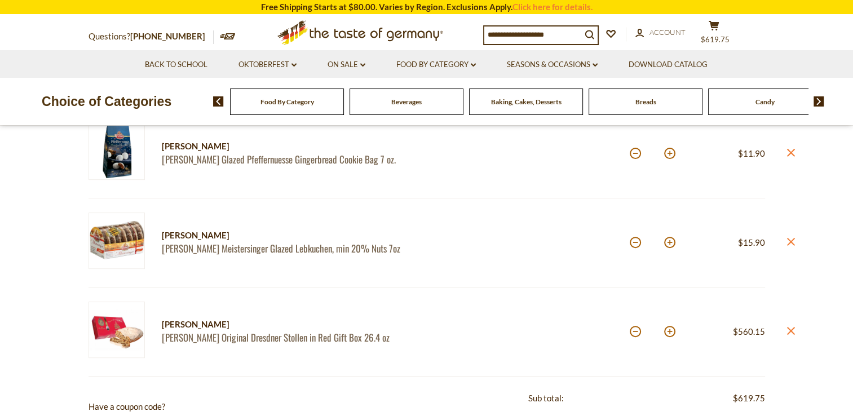
scroll to position [395, 0]
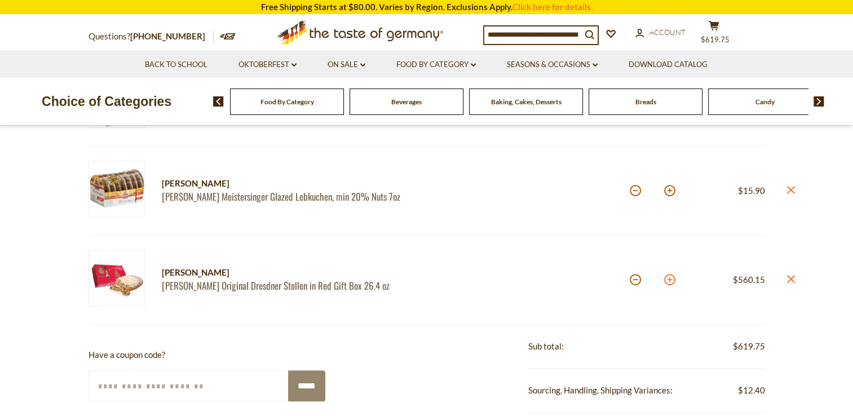
click at [668, 276] on button at bounding box center [669, 279] width 11 height 11
type input "**"
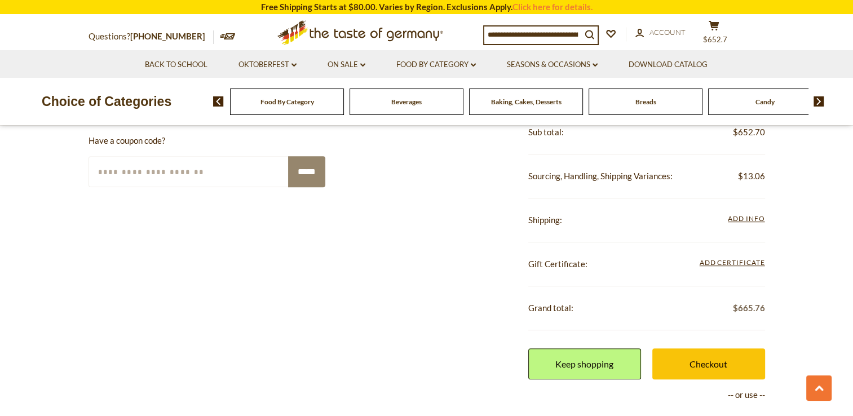
scroll to position [620, 0]
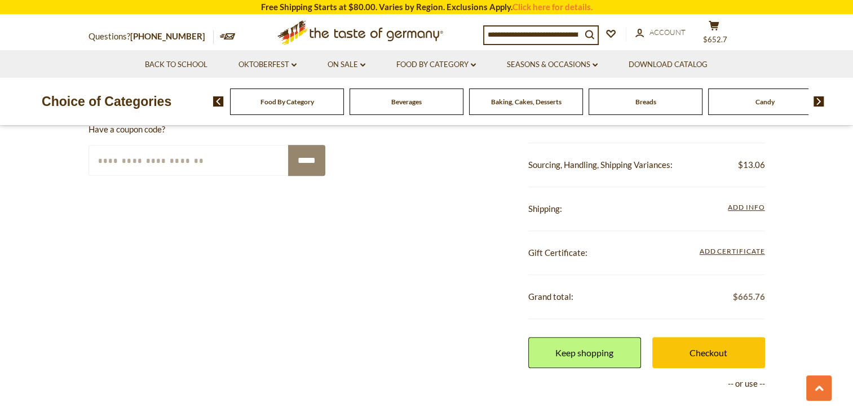
click at [139, 160] on input "Enter Your Coupon Code" at bounding box center [188, 160] width 201 height 31
type input "*"
type input "******"
click at [303, 158] on input "*****" at bounding box center [306, 160] width 37 height 31
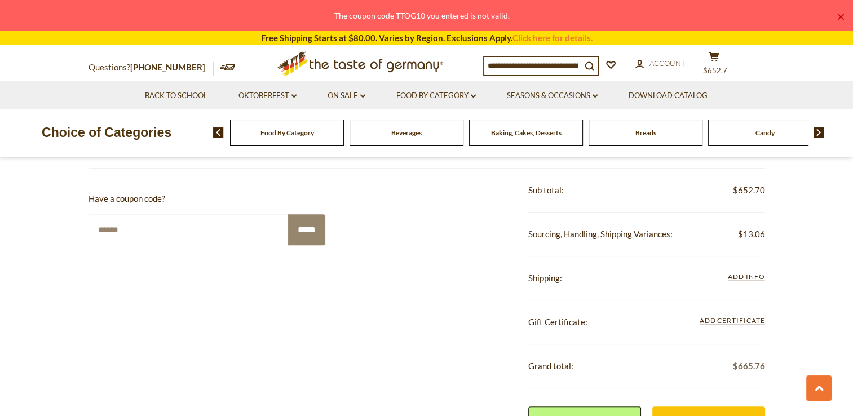
scroll to position [564, 0]
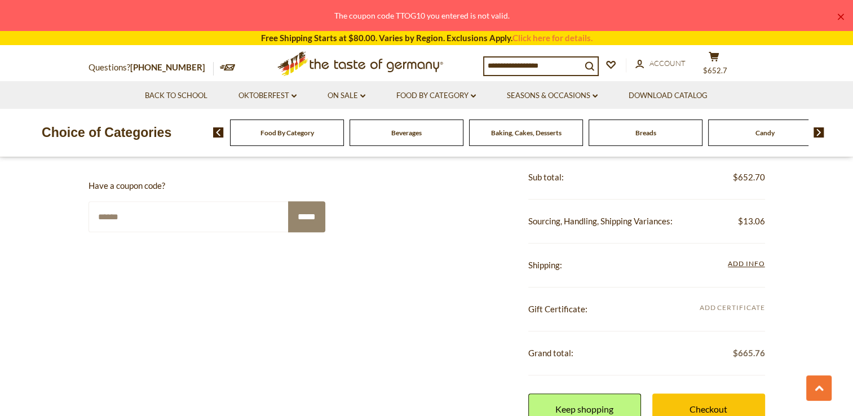
click at [714, 305] on span "Add Certificate" at bounding box center [731, 308] width 65 height 12
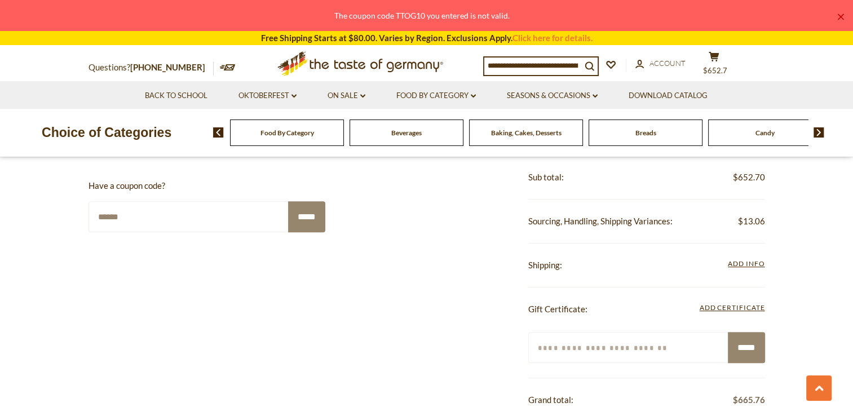
click at [541, 334] on input "Enter your certificate code" at bounding box center [628, 347] width 201 height 31
click at [728, 332] on input "*****" at bounding box center [746, 347] width 37 height 31
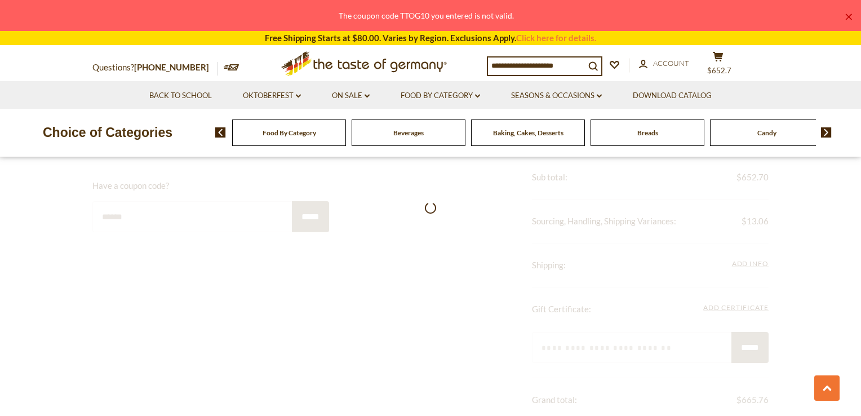
click at [732, 332] on input "*****" at bounding box center [750, 347] width 37 height 31
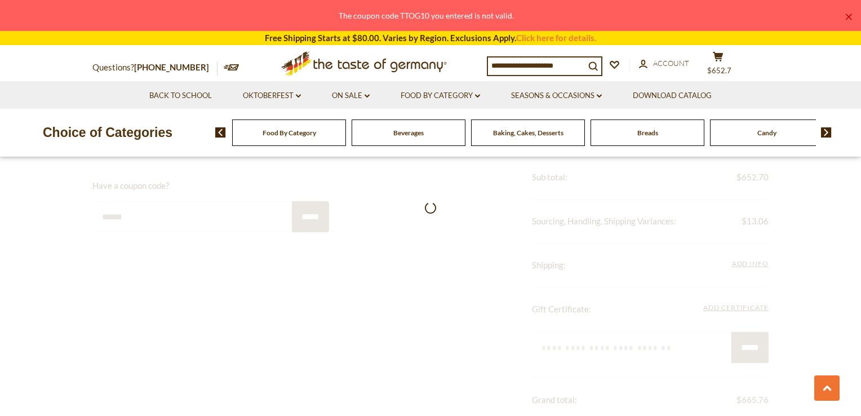
click at [732, 332] on input "*****" at bounding box center [750, 347] width 37 height 31
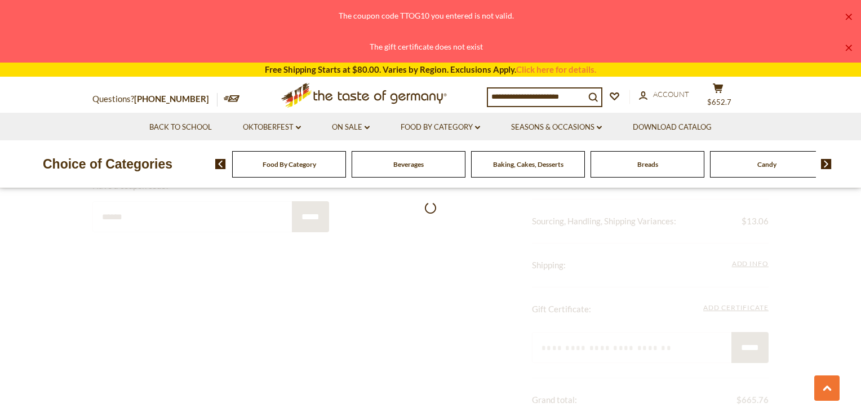
click at [732, 332] on input "*****" at bounding box center [750, 347] width 37 height 31
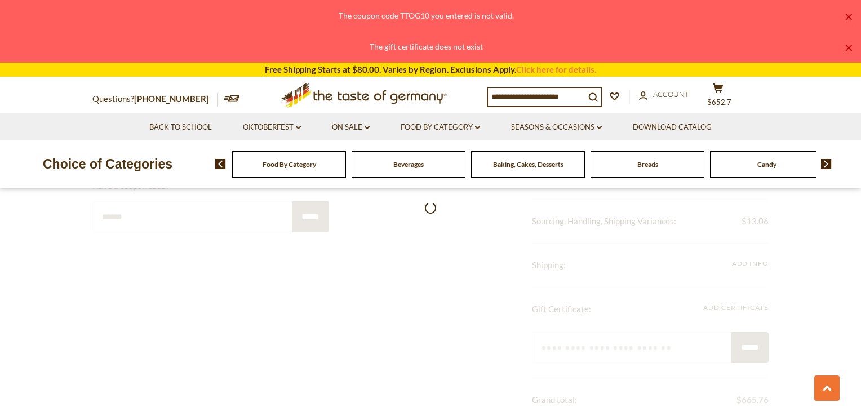
click at [732, 332] on input "*****" at bounding box center [750, 347] width 37 height 31
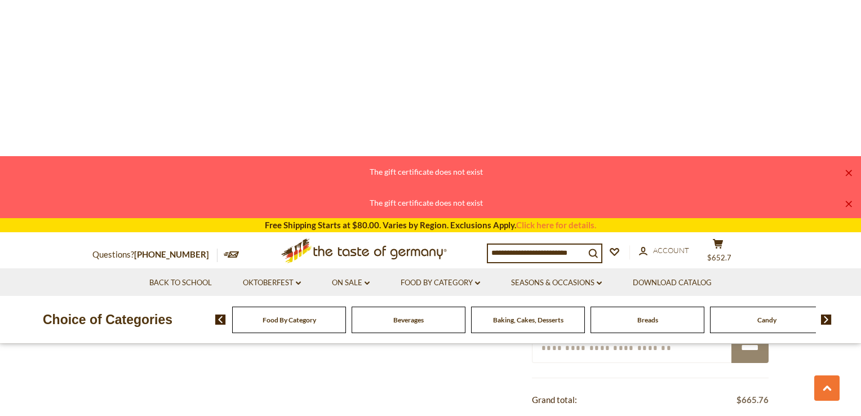
click at [732, 332] on input "*****" at bounding box center [750, 347] width 37 height 31
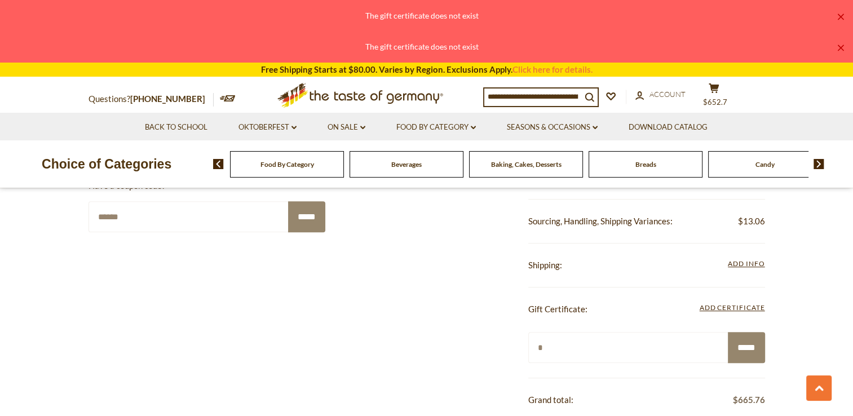
type input "*"
click at [728, 332] on input "*****" at bounding box center [746, 347] width 37 height 31
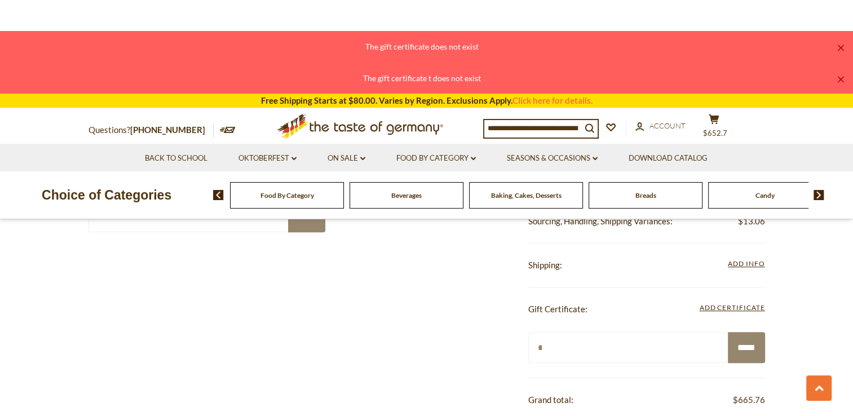
click at [728, 332] on input "*****" at bounding box center [746, 347] width 37 height 31
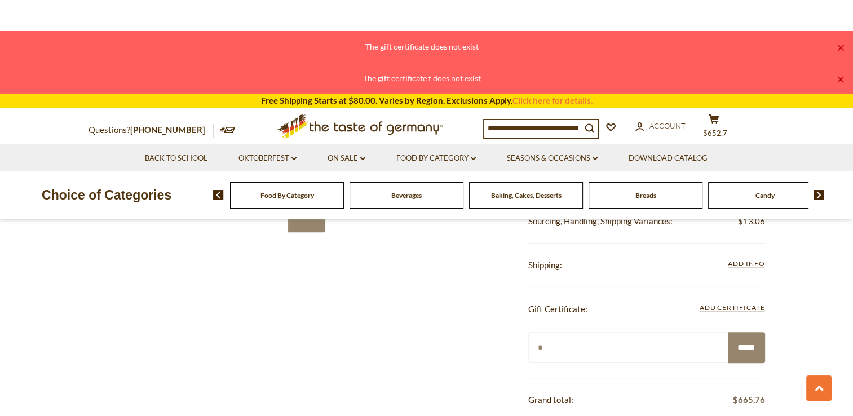
click at [728, 332] on input "*****" at bounding box center [746, 347] width 37 height 31
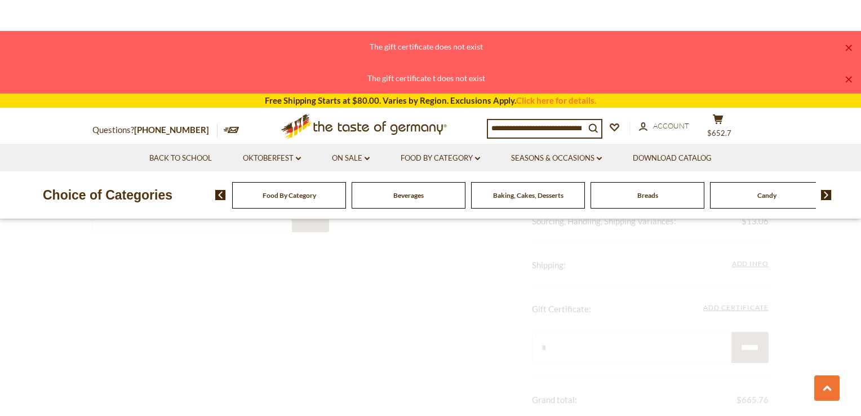
click at [732, 332] on input "*****" at bounding box center [750, 347] width 37 height 31
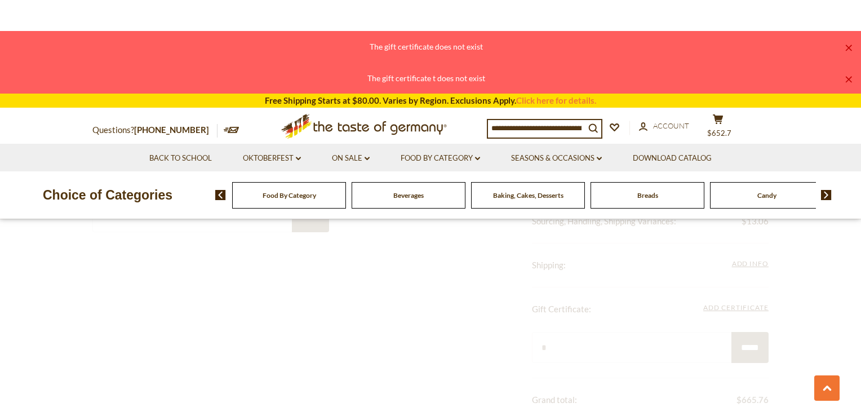
click at [732, 332] on input "*****" at bounding box center [750, 347] width 37 height 31
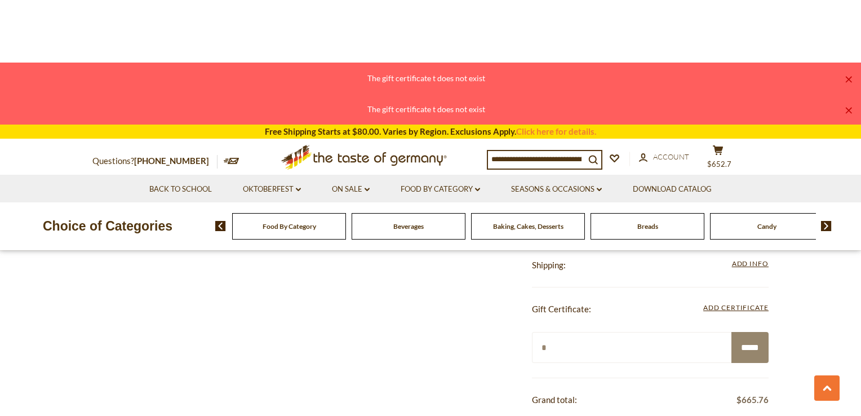
click at [732, 332] on input "*****" at bounding box center [750, 347] width 37 height 31
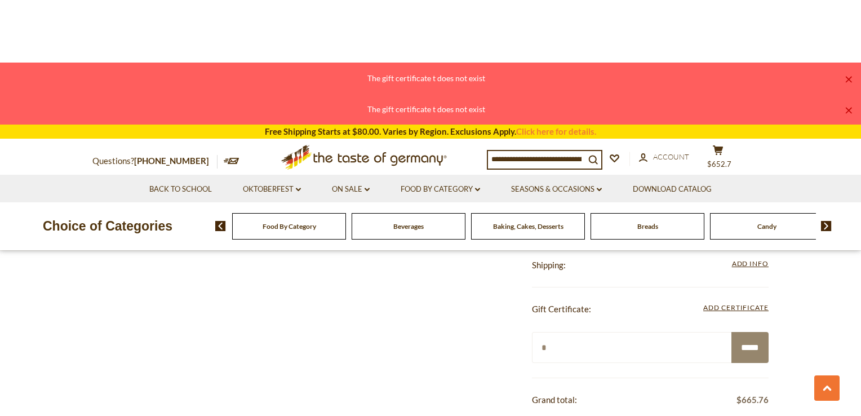
click at [732, 332] on input "*****" at bounding box center [750, 347] width 37 height 31
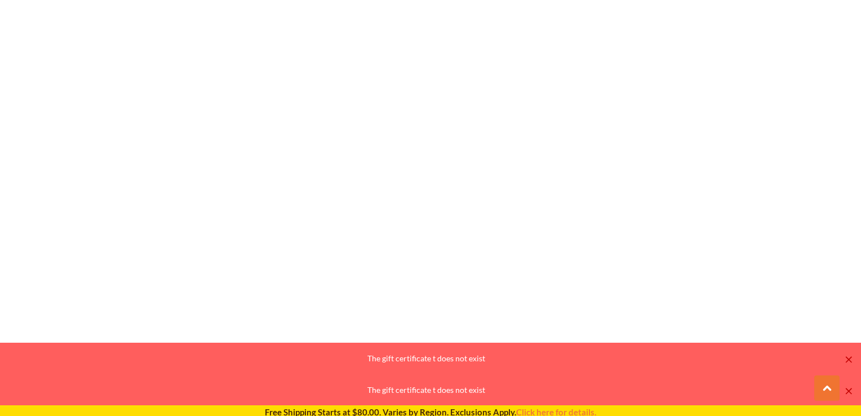
click at [732, 332] on input "*****" at bounding box center [750, 347] width 37 height 31
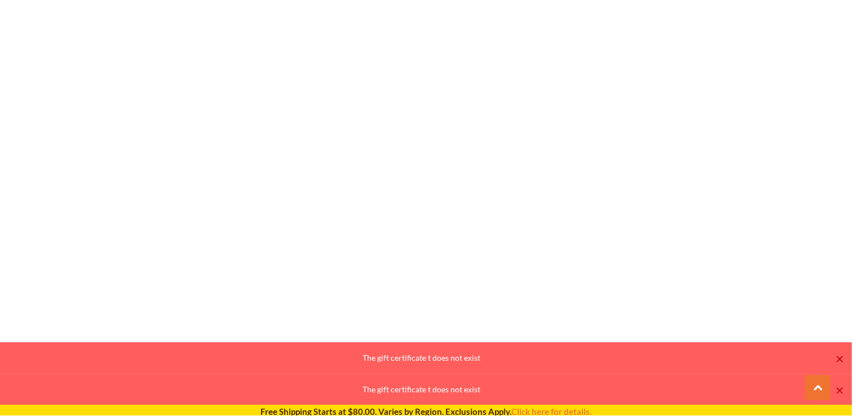
click at [728, 332] on input "*****" at bounding box center [746, 347] width 37 height 31
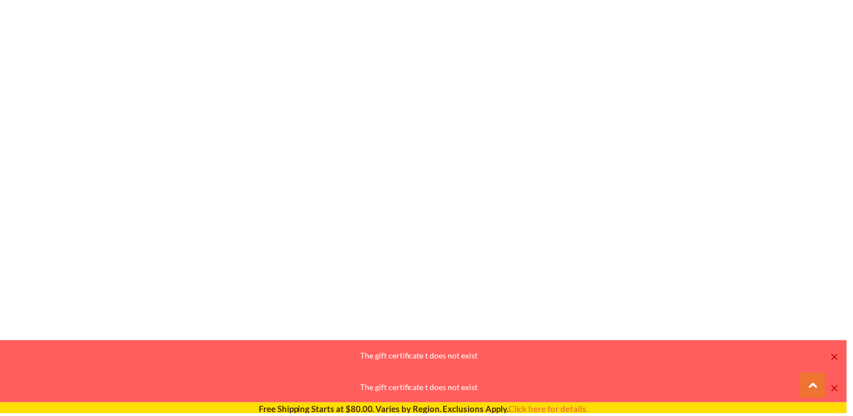
click at [728, 332] on input "*****" at bounding box center [746, 347] width 37 height 31
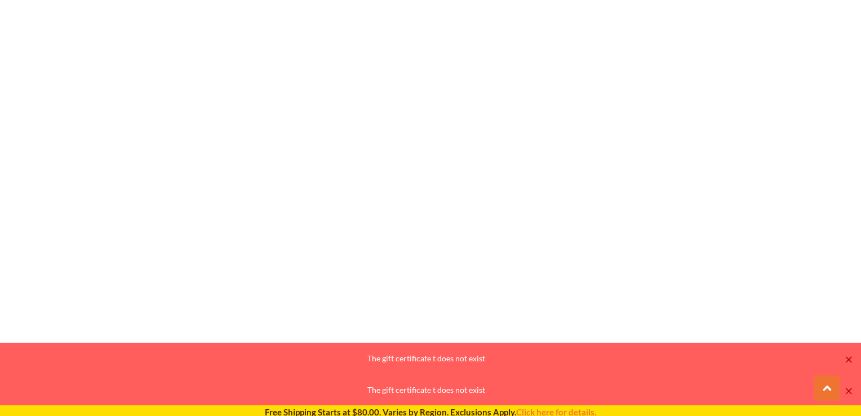
click at [732, 332] on input "*****" at bounding box center [750, 347] width 37 height 31
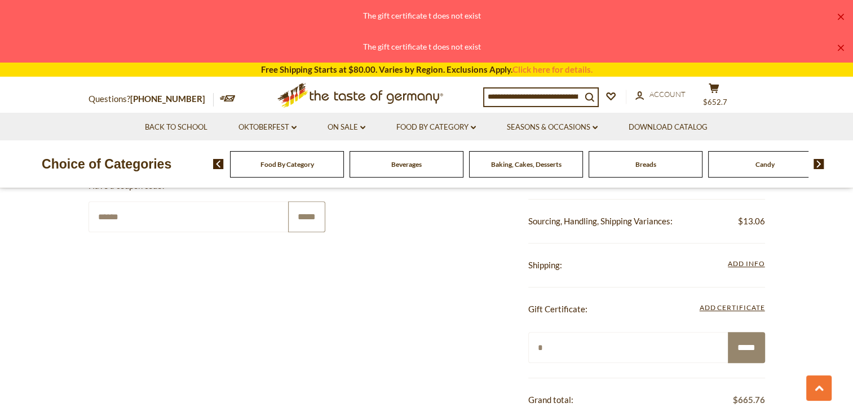
click at [305, 212] on input "*****" at bounding box center [306, 216] width 37 height 31
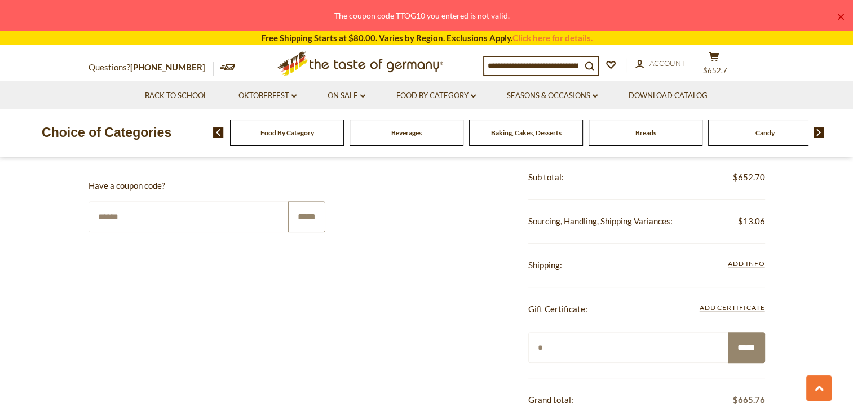
click at [305, 212] on input "*****" at bounding box center [306, 216] width 37 height 31
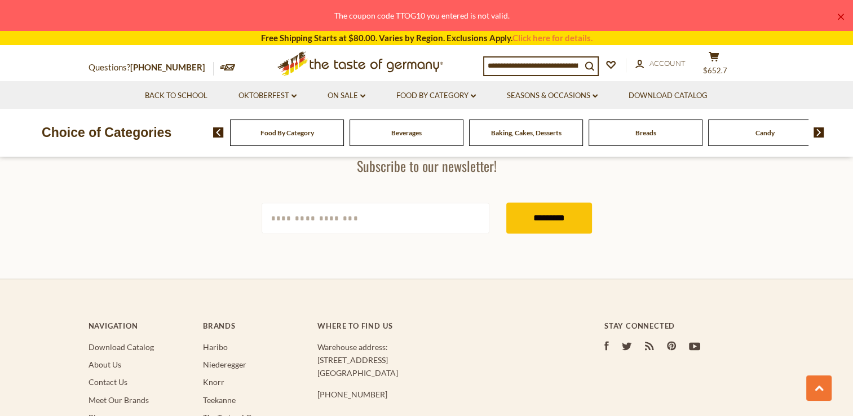
scroll to position [1409, 0]
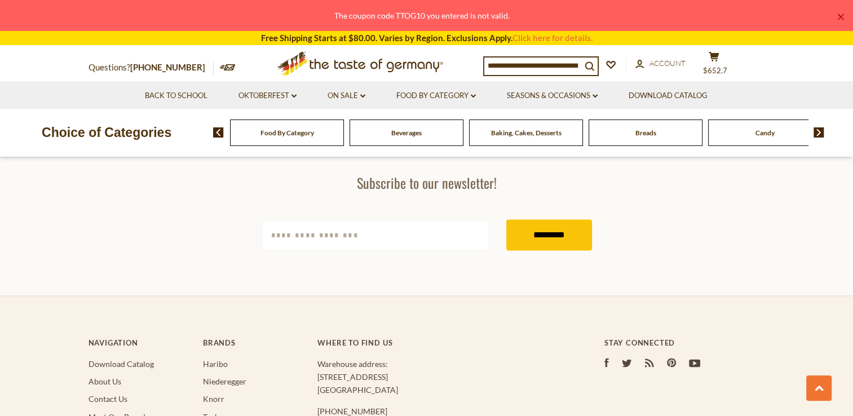
click at [840, 14] on link "×" at bounding box center [840, 17] width 7 height 7
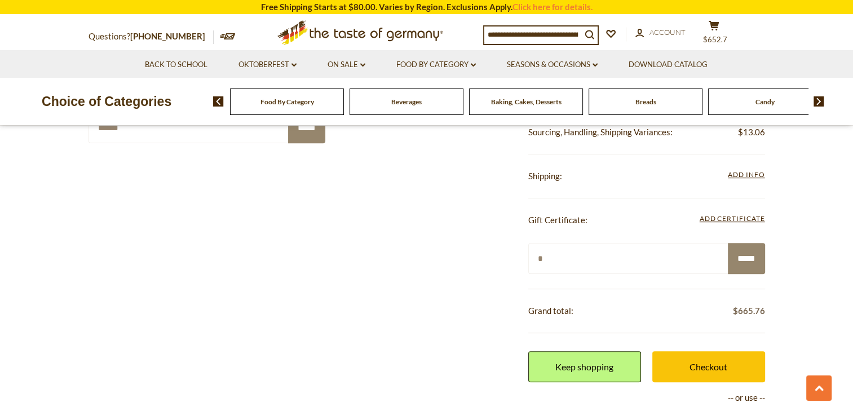
scroll to position [620, 0]
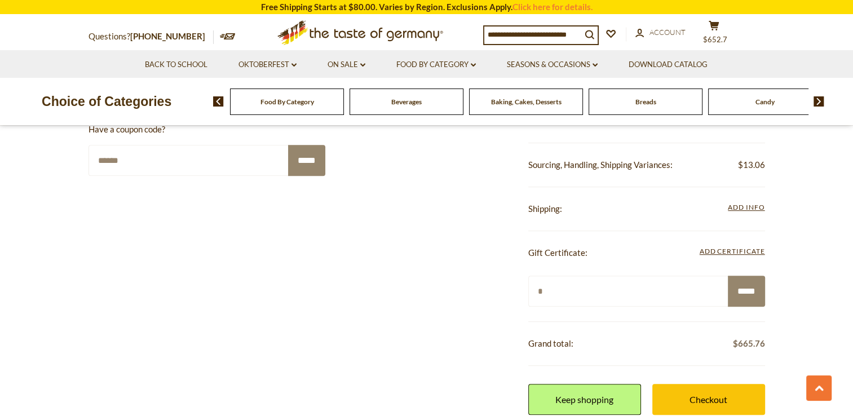
click at [544, 289] on input "*" at bounding box center [628, 291] width 201 height 31
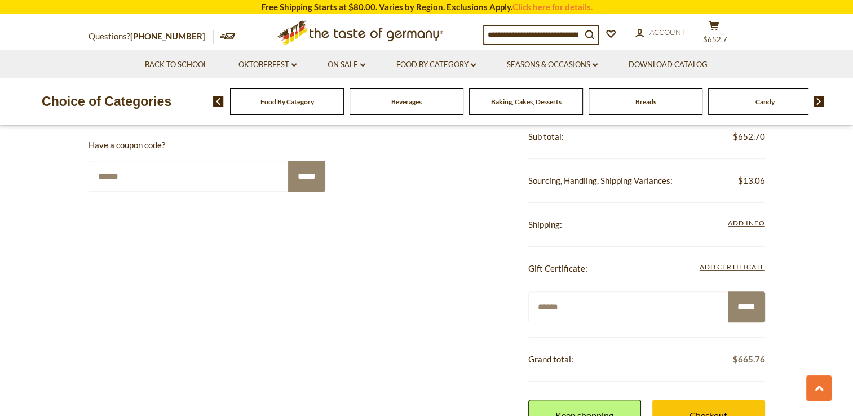
scroll to position [564, 0]
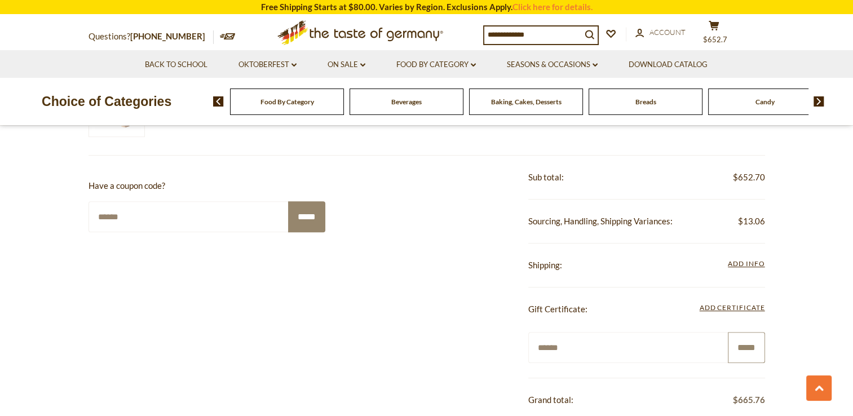
type input "******"
click at [748, 347] on input "*****" at bounding box center [746, 347] width 37 height 31
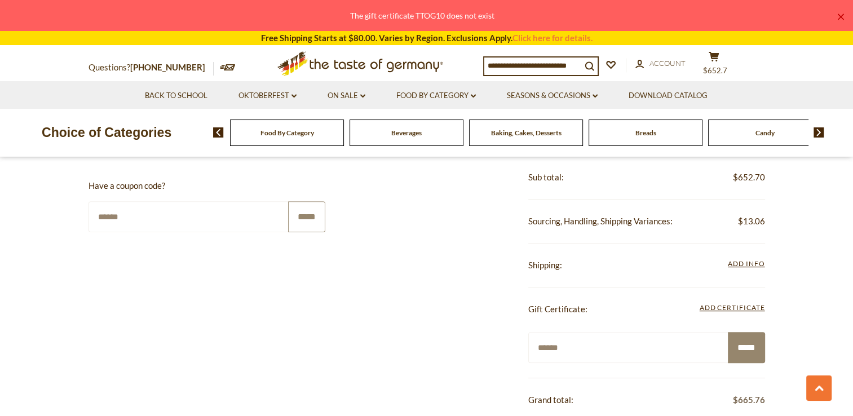
click at [303, 215] on input "*****" at bounding box center [306, 216] width 37 height 31
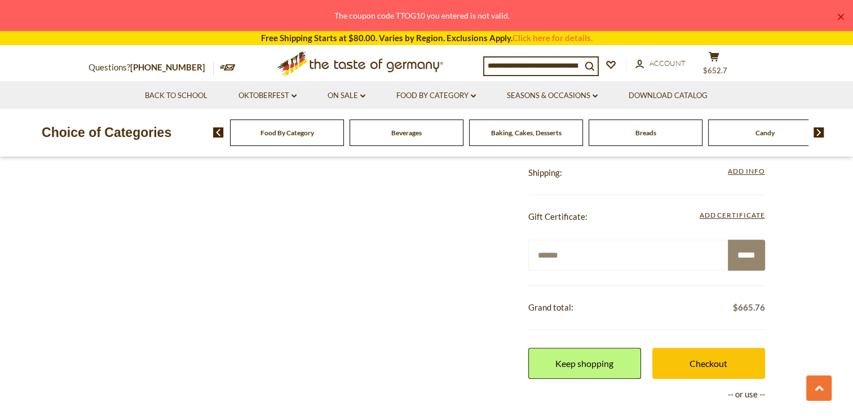
scroll to position [676, 0]
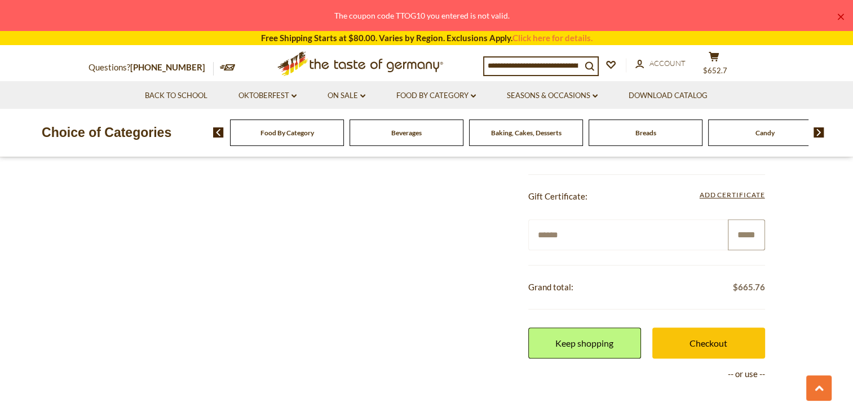
click at [748, 232] on input "*****" at bounding box center [746, 234] width 37 height 31
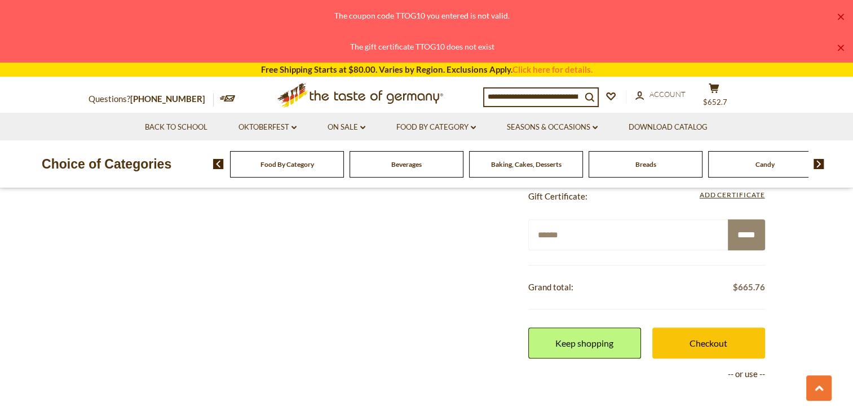
click at [843, 17] on link "×" at bounding box center [840, 17] width 7 height 7
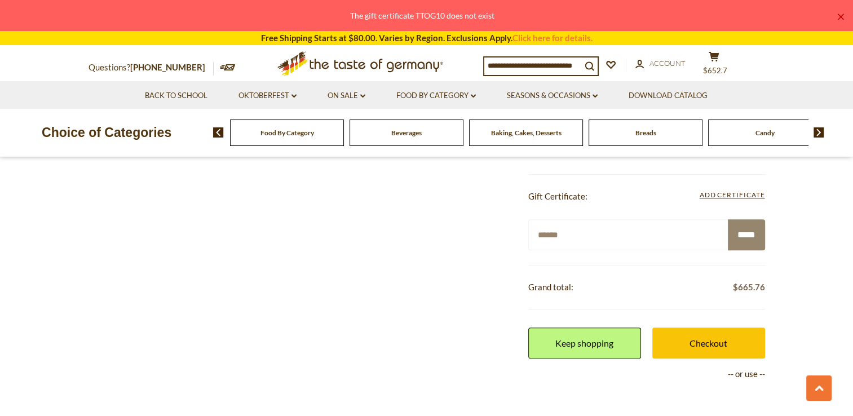
click at [841, 15] on link "×" at bounding box center [840, 17] width 7 height 7
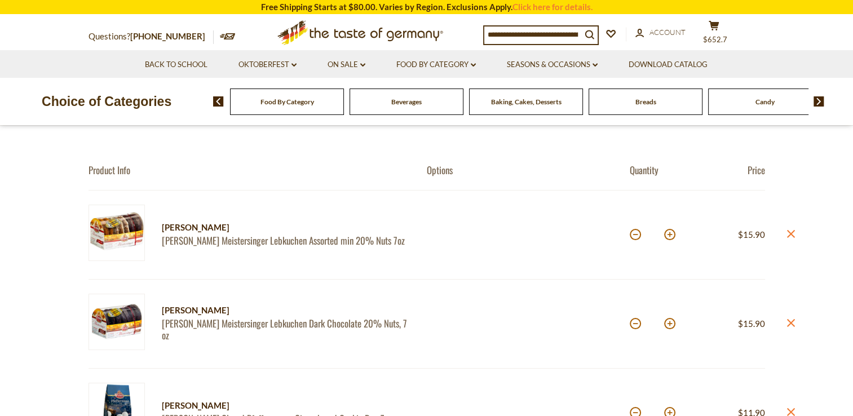
scroll to position [56, 0]
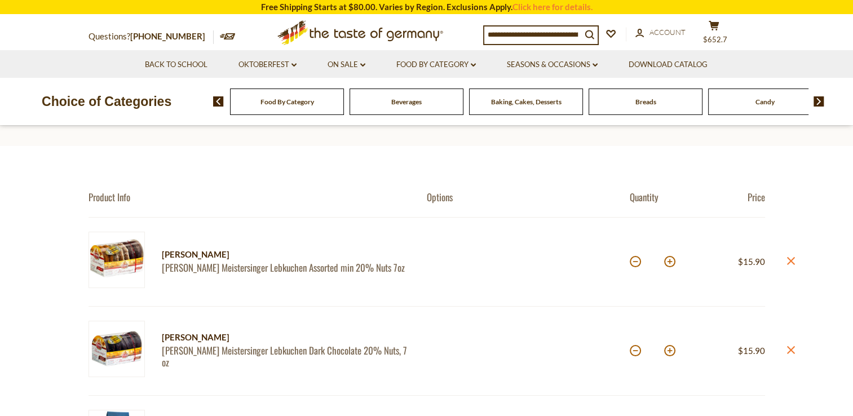
click at [540, 138] on header "Your Cart" at bounding box center [426, 111] width 853 height 70
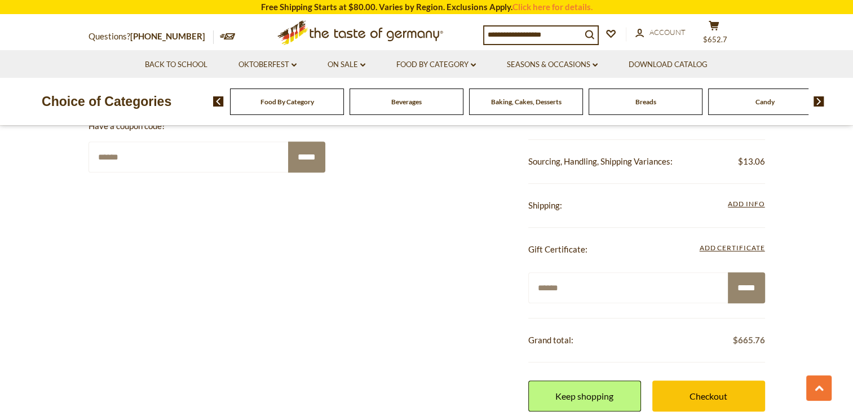
scroll to position [676, 0]
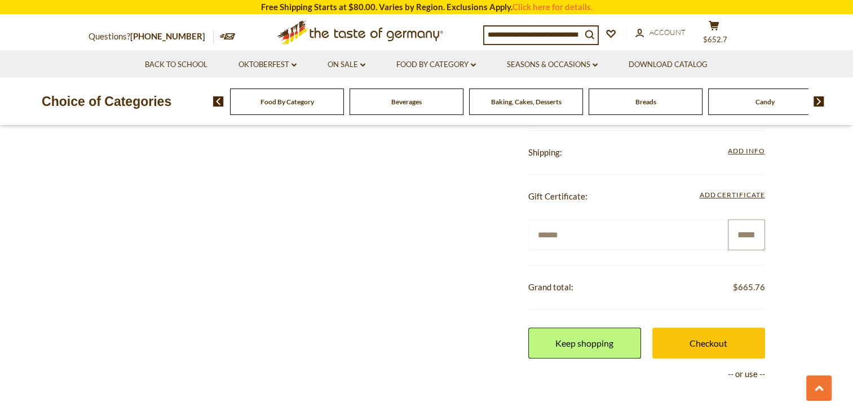
click at [744, 230] on input "*****" at bounding box center [746, 234] width 37 height 31
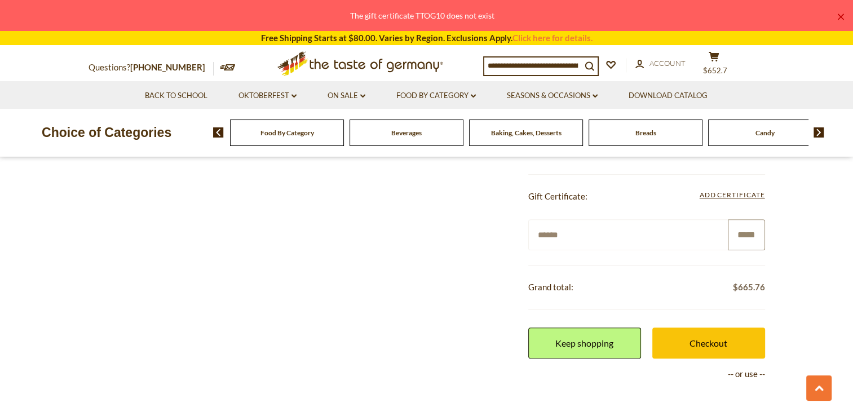
click at [744, 230] on input "*****" at bounding box center [746, 234] width 37 height 31
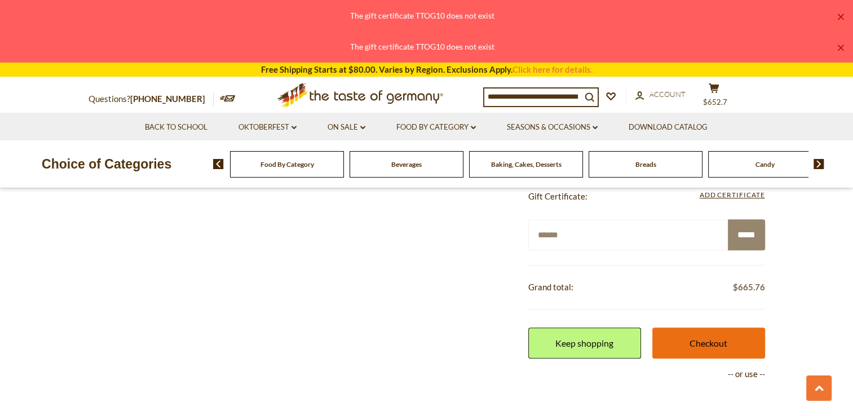
click at [689, 339] on link "Checkout" at bounding box center [708, 342] width 113 height 31
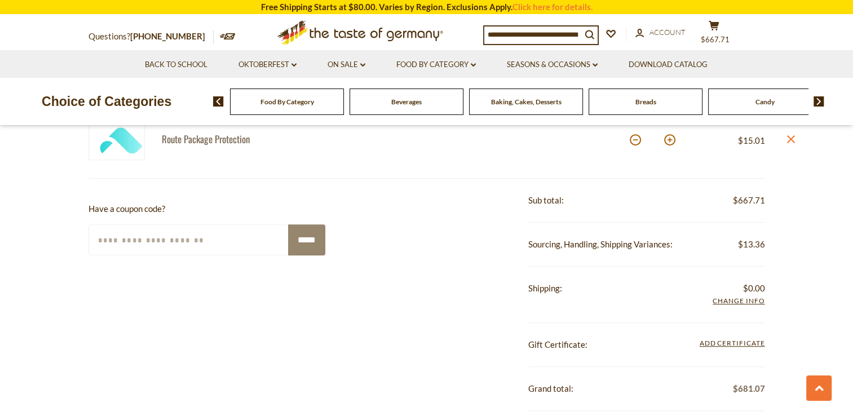
scroll to position [620, 0]
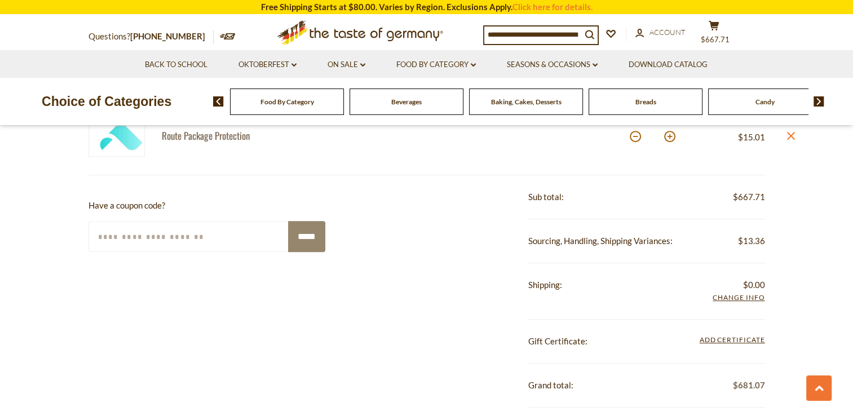
click at [114, 241] on input "Enter Your Coupon Code" at bounding box center [188, 236] width 201 height 31
type input "******"
click at [305, 232] on input "*****" at bounding box center [306, 236] width 37 height 31
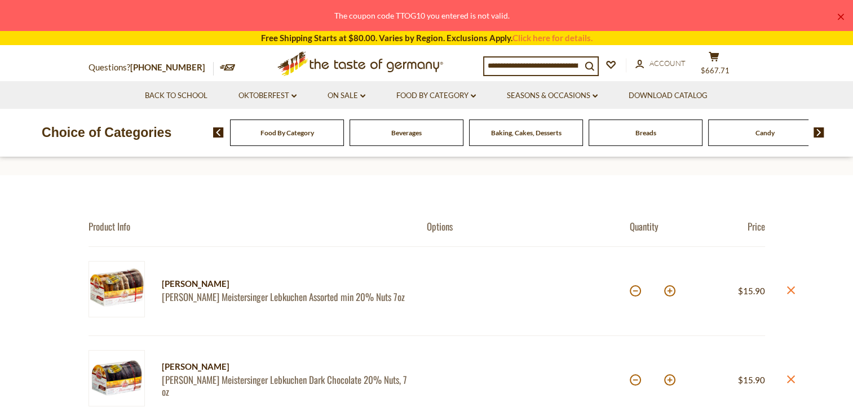
scroll to position [0, 0]
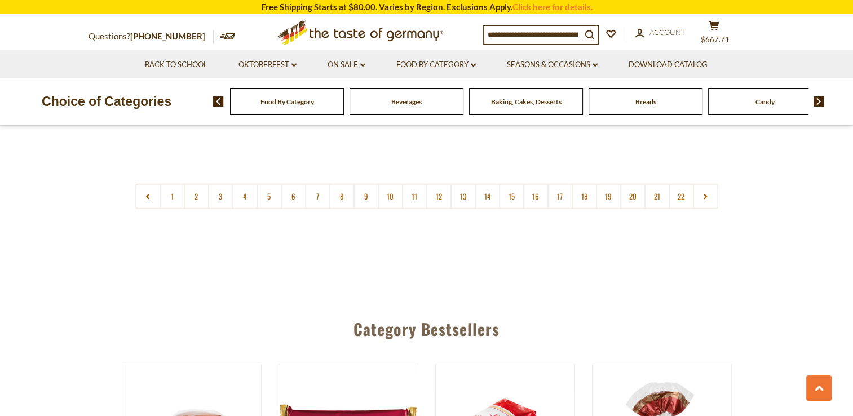
scroll to position [2818, 0]
